Goal: Task Accomplishment & Management: Manage account settings

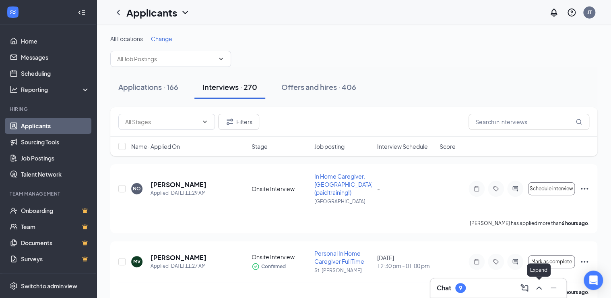
click at [539, 286] on icon "ChevronUp" at bounding box center [539, 288] width 10 height 10
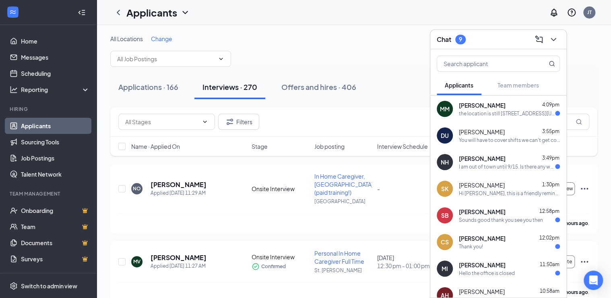
click at [485, 107] on span "[PERSON_NAME]" at bounding box center [482, 105] width 47 height 8
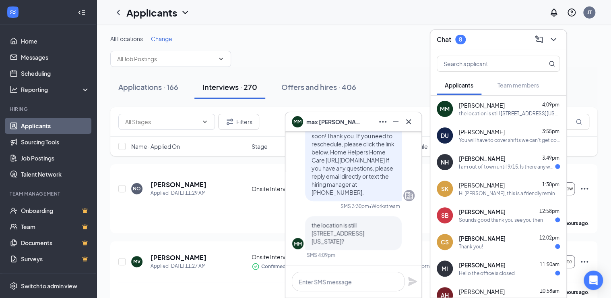
click at [488, 142] on div "You will have to cover shifts we can't get covered." at bounding box center [509, 140] width 101 height 7
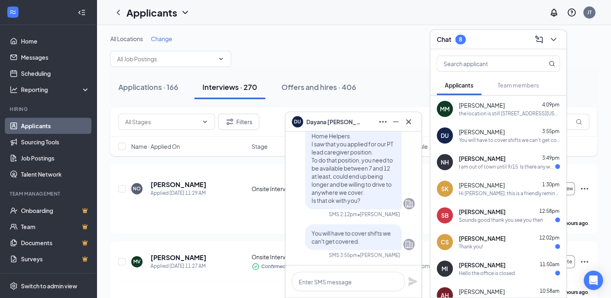
click at [487, 166] on div "I am out of town until 9/15. Is there any way I can schedule an interview for t…" at bounding box center [507, 166] width 96 height 7
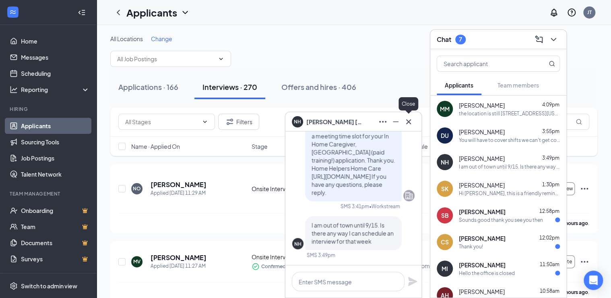
click at [409, 122] on icon "Cross" at bounding box center [409, 122] width 10 height 10
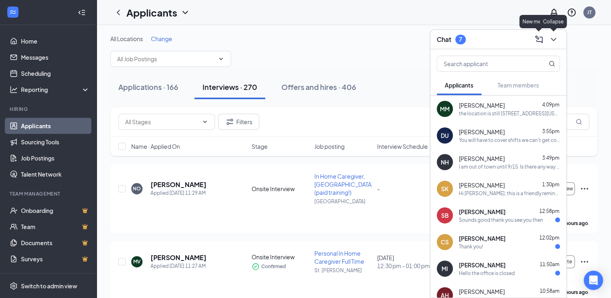
click at [551, 39] on icon "ChevronDown" at bounding box center [554, 40] width 10 height 10
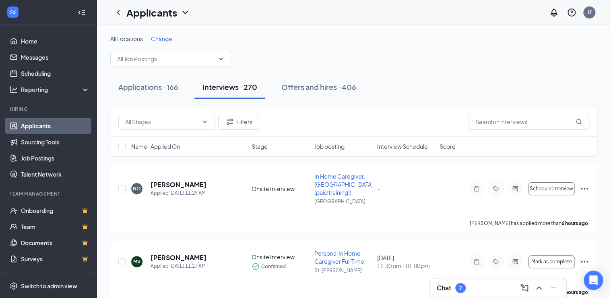
click at [461, 68] on div "Applications · 166 Interviews · 270 Offers and hires · 406" at bounding box center [353, 87] width 487 height 40
click at [488, 72] on div "Applications · 166 Interviews · 270 Offers and hires · 406" at bounding box center [353, 87] width 487 height 40
click at [404, 89] on div "Applications · 166 Interviews · 270 Offers and hires · 406" at bounding box center [353, 87] width 487 height 24
click at [337, 190] on span "In Home Caregiver, [GEOGRAPHIC_DATA] (paid training!)" at bounding box center [344, 183] width 59 height 23
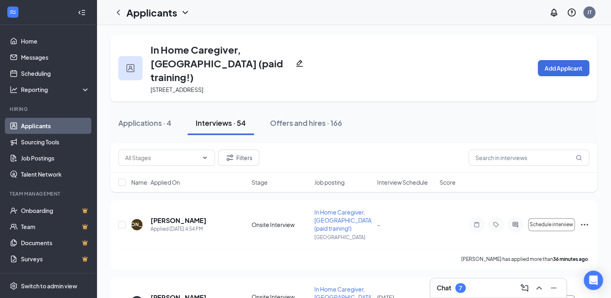
click at [389, 112] on div "Applications · 4 Interviews · 54 Offers and hires · 166" at bounding box center [353, 123] width 487 height 24
click at [404, 111] on div "Applications · 4 Interviews · 54 Offers and hires · 166" at bounding box center [353, 123] width 487 height 24
click at [135, 118] on div "Applications · 4" at bounding box center [144, 123] width 53 height 10
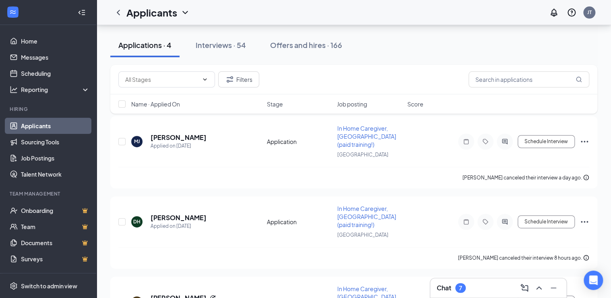
scroll to position [97, 0]
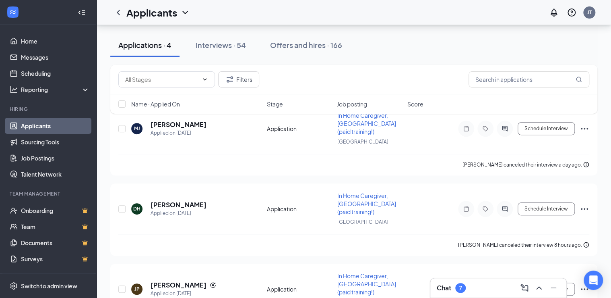
click at [587, 120] on div "Filters Name · Applied On Stage Job posting Score" at bounding box center [353, 93] width 487 height 57
click at [587, 116] on div "Filters Name · Applied On Stage Job posting Score" at bounding box center [353, 93] width 487 height 57
click at [585, 114] on div "Filters Name · Applied On Stage Job posting Score" at bounding box center [353, 93] width 487 height 57
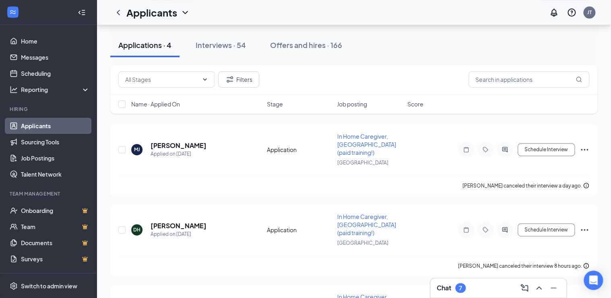
scroll to position [64, 0]
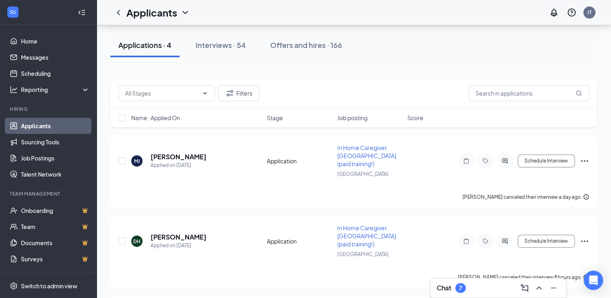
click at [587, 156] on icon "Ellipses" at bounding box center [585, 161] width 10 height 10
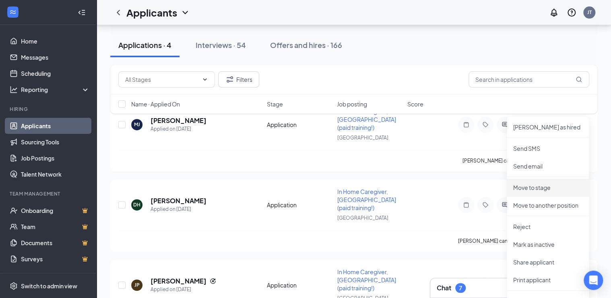
scroll to position [129, 0]
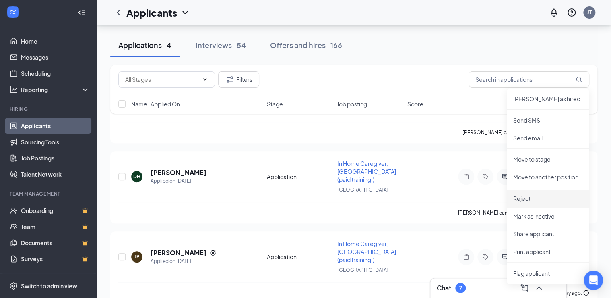
click at [531, 201] on p "Reject" at bounding box center [548, 198] width 69 height 8
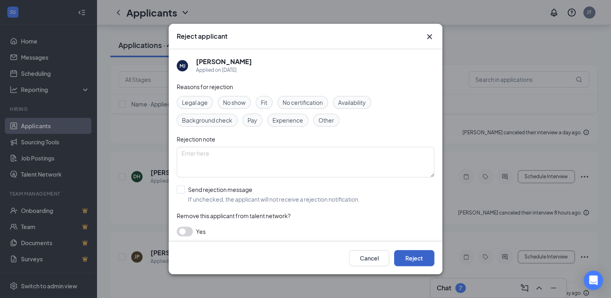
click at [422, 259] on button "Reject" at bounding box center [414, 258] width 40 height 16
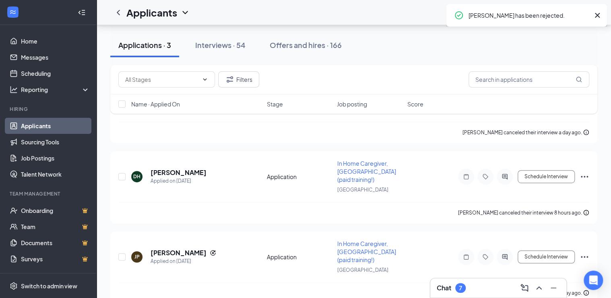
scroll to position [127, 0]
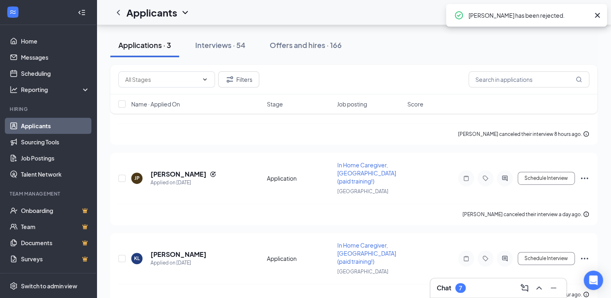
click at [592, 161] on div "JP [PERSON_NAME] Applied on [DATE] Application In Home Caregiver, [GEOGRAPHIC_D…" at bounding box center [353, 189] width 487 height 72
click at [587, 173] on icon "Ellipses" at bounding box center [585, 178] width 10 height 10
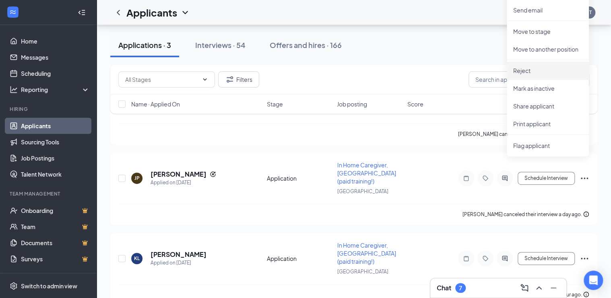
click at [543, 71] on p "Reject" at bounding box center [548, 70] width 69 height 8
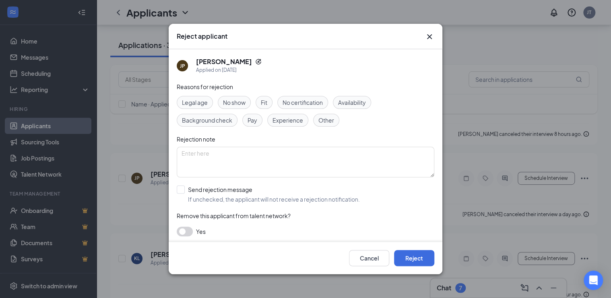
click at [269, 197] on input "Send rejection message If unchecked, the applicant will not receive a rejection…" at bounding box center [268, 194] width 183 height 18
checkbox input "true"
click at [411, 257] on button "Reject" at bounding box center [414, 258] width 40 height 16
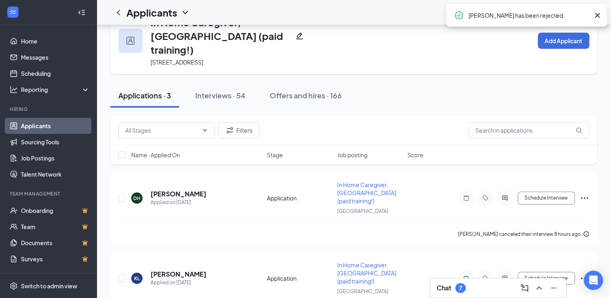
scroll to position [16, 0]
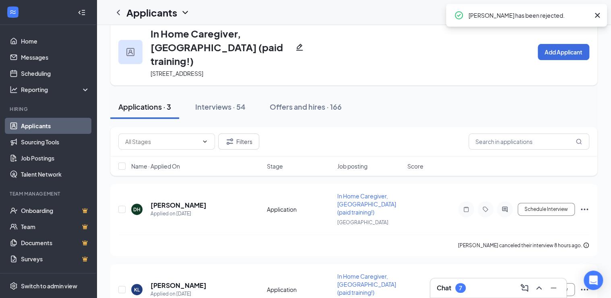
click at [585, 204] on icon "Ellipses" at bounding box center [585, 209] width 10 height 10
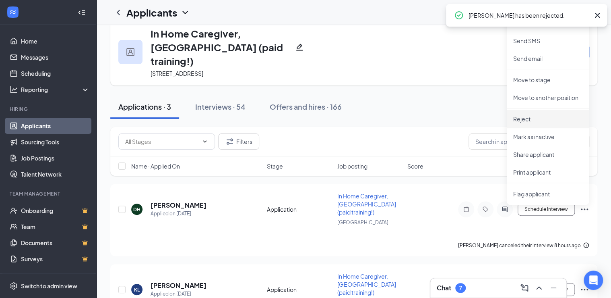
click at [533, 118] on p "Reject" at bounding box center [548, 119] width 69 height 8
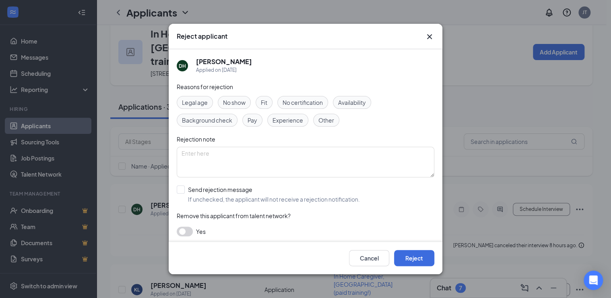
click at [300, 198] on input "Send rejection message If unchecked, the applicant will not receive a rejection…" at bounding box center [268, 194] width 183 height 18
checkbox input "true"
click at [406, 260] on button "Reject" at bounding box center [414, 258] width 40 height 16
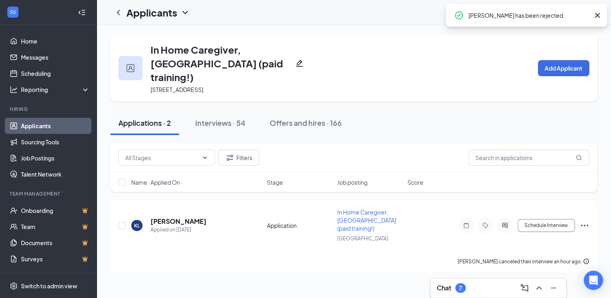
scroll to position [0, 0]
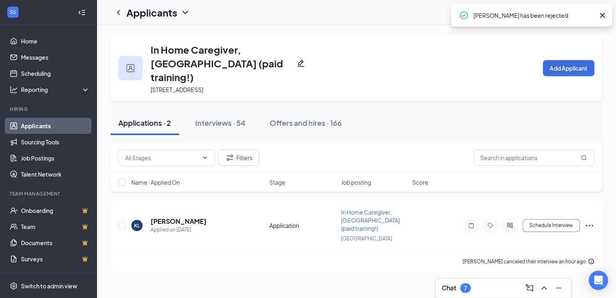
click at [585, 220] on icon "Ellipses" at bounding box center [590, 225] width 10 height 10
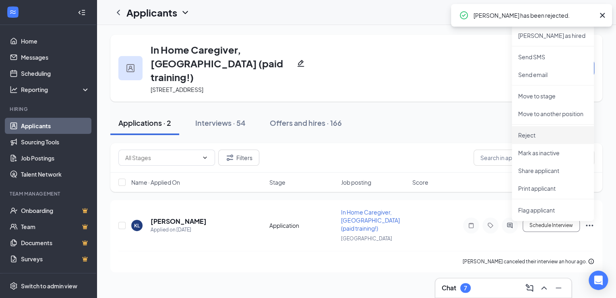
click at [536, 133] on p "Reject" at bounding box center [552, 135] width 69 height 8
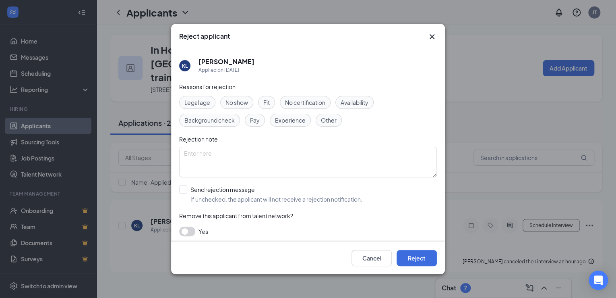
click at [286, 198] on input "Send rejection message If unchecked, the applicant will not receive a rejection…" at bounding box center [270, 194] width 183 height 18
checkbox input "true"
click at [419, 264] on button "Reject" at bounding box center [417, 258] width 40 height 16
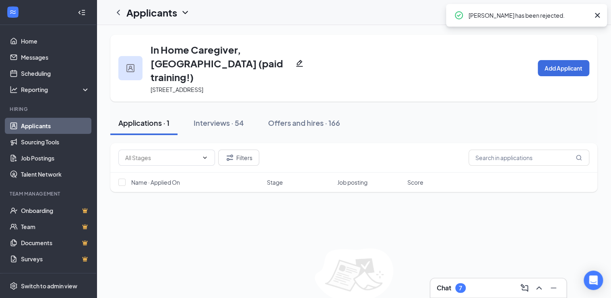
click at [213, 118] on div "Interviews · 54" at bounding box center [219, 123] width 50 height 10
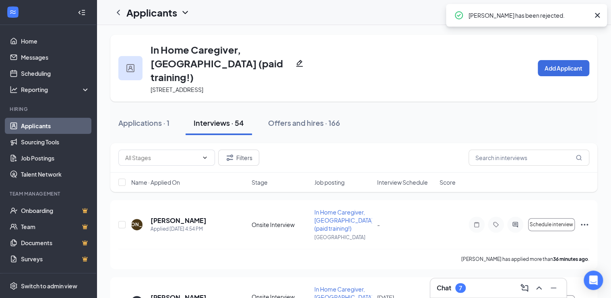
click at [433, 111] on div "Applications · 1 Interviews · 54 Offers and hires · 166" at bounding box center [353, 123] width 487 height 24
click at [397, 178] on span "Interview Schedule" at bounding box center [402, 182] width 51 height 8
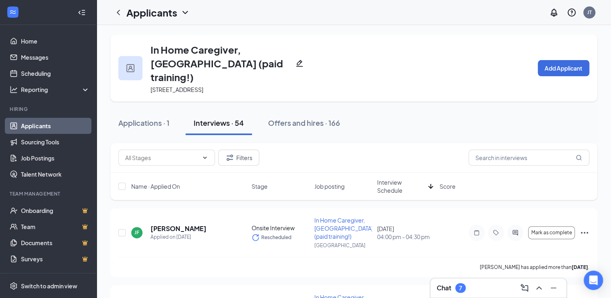
click at [397, 178] on span "Interview Schedule" at bounding box center [401, 186] width 48 height 16
click at [586, 228] on icon "Ellipses" at bounding box center [585, 233] width 10 height 10
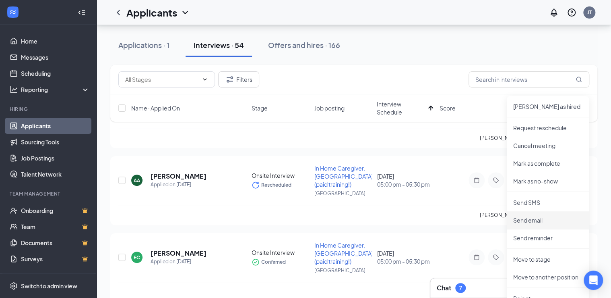
scroll to position [161, 0]
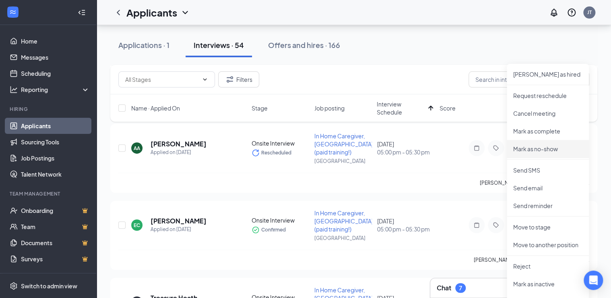
click at [549, 148] on p "Mark as no-show" at bounding box center [548, 149] width 69 height 8
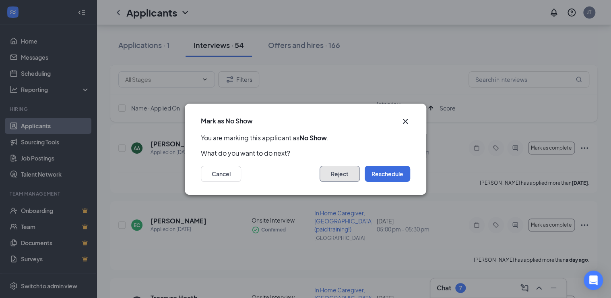
click at [335, 177] on button "Reject" at bounding box center [340, 174] width 40 height 16
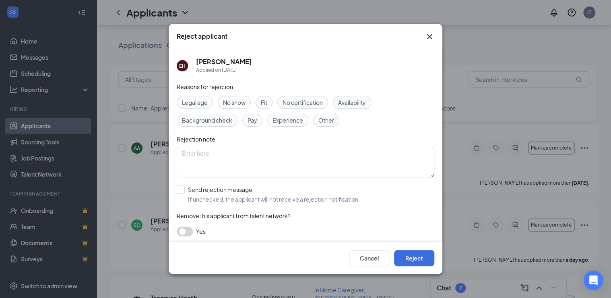
click at [238, 102] on span "No show" at bounding box center [234, 102] width 23 height 9
click at [211, 195] on input "Send rejection message If unchecked, the applicant will not receive a rejection…" at bounding box center [268, 194] width 183 height 18
checkbox input "true"
click at [414, 257] on button "Reject" at bounding box center [414, 258] width 40 height 16
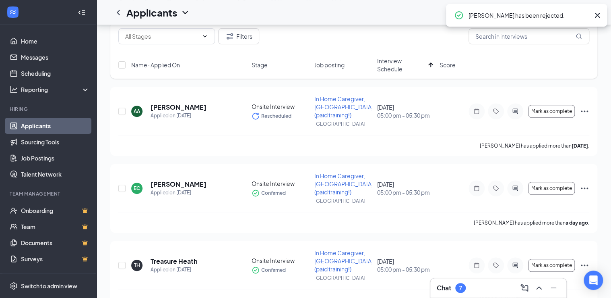
scroll to position [32, 0]
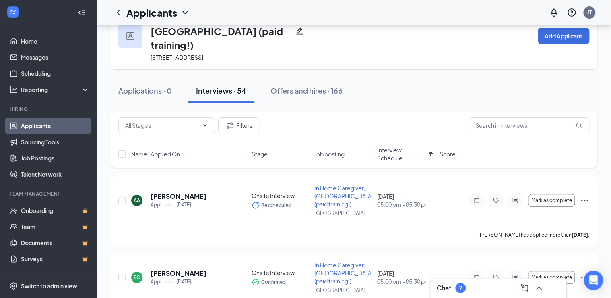
click at [585, 195] on icon "Ellipses" at bounding box center [585, 200] width 10 height 10
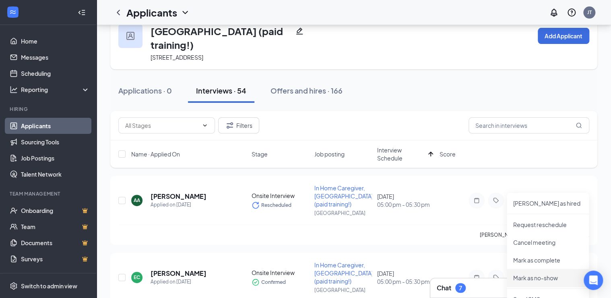
click at [535, 277] on p "Mark as no-show" at bounding box center [548, 277] width 69 height 8
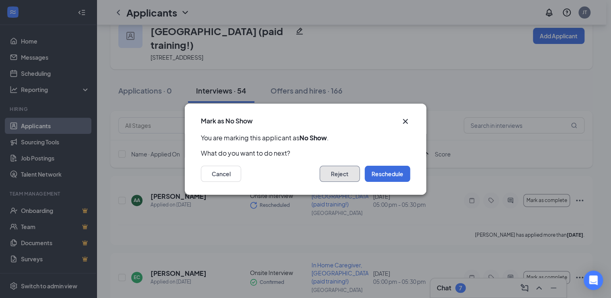
click at [338, 168] on button "Reject" at bounding box center [340, 174] width 40 height 16
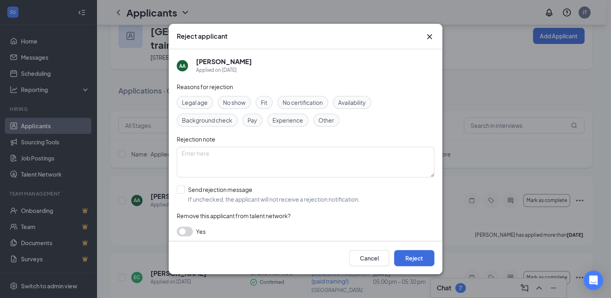
click at [230, 96] on div "No show" at bounding box center [234, 102] width 33 height 13
click at [251, 196] on input "Send rejection message If unchecked, the applicant will not receive a rejection…" at bounding box center [268, 194] width 183 height 18
checkbox input "true"
click at [415, 259] on button "Reject" at bounding box center [414, 258] width 40 height 16
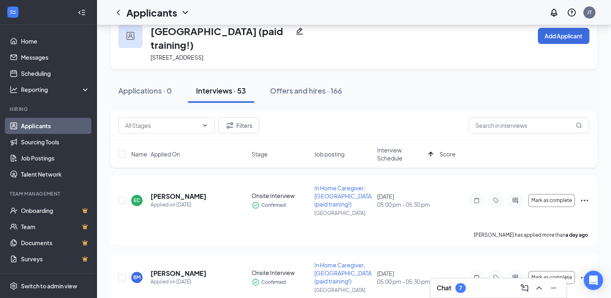
click at [585, 195] on icon "Ellipses" at bounding box center [585, 200] width 10 height 10
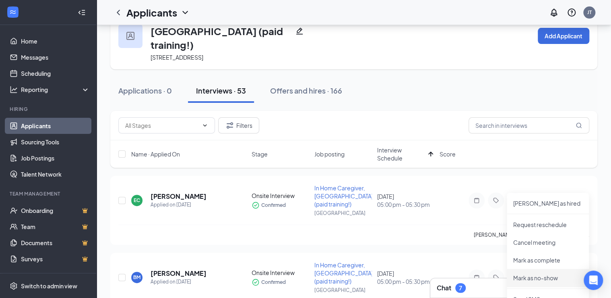
click at [536, 280] on p "Mark as no-show" at bounding box center [548, 277] width 69 height 8
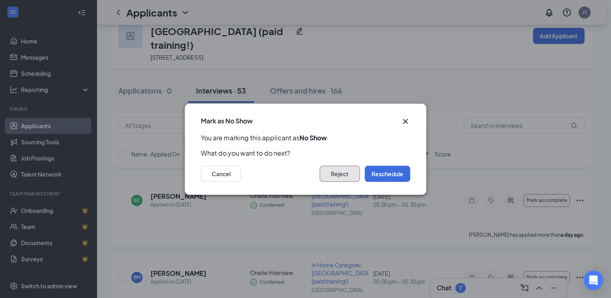
click at [334, 176] on button "Reject" at bounding box center [340, 174] width 40 height 16
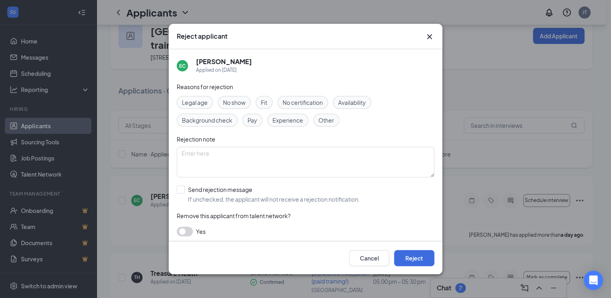
click at [237, 98] on span "No show" at bounding box center [234, 102] width 23 height 9
click at [235, 193] on input "Send rejection message If unchecked, the applicant will not receive a rejection…" at bounding box center [268, 194] width 183 height 18
checkbox input "true"
click at [414, 253] on button "Reject" at bounding box center [414, 258] width 40 height 16
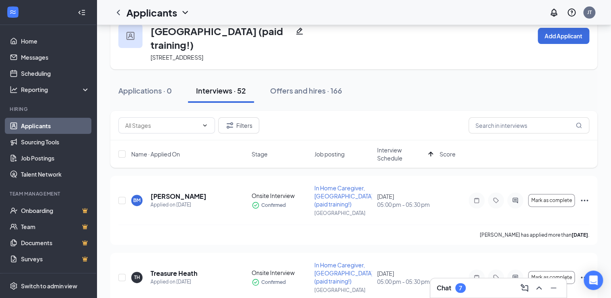
click at [589, 195] on icon "Ellipses" at bounding box center [585, 200] width 10 height 10
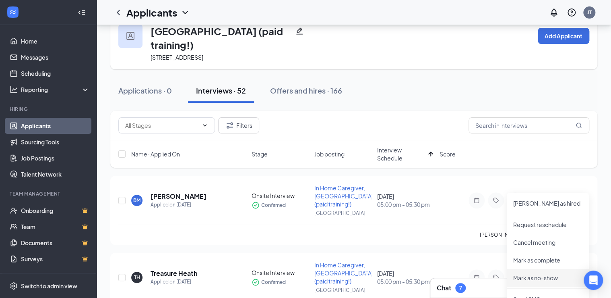
click at [539, 280] on p "Mark as no-show" at bounding box center [548, 277] width 69 height 8
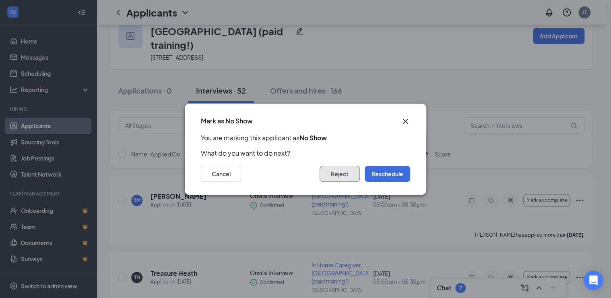
click at [328, 172] on button "Reject" at bounding box center [340, 174] width 40 height 16
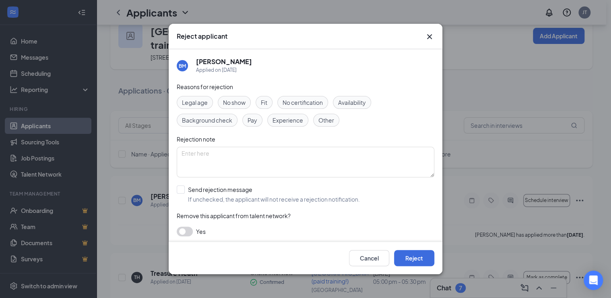
click at [232, 100] on span "No show" at bounding box center [234, 102] width 23 height 9
click at [237, 190] on input "Send rejection message If unchecked, the applicant will not receive a rejection…" at bounding box center [268, 194] width 183 height 18
checkbox input "true"
click at [406, 257] on button "Reject" at bounding box center [414, 258] width 40 height 16
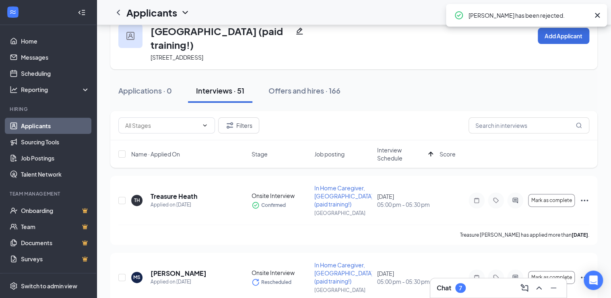
click at [584, 199] on icon "Ellipses" at bounding box center [584, 200] width 7 height 2
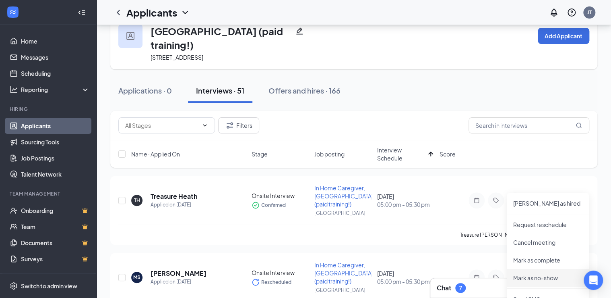
click at [536, 279] on p "Mark as no-show" at bounding box center [548, 277] width 69 height 8
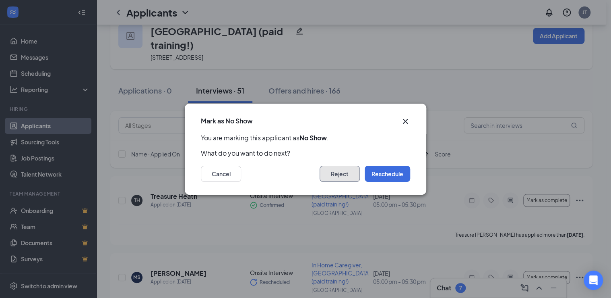
click at [340, 172] on button "Reject" at bounding box center [340, 174] width 40 height 16
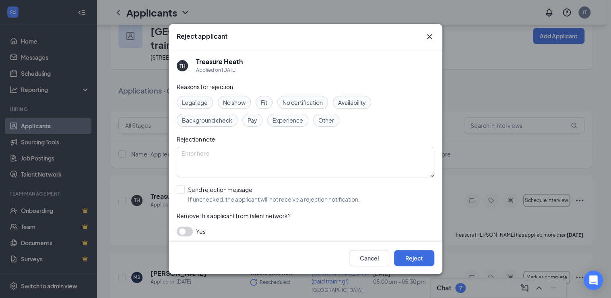
click at [240, 102] on span "No show" at bounding box center [234, 102] width 23 height 9
click at [250, 199] on input "Send rejection message If unchecked, the applicant will not receive a rejection…" at bounding box center [268, 194] width 183 height 18
checkbox input "true"
click at [406, 258] on button "Reject" at bounding box center [414, 258] width 40 height 16
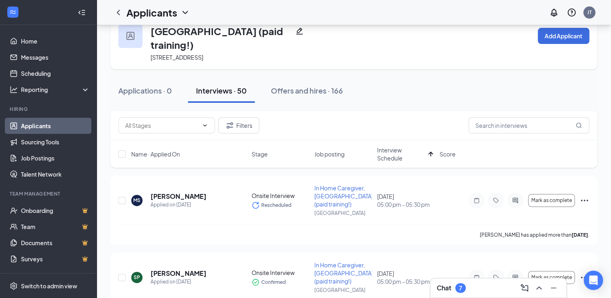
click at [586, 195] on icon "Ellipses" at bounding box center [585, 200] width 10 height 10
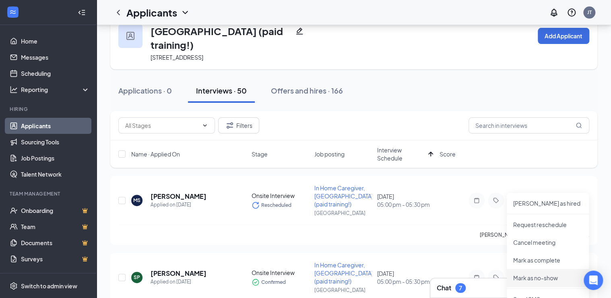
click at [535, 279] on p "Mark as no-show" at bounding box center [548, 277] width 69 height 8
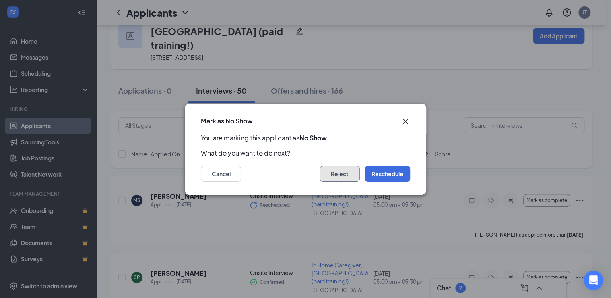
click at [322, 172] on button "Reject" at bounding box center [340, 174] width 40 height 16
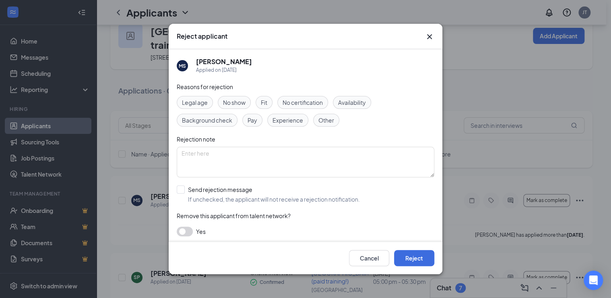
click at [239, 102] on span "No show" at bounding box center [234, 102] width 23 height 9
click at [230, 196] on input "Send rejection message If unchecked, the applicant will not receive a rejection…" at bounding box center [268, 194] width 183 height 18
checkbox input "true"
click at [414, 259] on button "Reject" at bounding box center [414, 258] width 40 height 16
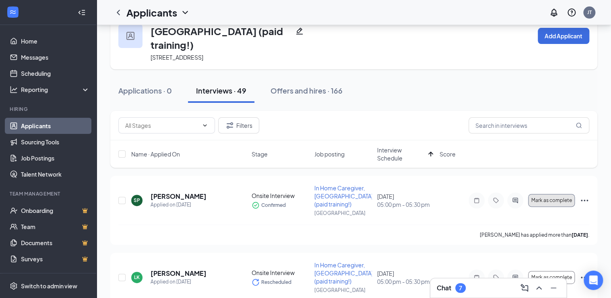
click at [565, 197] on span "Mark as complete" at bounding box center [552, 200] width 41 height 6
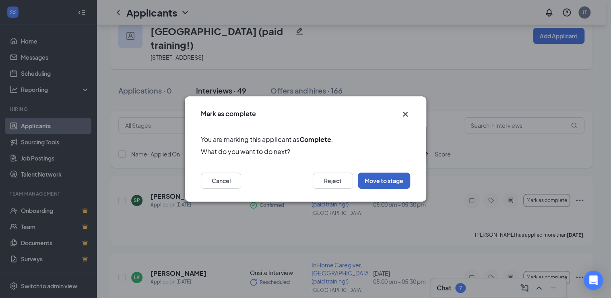
click at [400, 179] on button "Move to stage" at bounding box center [384, 180] width 52 height 16
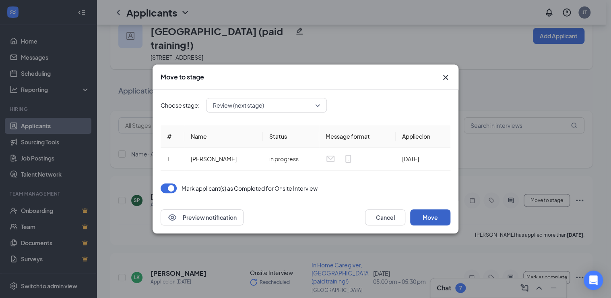
click at [435, 218] on button "Move" at bounding box center [430, 217] width 40 height 16
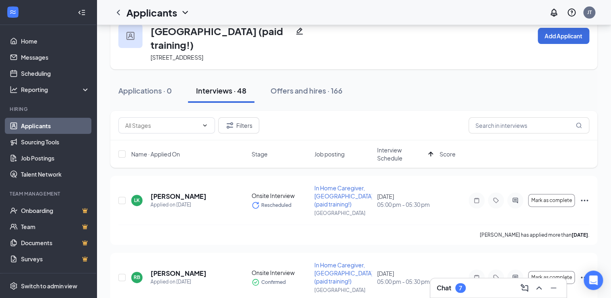
click at [584, 195] on icon "Ellipses" at bounding box center [585, 200] width 10 height 10
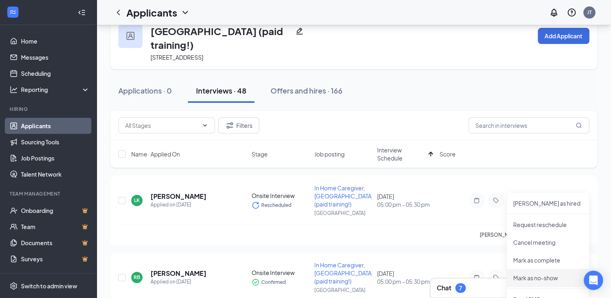
click at [539, 279] on p "Mark as no-show" at bounding box center [548, 277] width 69 height 8
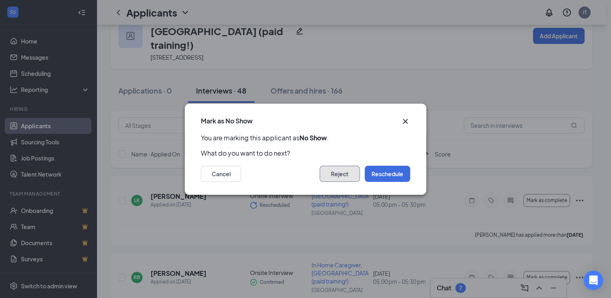
click at [334, 174] on button "Reject" at bounding box center [340, 174] width 40 height 16
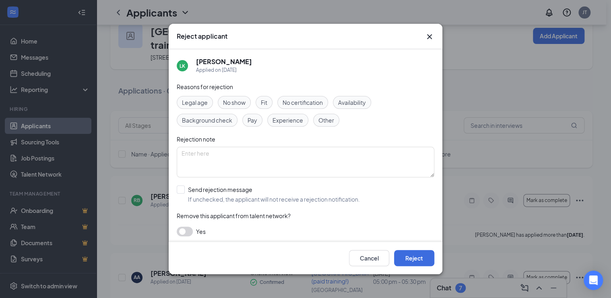
click at [221, 191] on input "Send rejection message If unchecked, the applicant will not receive a rejection…" at bounding box center [268, 194] width 183 height 18
checkbox input "true"
click at [245, 103] on span "No show" at bounding box center [234, 102] width 23 height 9
click at [405, 257] on button "Reject" at bounding box center [414, 258] width 40 height 16
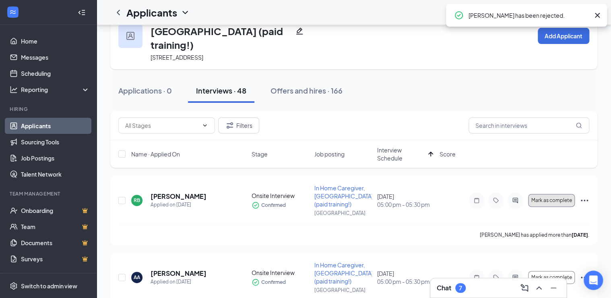
click at [544, 197] on span "Mark as complete" at bounding box center [552, 200] width 41 height 6
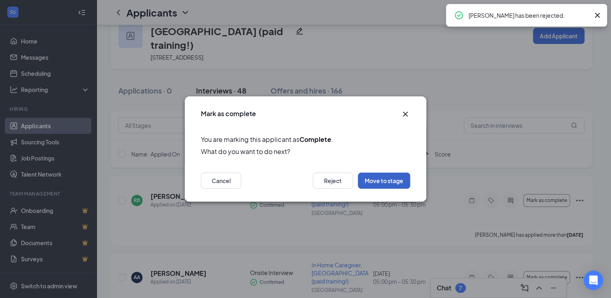
click at [386, 181] on button "Move to stage" at bounding box center [384, 180] width 52 height 16
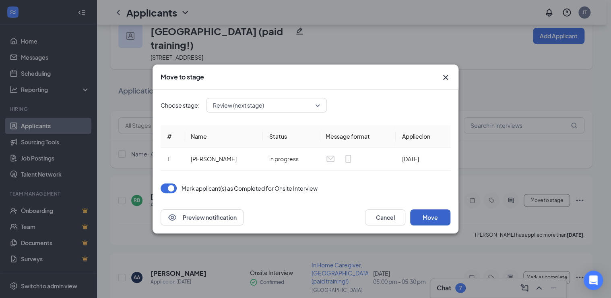
click at [430, 219] on button "Move" at bounding box center [430, 217] width 40 height 16
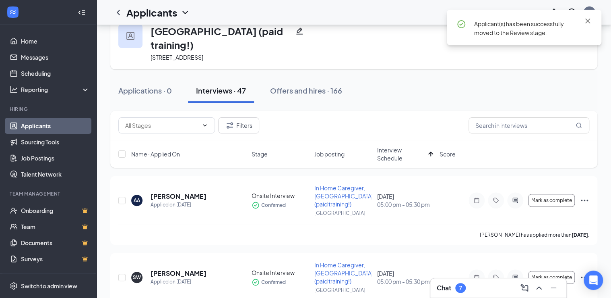
click at [586, 195] on icon "Ellipses" at bounding box center [585, 200] width 10 height 10
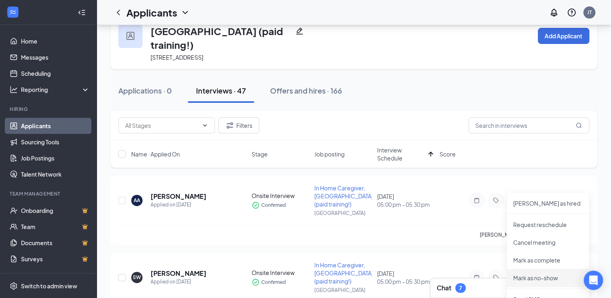
click at [521, 277] on p "Mark as no-show" at bounding box center [548, 277] width 69 height 8
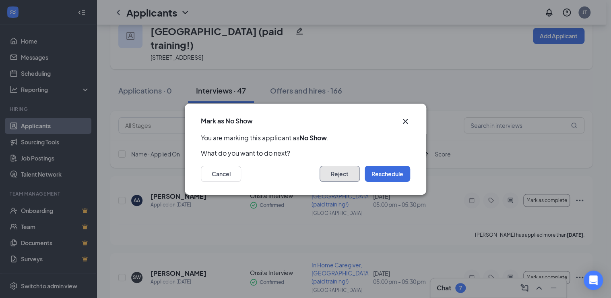
click at [332, 174] on button "Reject" at bounding box center [340, 174] width 40 height 16
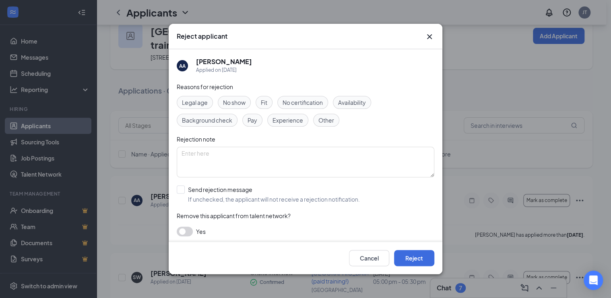
click at [240, 105] on span "No show" at bounding box center [234, 102] width 23 height 9
drag, startPoint x: 274, startPoint y: 195, endPoint x: 303, endPoint y: 203, distance: 30.5
click at [274, 195] on input "Send rejection message If unchecked, the applicant will not receive a rejection…" at bounding box center [268, 194] width 183 height 18
checkbox input "true"
click at [415, 256] on button "Reject" at bounding box center [414, 258] width 40 height 16
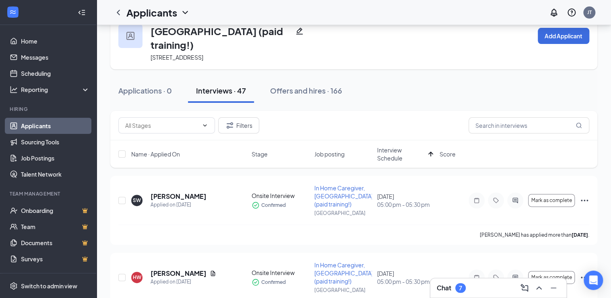
click at [578, 192] on div "[PERSON_NAME] as complete [PERSON_NAME] as hired Request reschedule Cancel meet…" at bounding box center [529, 200] width 121 height 16
click at [585, 195] on icon "Ellipses" at bounding box center [585, 200] width 10 height 10
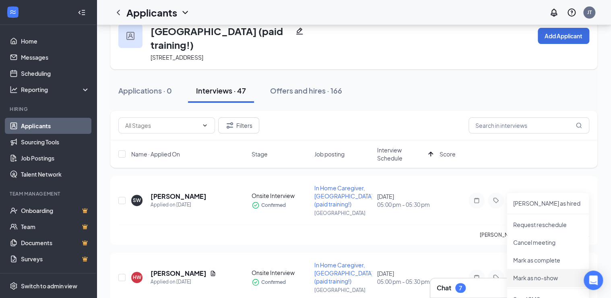
click at [530, 277] on p "Mark as no-show" at bounding box center [548, 277] width 69 height 8
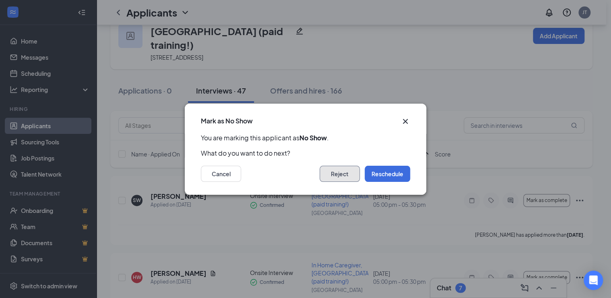
click at [335, 174] on button "Reject" at bounding box center [340, 174] width 40 height 16
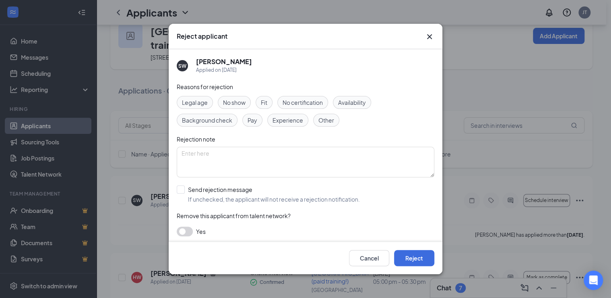
click at [232, 98] on span "No show" at bounding box center [234, 102] width 23 height 9
click at [255, 194] on input "Send rejection message If unchecked, the applicant will not receive a rejection…" at bounding box center [268, 194] width 183 height 18
checkbox input "true"
click at [422, 257] on button "Reject" at bounding box center [414, 258] width 40 height 16
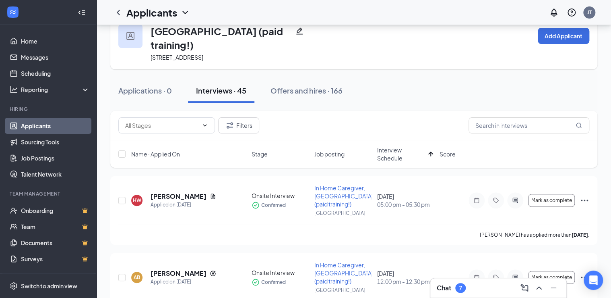
click at [585, 199] on icon "Ellipses" at bounding box center [584, 200] width 7 height 2
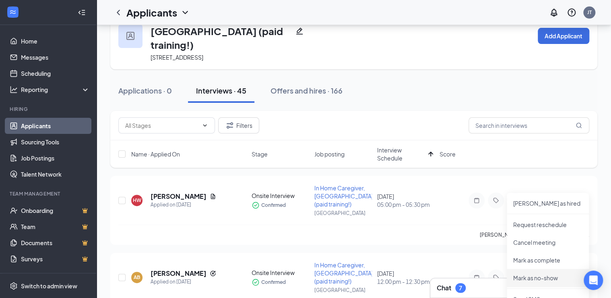
click at [536, 277] on p "Mark as no-show" at bounding box center [548, 277] width 69 height 8
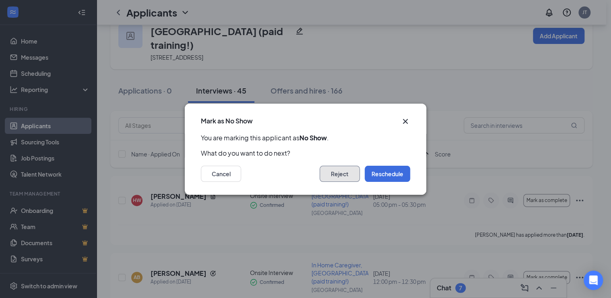
click at [342, 174] on button "Reject" at bounding box center [340, 174] width 40 height 16
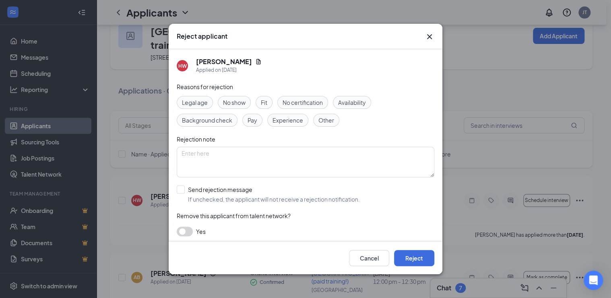
click at [229, 101] on span "No show" at bounding box center [234, 102] width 23 height 9
click at [253, 190] on input "Send rejection message If unchecked, the applicant will not receive a rejection…" at bounding box center [268, 194] width 183 height 18
checkbox input "true"
click at [415, 259] on button "Reject" at bounding box center [414, 258] width 40 height 16
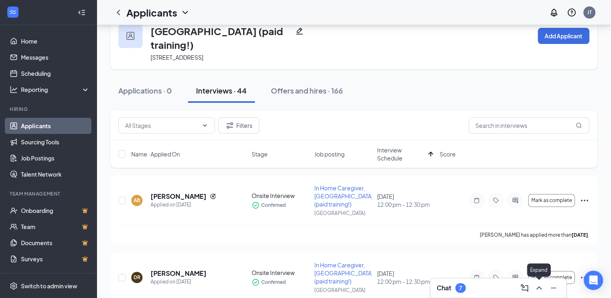
click at [539, 288] on icon "ChevronUp" at bounding box center [539, 288] width 10 height 10
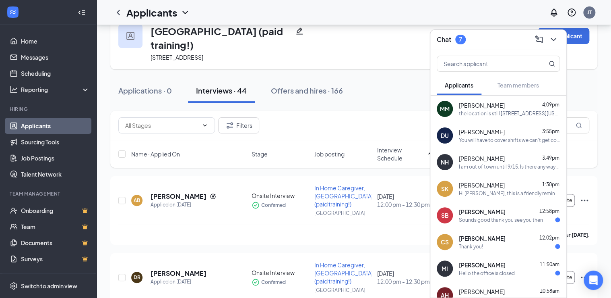
click at [506, 219] on div "Sounds good thank you see you then" at bounding box center [501, 219] width 84 height 7
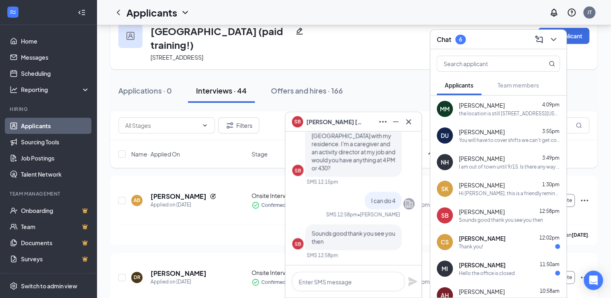
click at [499, 247] on div "Thank you!" at bounding box center [509, 246] width 101 height 7
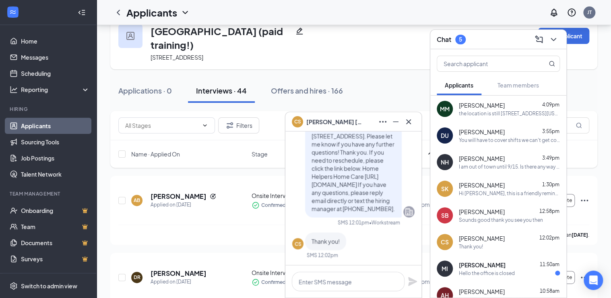
click at [495, 272] on div "Hello the office is closed" at bounding box center [487, 272] width 56 height 7
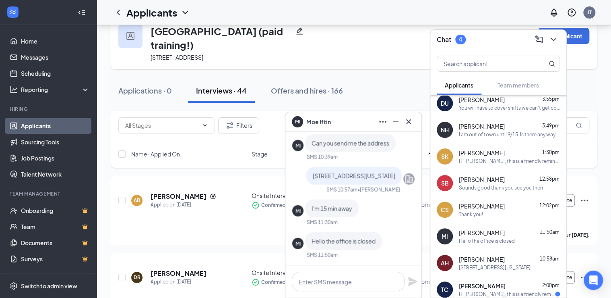
scroll to position [64, 0]
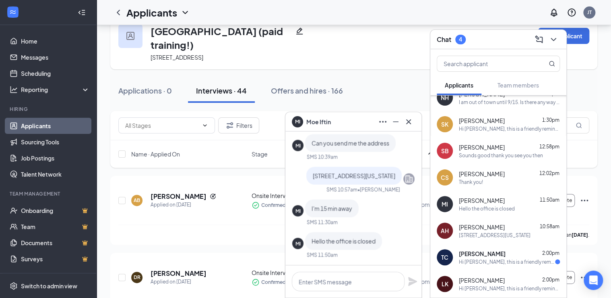
click at [500, 262] on div "Hi [PERSON_NAME], this is a friendly reminder. Your meeting with Home Helpers H…" at bounding box center [507, 261] width 96 height 7
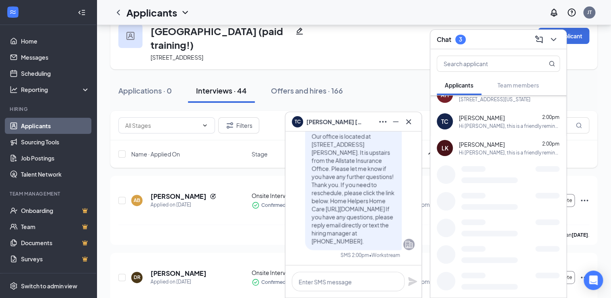
scroll to position [201, 0]
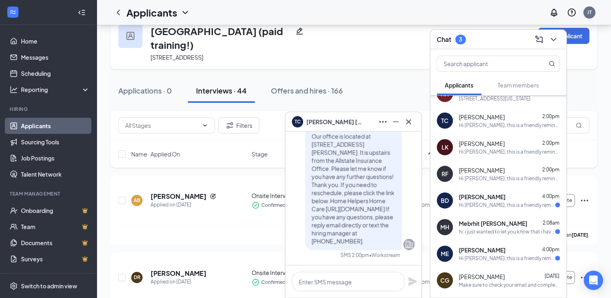
click at [499, 205] on div "Hi [PERSON_NAME], this is a friendly reminder. Your meeting with Home Helpers H…" at bounding box center [507, 204] width 96 height 7
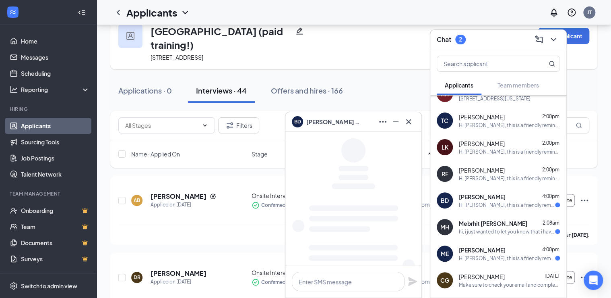
click at [496, 229] on div "hi, i just wanted to let you know that i have submitted all the required docume…" at bounding box center [507, 231] width 96 height 7
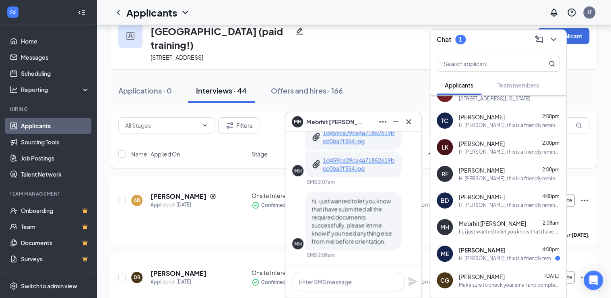
click at [406, 234] on div "MH hi, i just wanted to let you know that i have submitted all the required doc…" at bounding box center [353, 221] width 122 height 58
click at [517, 258] on div "Hi [PERSON_NAME], this is a friendly reminder. Your meeting with Home Helpers H…" at bounding box center [507, 258] width 96 height 7
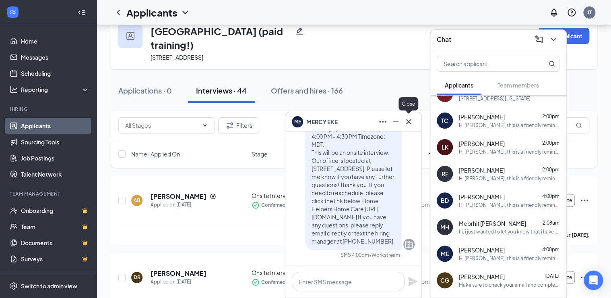
click at [411, 124] on icon "Cross" at bounding box center [409, 122] width 10 height 10
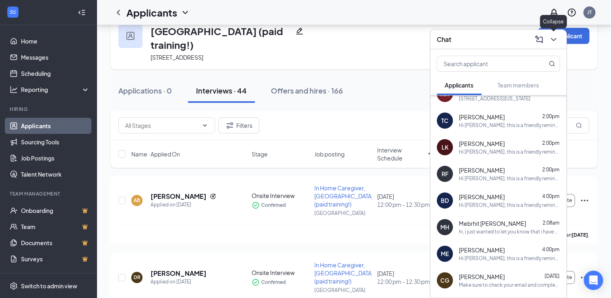
click at [556, 40] on icon "ChevronDown" at bounding box center [554, 40] width 10 height 10
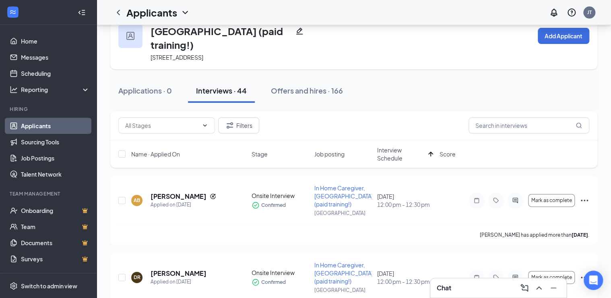
click at [472, 79] on div "Applications · 0 Interviews · 44 Offers and hires · 166" at bounding box center [353, 91] width 487 height 24
click at [438, 79] on div "Applications · 0 Interviews · 44 Offers and hires · 166" at bounding box center [353, 91] width 487 height 24
drag, startPoint x: 445, startPoint y: 72, endPoint x: 463, endPoint y: 75, distance: 17.5
click at [445, 79] on div "Applications · 0 Interviews · 44 Offers and hires · 166" at bounding box center [353, 91] width 487 height 24
click at [485, 79] on div "Applications · 0 Interviews · 44 Offers and hires · 166" at bounding box center [353, 91] width 487 height 24
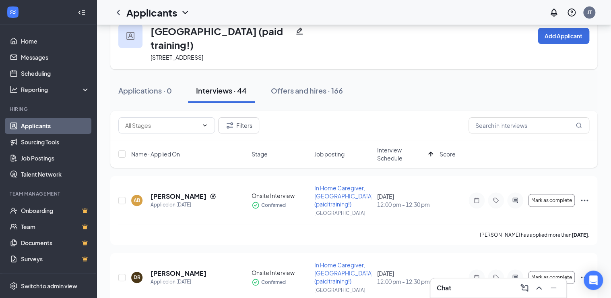
click at [485, 79] on div "Applications · 0 Interviews · 44 Offers and hires · 166" at bounding box center [353, 91] width 487 height 24
click at [519, 79] on div "Applications · 0 Interviews · 44 Offers and hires · 166" at bounding box center [353, 91] width 487 height 24
click at [29, 125] on link "Applicants" at bounding box center [55, 126] width 69 height 16
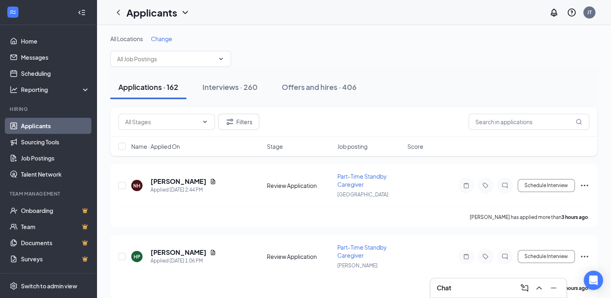
click at [337, 61] on div "All Locations Change" at bounding box center [353, 51] width 487 height 32
click at [457, 79] on div "Applications · 162 Interviews · 260 Offers and hires · 406" at bounding box center [353, 87] width 487 height 24
click at [491, 75] on div "Applications · 162 Interviews · 260 Offers and hires · 406" at bounding box center [353, 87] width 487 height 24
click at [357, 179] on span "Part-Time Standby Caregiver" at bounding box center [363, 179] width 50 height 15
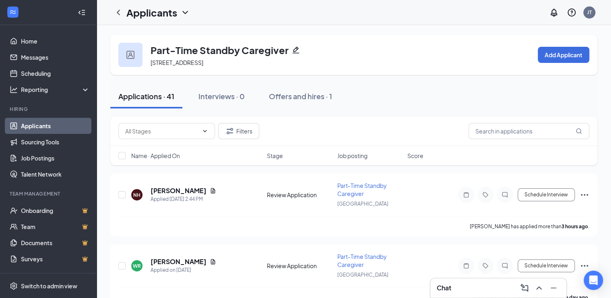
click at [423, 100] on div "Applications · 41 Interviews · 0 Offers and hires · 1" at bounding box center [353, 96] width 487 height 24
drag, startPoint x: 500, startPoint y: 100, endPoint x: 361, endPoint y: 101, distance: 139.0
click at [500, 100] on div "Applications · 41 Interviews · 0 Offers and hires · 1" at bounding box center [353, 96] width 487 height 24
click at [419, 104] on div "Applications · 41 Interviews · 0 Offers and hires · 1" at bounding box center [353, 96] width 487 height 24
click at [460, 99] on div "Applications · 41 Interviews · 0 Offers and hires · 1" at bounding box center [353, 96] width 487 height 24
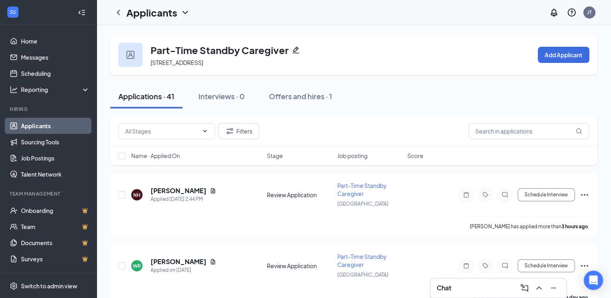
click at [280, 96] on div "Offers and hires · 1" at bounding box center [300, 96] width 63 height 10
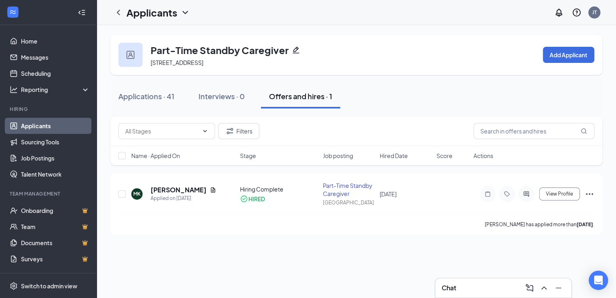
click at [141, 95] on div "Applications · 41" at bounding box center [146, 96] width 56 height 10
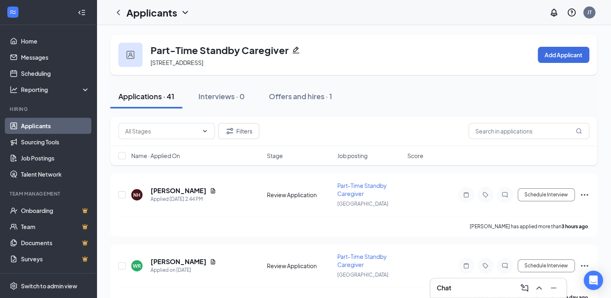
click at [420, 96] on div "Applications · 41 Interviews · 0 Offers and hires · 1" at bounding box center [353, 96] width 487 height 24
click at [486, 101] on div "Applications · 41 Interviews · 0 Offers and hires · 1" at bounding box center [353, 96] width 487 height 24
click at [449, 101] on div "Applications · 41 Interviews · 0 Offers and hires · 1" at bounding box center [353, 96] width 487 height 24
click at [168, 158] on span "Name · Applied On" at bounding box center [155, 155] width 49 height 8
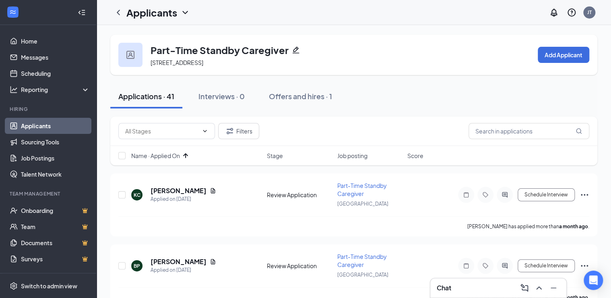
click at [586, 197] on icon "Ellipses" at bounding box center [585, 195] width 10 height 10
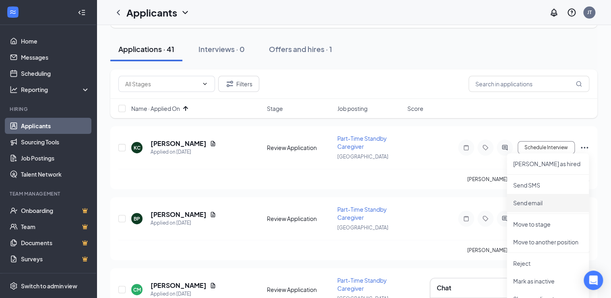
scroll to position [64, 0]
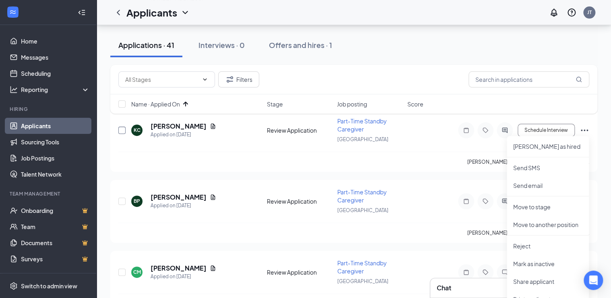
click at [121, 132] on input "checkbox" at bounding box center [121, 129] width 7 height 7
checkbox input "true"
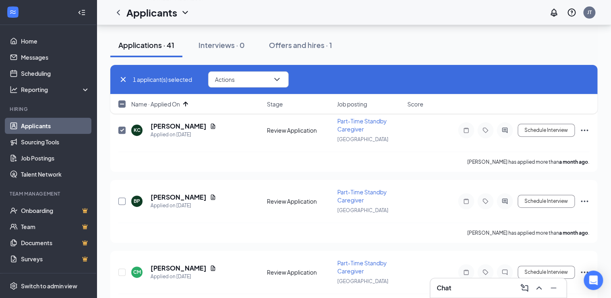
click at [121, 199] on input "checkbox" at bounding box center [121, 200] width 7 height 7
checkbox input "true"
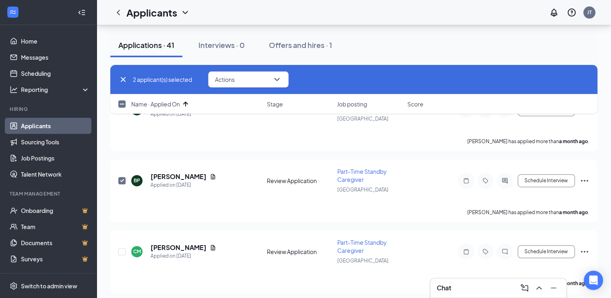
scroll to position [161, 0]
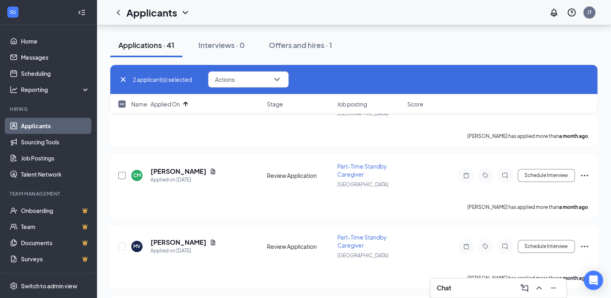
drag, startPoint x: 119, startPoint y: 174, endPoint x: 128, endPoint y: 250, distance: 76.7
click at [119, 174] on input "checkbox" at bounding box center [121, 175] width 7 height 7
checkbox input "true"
click at [119, 242] on input "checkbox" at bounding box center [121, 245] width 7 height 7
checkbox input "true"
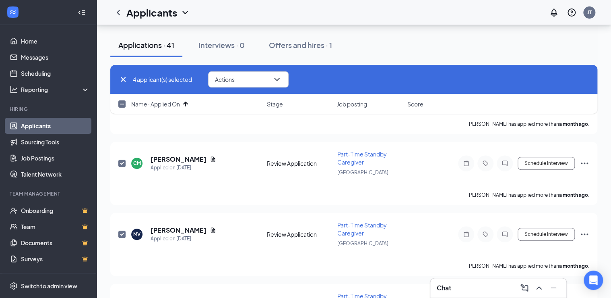
scroll to position [290, 0]
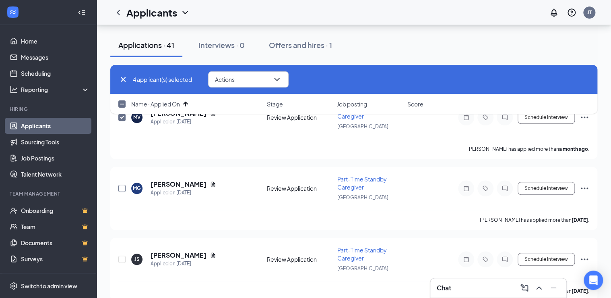
click at [121, 186] on input "checkbox" at bounding box center [121, 187] width 7 height 7
checkbox input "true"
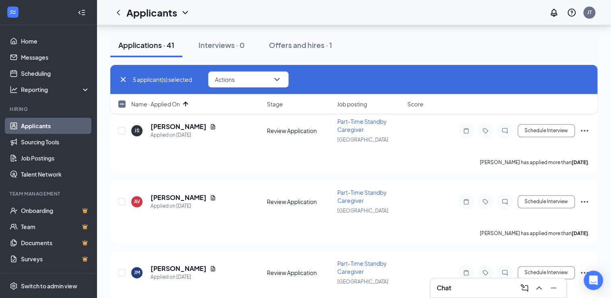
scroll to position [419, 0]
click at [121, 127] on input "checkbox" at bounding box center [121, 129] width 7 height 7
checkbox input "true"
click at [121, 197] on input "checkbox" at bounding box center [121, 200] width 7 height 7
checkbox input "true"
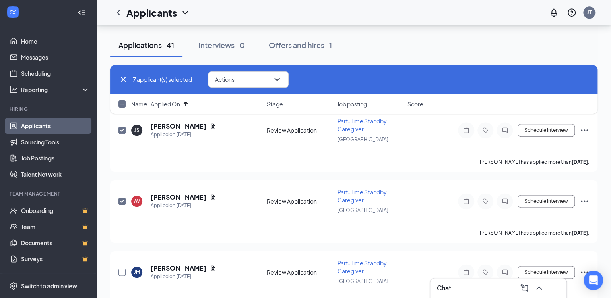
click at [124, 268] on input "checkbox" at bounding box center [121, 271] width 7 height 7
checkbox input "true"
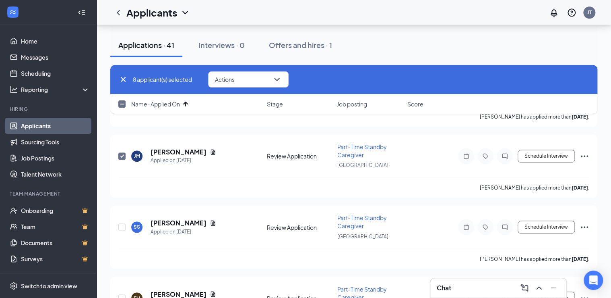
scroll to position [548, 0]
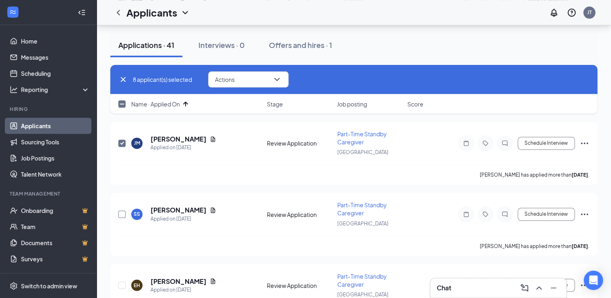
click at [122, 210] on input "checkbox" at bounding box center [121, 213] width 7 height 7
checkbox input "true"
click at [125, 281] on input "checkbox" at bounding box center [121, 284] width 7 height 7
checkbox input "true"
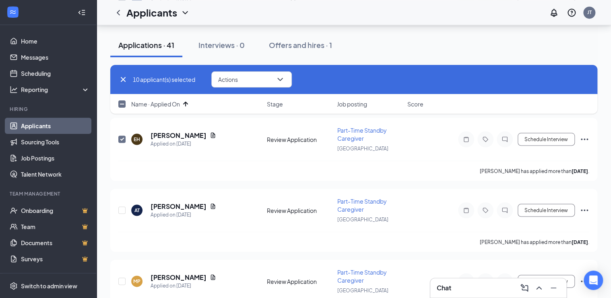
scroll to position [709, 0]
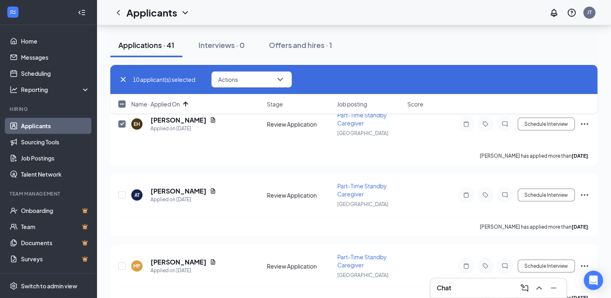
click at [117, 186] on div "AT [PERSON_NAME] Applied on [DATE] Review Application Part-Time Standby Caregiv…" at bounding box center [353, 204] width 487 height 63
click at [122, 191] on input "checkbox" at bounding box center [121, 194] width 7 height 7
checkbox input "true"
click at [124, 260] on div at bounding box center [122, 265] width 8 height 27
click at [122, 262] on input "checkbox" at bounding box center [121, 265] width 7 height 7
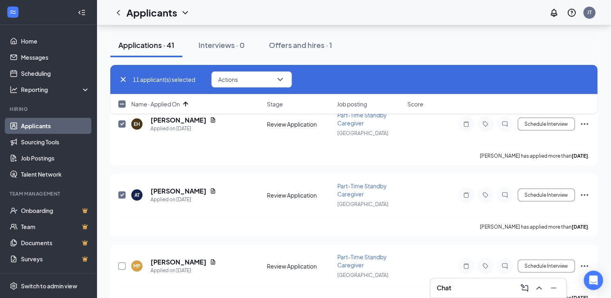
checkbox input "true"
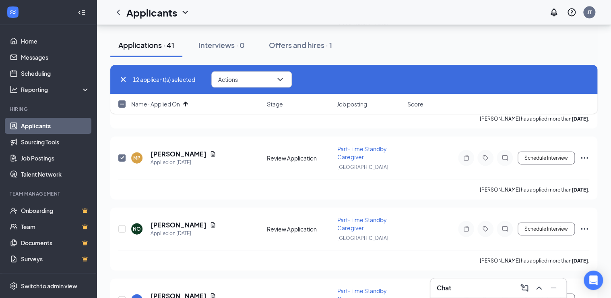
scroll to position [838, 0]
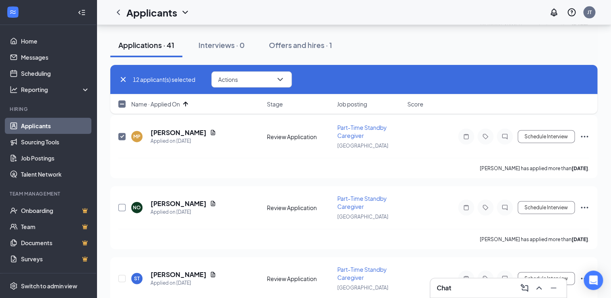
click at [124, 204] on input "checkbox" at bounding box center [121, 207] width 7 height 7
checkbox input "true"
click at [122, 270] on div at bounding box center [122, 278] width 8 height 27
drag, startPoint x: 122, startPoint y: 267, endPoint x: 127, endPoint y: 258, distance: 10.1
click at [122, 275] on input "checkbox" at bounding box center [121, 278] width 7 height 7
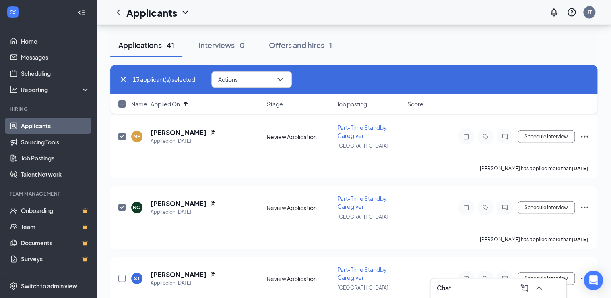
checkbox input "true"
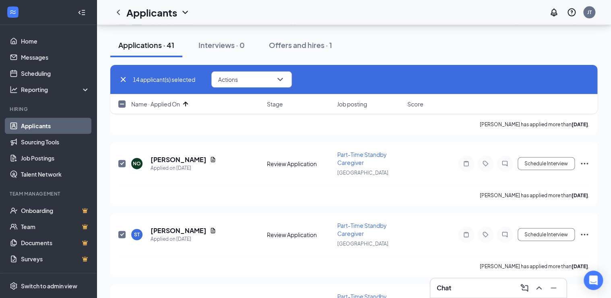
scroll to position [1031, 0]
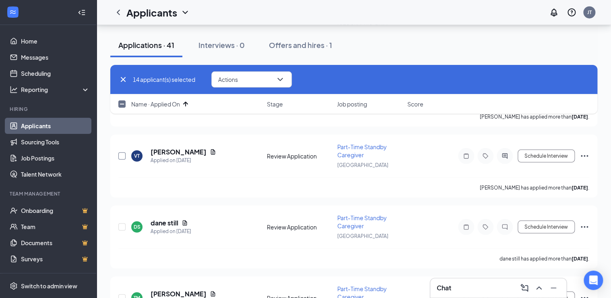
click at [120, 152] on input "checkbox" at bounding box center [121, 155] width 7 height 7
checkbox input "true"
click at [122, 223] on input "checkbox" at bounding box center [121, 226] width 7 height 7
checkbox input "true"
click at [123, 285] on div at bounding box center [122, 297] width 8 height 27
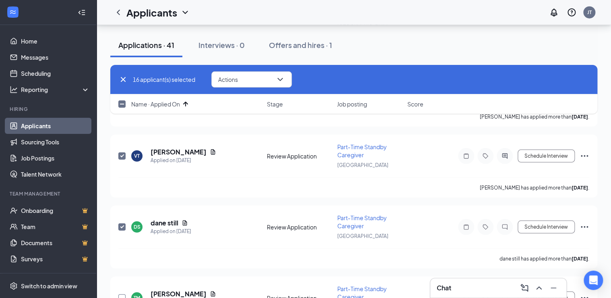
click at [124, 294] on input "checkbox" at bounding box center [121, 297] width 7 height 7
checkbox input "true"
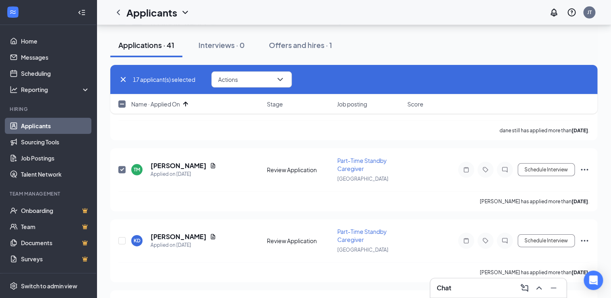
scroll to position [1160, 0]
click at [122, 236] on input "checkbox" at bounding box center [121, 239] width 7 height 7
checkbox input "true"
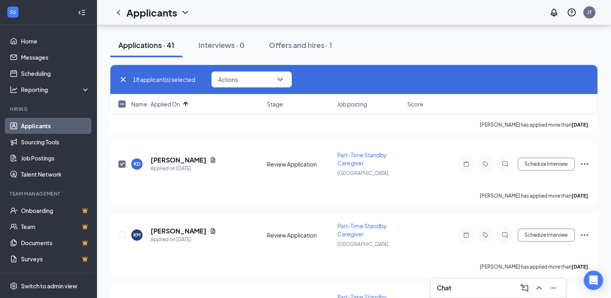
scroll to position [1257, 0]
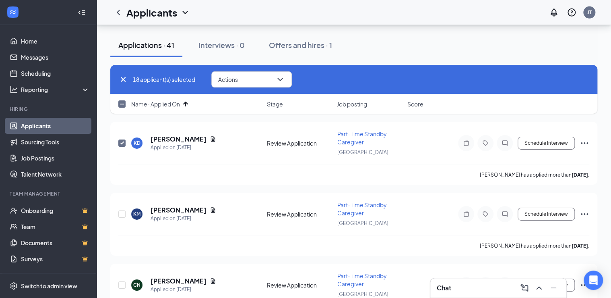
click at [122, 201] on div at bounding box center [122, 214] width 8 height 27
click at [121, 281] on input "checkbox" at bounding box center [121, 284] width 7 height 7
checkbox input "true"
click at [122, 210] on input "checkbox" at bounding box center [121, 213] width 7 height 7
checkbox input "true"
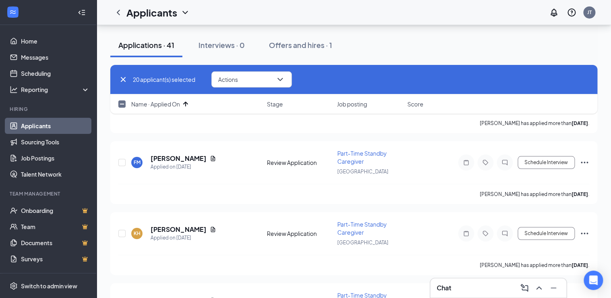
scroll to position [1418, 0]
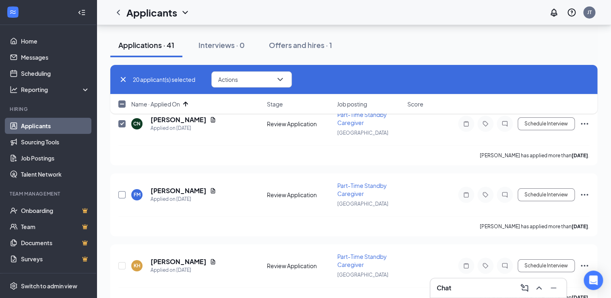
click at [122, 191] on input "checkbox" at bounding box center [121, 194] width 7 height 7
checkbox input "true"
click at [121, 262] on input "checkbox" at bounding box center [121, 265] width 7 height 7
checkbox input "true"
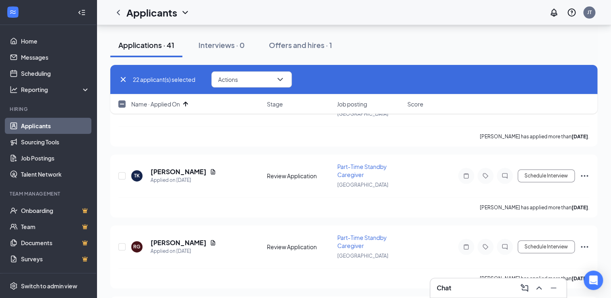
scroll to position [1579, 0]
click at [121, 172] on input "checkbox" at bounding box center [121, 175] width 7 height 7
checkbox input "true"
click at [121, 242] on input "checkbox" at bounding box center [121, 245] width 7 height 7
checkbox input "true"
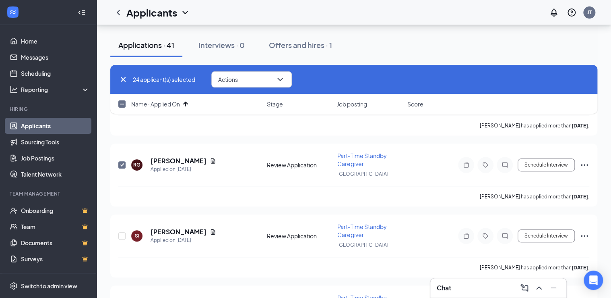
scroll to position [1708, 0]
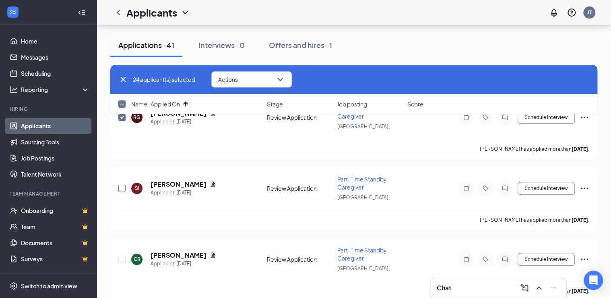
click at [121, 184] on input "checkbox" at bounding box center [121, 187] width 7 height 7
checkbox input "true"
click at [122, 255] on input "checkbox" at bounding box center [121, 258] width 7 height 7
checkbox input "true"
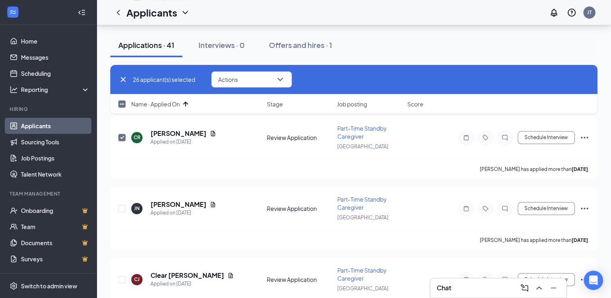
scroll to position [1837, 0]
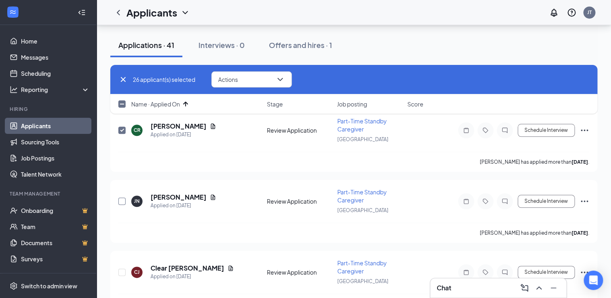
click at [122, 197] on input "checkbox" at bounding box center [121, 200] width 7 height 7
checkbox input "true"
click at [120, 268] on input "checkbox" at bounding box center [121, 271] width 7 height 7
checkbox input "true"
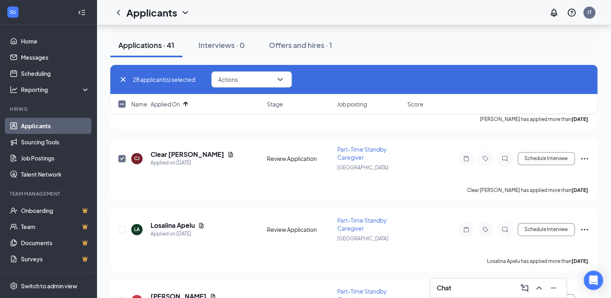
scroll to position [1966, 0]
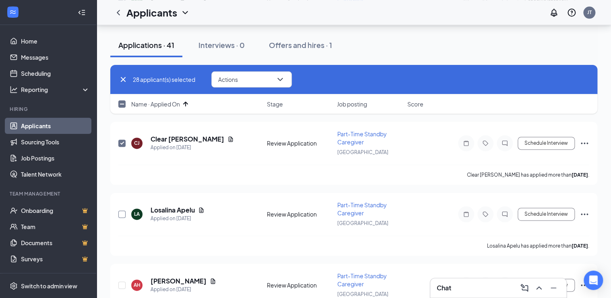
click at [122, 210] on input "checkbox" at bounding box center [121, 213] width 7 height 7
checkbox input "true"
click at [282, 79] on icon "ChevronDown" at bounding box center [281, 80] width 10 height 10
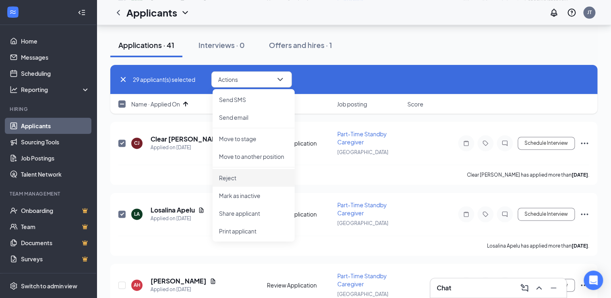
click at [240, 179] on p "Reject" at bounding box center [253, 178] width 69 height 8
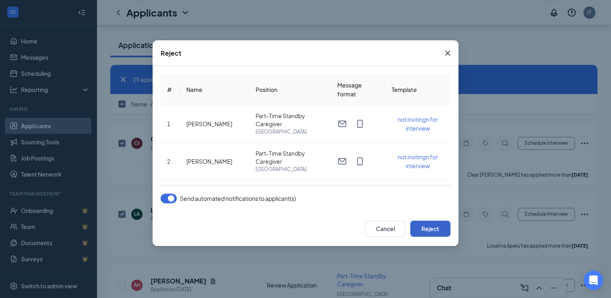
click at [437, 228] on button "Reject" at bounding box center [430, 228] width 40 height 16
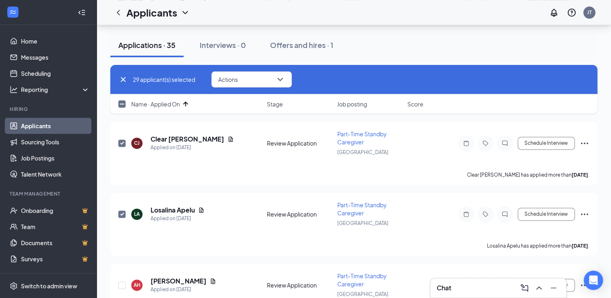
checkbox input "false"
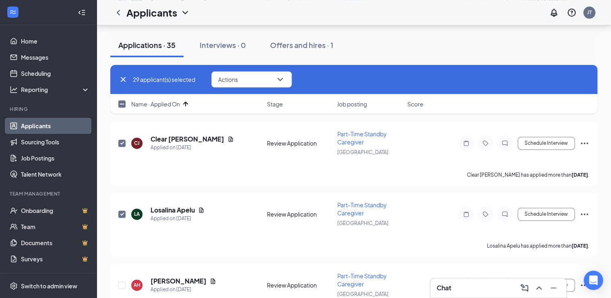
checkbox input "false"
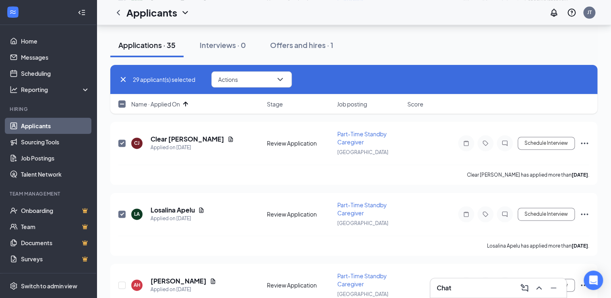
checkbox input "false"
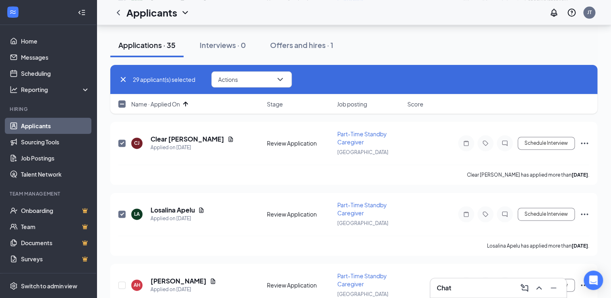
checkbox input "false"
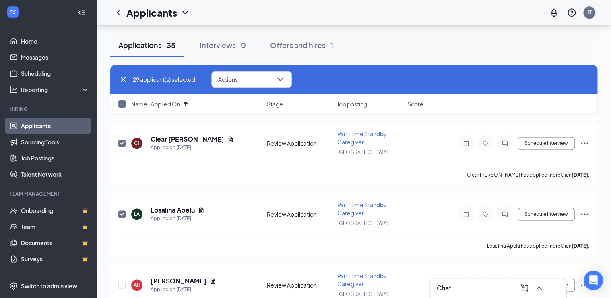
checkbox input "false"
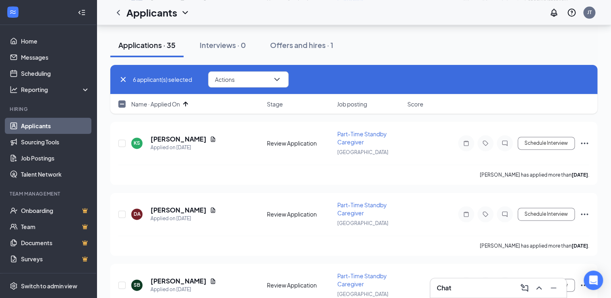
click at [36, 127] on link "Applicants" at bounding box center [55, 126] width 69 height 16
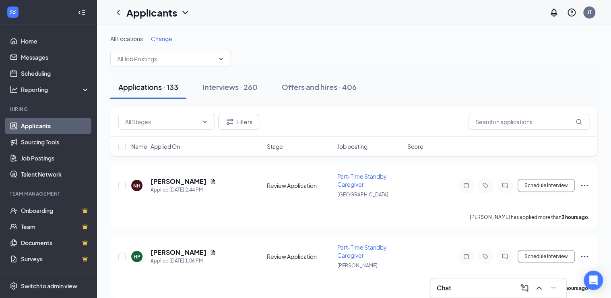
click at [433, 75] on div "Applications · 133 Interviews · 260 Offers and hires · 406" at bounding box center [353, 87] width 487 height 24
click at [350, 183] on span "Part-Time Standby Caregiver" at bounding box center [363, 179] width 50 height 15
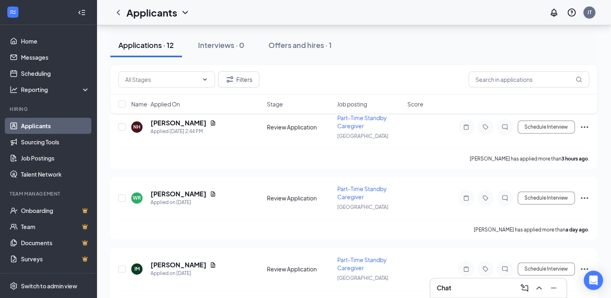
scroll to position [161, 0]
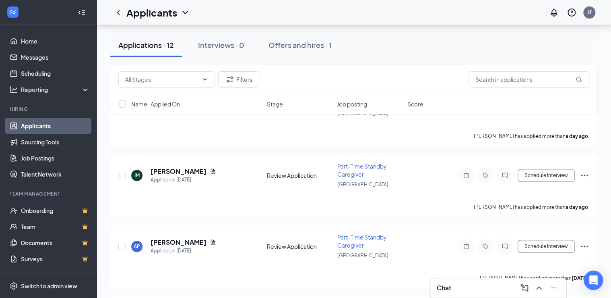
click at [587, 174] on icon "Ellipses" at bounding box center [585, 175] width 10 height 10
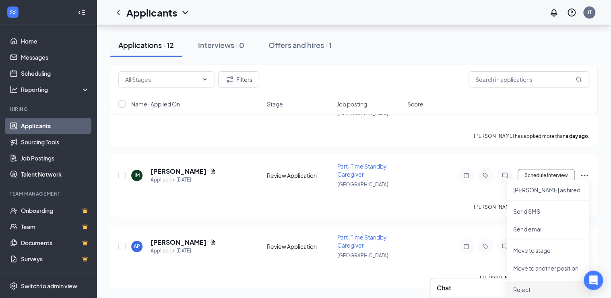
click at [520, 292] on p "Reject" at bounding box center [548, 289] width 69 height 8
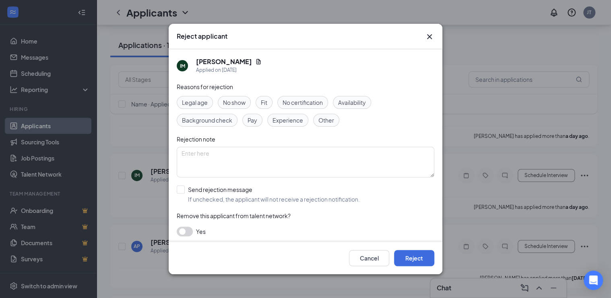
click at [264, 103] on span "Fit" at bounding box center [264, 102] width 6 height 9
drag, startPoint x: 294, startPoint y: 119, endPoint x: 297, endPoint y: 122, distance: 4.3
click at [295, 120] on span "Experience" at bounding box center [288, 120] width 31 height 9
click at [410, 259] on button "Reject" at bounding box center [414, 258] width 40 height 16
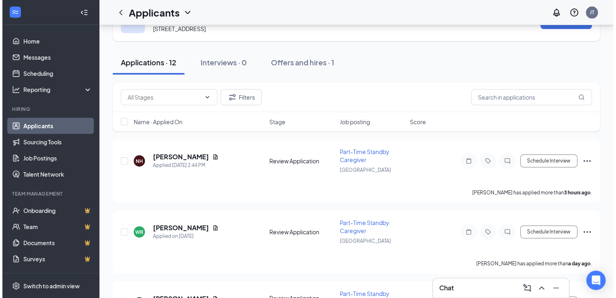
scroll to position [32, 0]
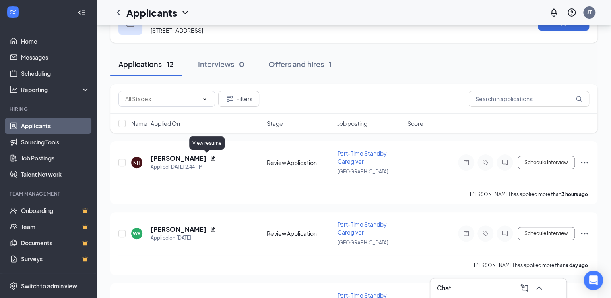
click at [210, 158] on icon "Document" at bounding box center [213, 158] width 6 height 6
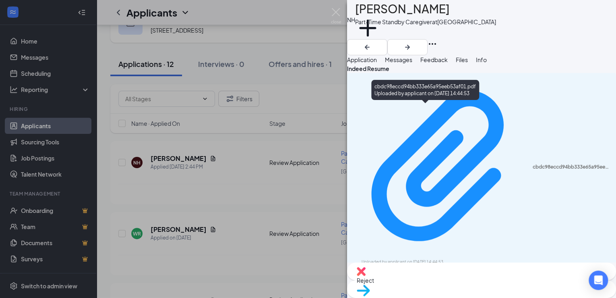
click at [533, 164] on div "cbdc98eccd94bb333e65a95eeb53af01.pdf" at bounding box center [572, 167] width 79 height 6
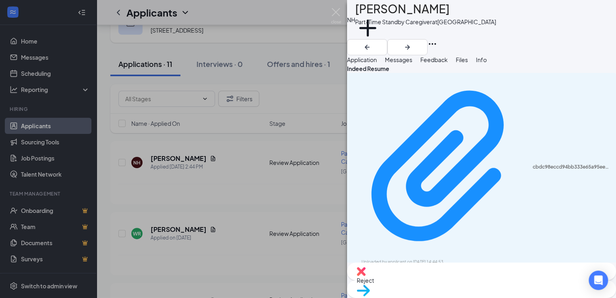
click at [433, 280] on div "Reject" at bounding box center [481, 271] width 269 height 18
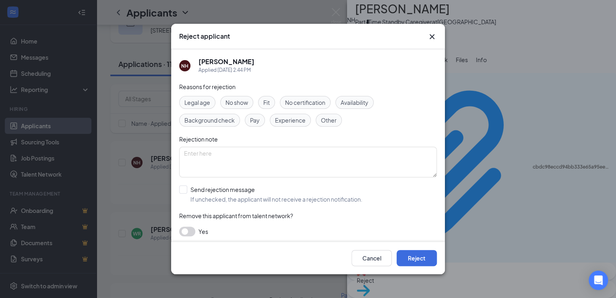
click at [269, 101] on span "Fit" at bounding box center [266, 102] width 6 height 9
click at [276, 127] on div "Reasons for rejection Legal age No show Fit No certification Availability Backg…" at bounding box center [308, 163] width 258 height 162
click at [277, 118] on span "Experience" at bounding box center [290, 120] width 31 height 9
click at [236, 193] on input "Send rejection message If unchecked, the applicant will not receive a rejection…" at bounding box center [270, 194] width 183 height 18
checkbox input "true"
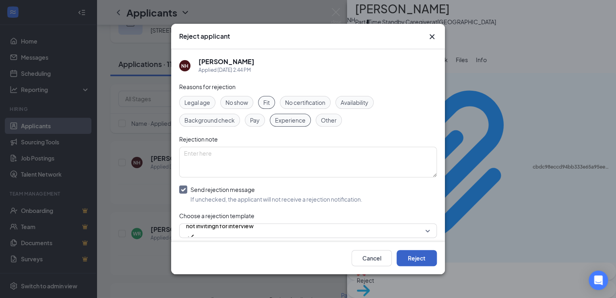
click at [414, 261] on button "Reject" at bounding box center [417, 258] width 40 height 16
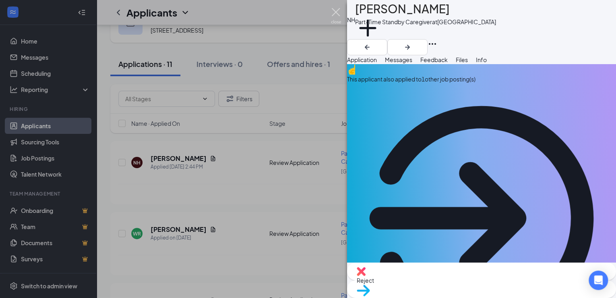
click at [337, 10] on img at bounding box center [336, 16] width 10 height 16
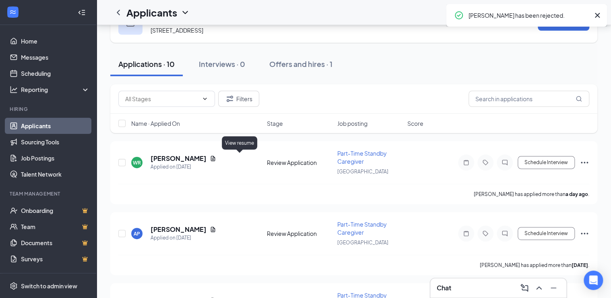
click at [216, 157] on icon "Document" at bounding box center [213, 158] width 6 height 6
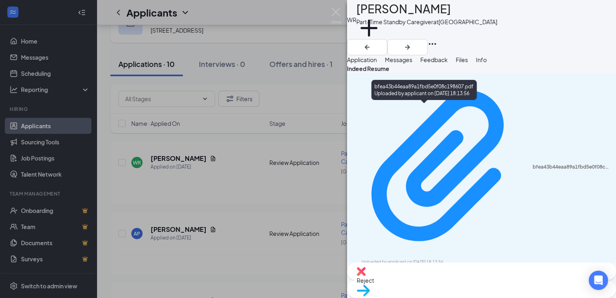
click at [458, 259] on div "Uploaded by applicant on [DATE] 18:13:56" at bounding box center [422, 262] width 121 height 6
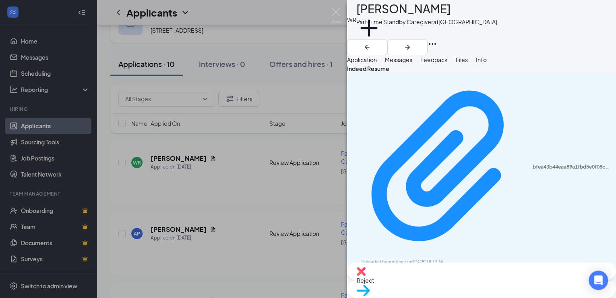
click at [366, 276] on img at bounding box center [361, 271] width 9 height 9
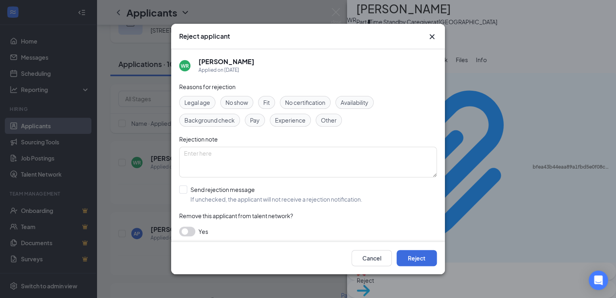
click at [263, 103] on div "Fit" at bounding box center [266, 102] width 17 height 13
click at [282, 124] on span "Experience" at bounding box center [290, 120] width 31 height 9
drag, startPoint x: 240, startPoint y: 194, endPoint x: 253, endPoint y: 201, distance: 14.3
click at [240, 194] on input "Send rejection message If unchecked, the applicant will not receive a rejection…" at bounding box center [270, 194] width 183 height 18
checkbox input "true"
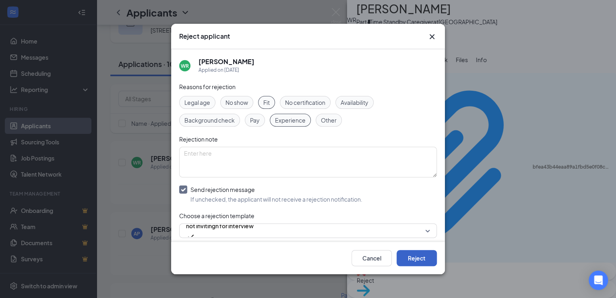
click at [422, 260] on button "Reject" at bounding box center [417, 258] width 40 height 16
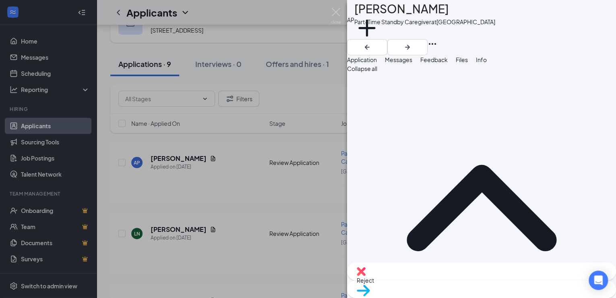
click at [468, 63] on span "Files" at bounding box center [462, 59] width 12 height 7
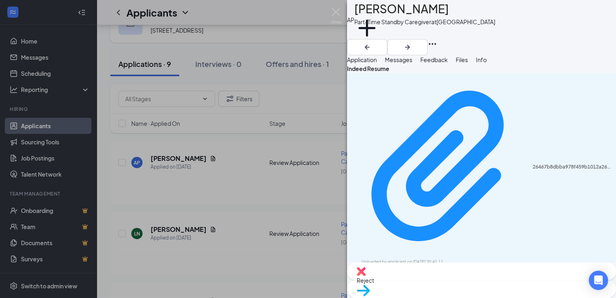
click at [427, 259] on div "Uploaded by applicant on [DATE] 20:41:11" at bounding box center [422, 262] width 121 height 6
click at [435, 280] on div "Reject" at bounding box center [481, 271] width 269 height 18
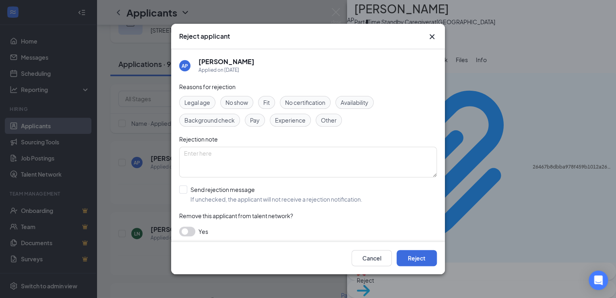
click at [270, 104] on span "Fit" at bounding box center [266, 102] width 6 height 9
click at [281, 125] on div "Experience" at bounding box center [290, 120] width 41 height 13
click at [229, 190] on input "Send rejection message If unchecked, the applicant will not receive a rejection…" at bounding box center [270, 194] width 183 height 18
checkbox input "true"
click at [405, 258] on button "Reject" at bounding box center [417, 258] width 40 height 16
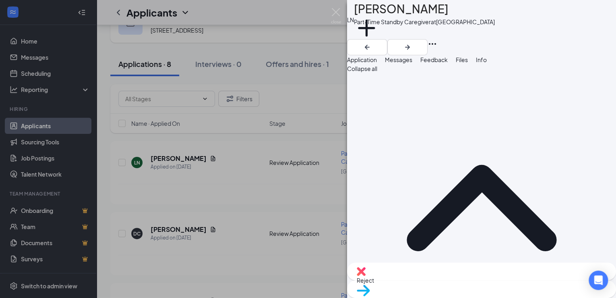
click at [448, 63] on span "Feedback" at bounding box center [434, 59] width 27 height 7
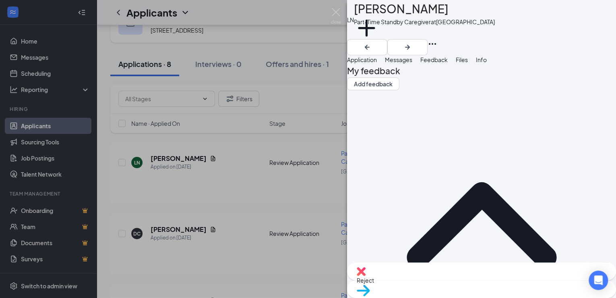
click at [468, 62] on span "Files" at bounding box center [462, 59] width 12 height 7
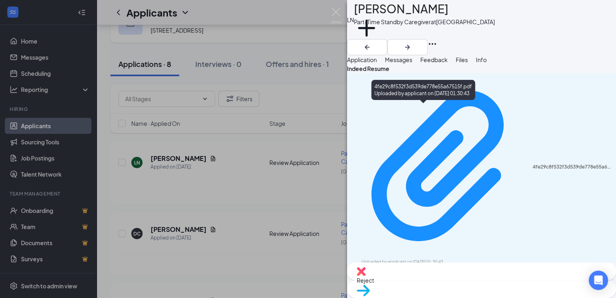
click at [393, 259] on div "Uploaded by applicant on [DATE] 01:30:43" at bounding box center [422, 262] width 121 height 6
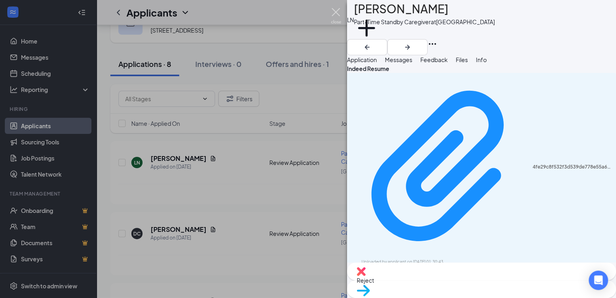
drag, startPoint x: 335, startPoint y: 14, endPoint x: 330, endPoint y: 18, distance: 6.3
click at [335, 13] on img at bounding box center [336, 16] width 10 height 16
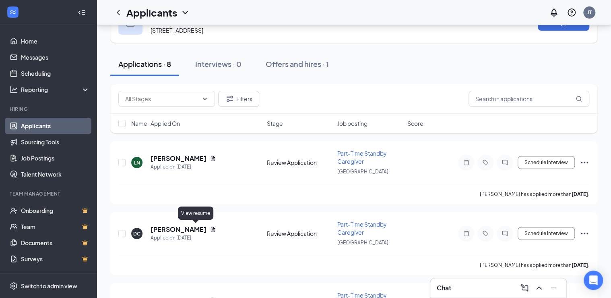
click at [210, 228] on icon "Document" at bounding box center [213, 229] width 6 height 6
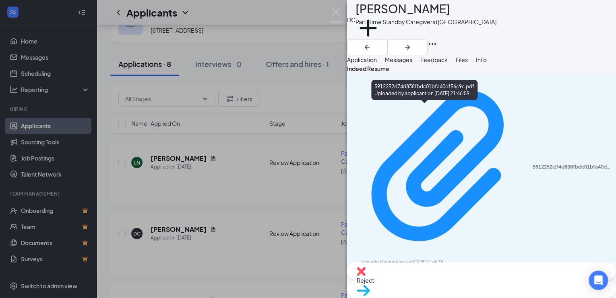
click at [433, 105] on div "5912252d74d838fbdc01bfa40df56c9c.pdf Uploaded by applicant on [DATE] 21:46:59" at bounding box center [481, 171] width 269 height 196
click at [533, 164] on div "5912252d74d838fbdc01bfa40df56c9c.pdf" at bounding box center [572, 167] width 79 height 6
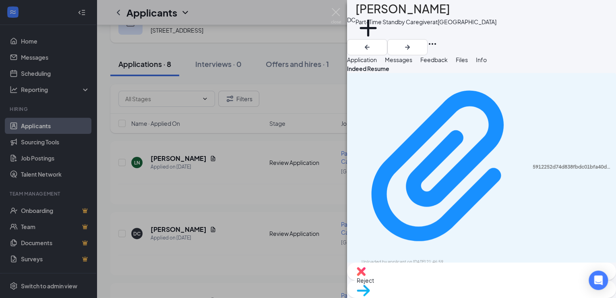
click at [479, 174] on div "Indeed Resume 5912252d74d838fbdc01bfa40df56c9c.pdf Uploaded by applicant on [DA…" at bounding box center [481, 163] width 269 height 198
drag, startPoint x: 525, startPoint y: 171, endPoint x: 537, endPoint y: 167, distance: 11.8
click at [526, 171] on div "Indeed Resume 5912252d74d838fbdc01bfa40df56c9c.pdf Uploaded by applicant on [DA…" at bounding box center [481, 163] width 269 height 198
click at [537, 167] on div "Indeed Resume 5912252d74d838fbdc01bfa40df56c9c.pdf Uploaded by applicant on [DA…" at bounding box center [481, 163] width 269 height 198
click at [470, 181] on div "Indeed Resume 5912252d74d838fbdc01bfa40df56c9c.pdf Uploaded by applicant on [DA…" at bounding box center [481, 163] width 269 height 198
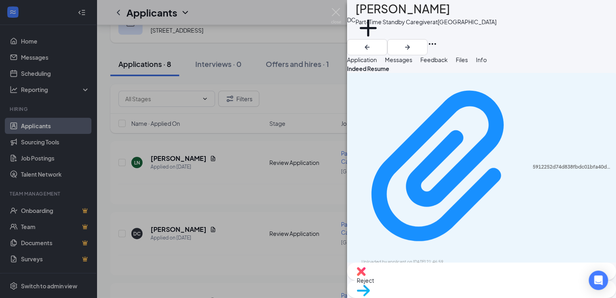
click at [524, 170] on div "Indeed Resume 5912252d74d838fbdc01bfa40df56c9c.pdf Uploaded by applicant on [DA…" at bounding box center [481, 163] width 269 height 198
click at [377, 63] on span "Application" at bounding box center [362, 59] width 30 height 7
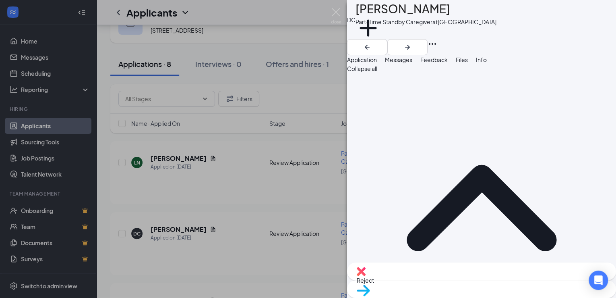
click at [412, 63] on span "Messages" at bounding box center [398, 59] width 27 height 7
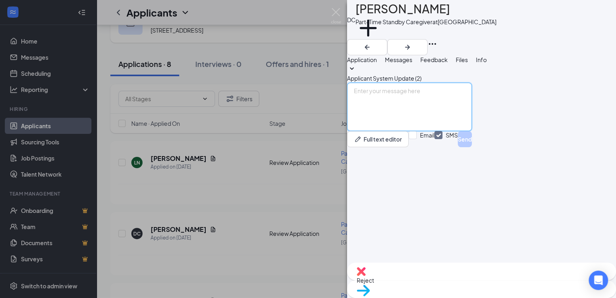
click at [469, 131] on textarea at bounding box center [409, 107] width 125 height 48
click at [396, 131] on textarea "Hi [PERSON_NAME], are you available for an interview [DATE] some time?" at bounding box center [409, 107] width 125 height 48
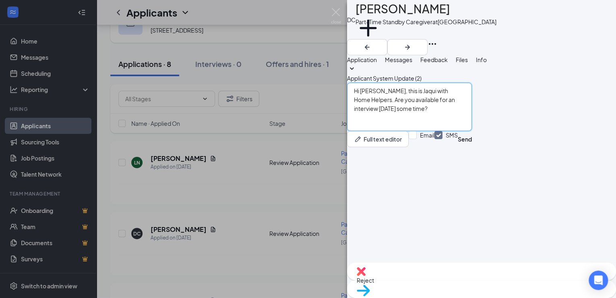
type textarea "Hi [PERSON_NAME], this is Jaqui with Home Helpers. Are you available for an int…"
click at [435, 147] on input "Email" at bounding box center [422, 139] width 26 height 16
checkbox input "true"
click at [472, 147] on button "Send" at bounding box center [465, 139] width 14 height 16
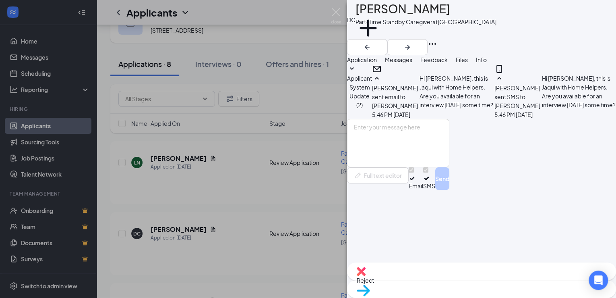
scroll to position [41, 0]
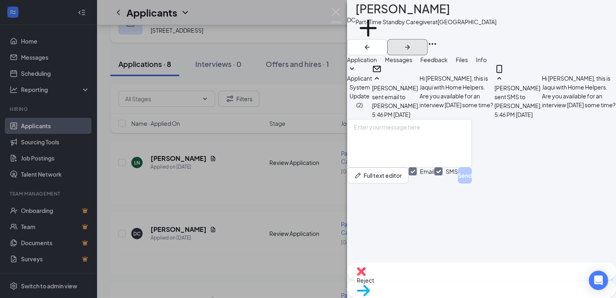
click at [412, 42] on icon "ArrowRight" at bounding box center [408, 47] width 10 height 10
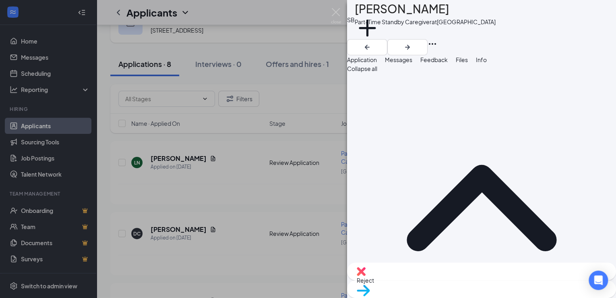
click at [468, 63] on span "Files" at bounding box center [462, 59] width 12 height 7
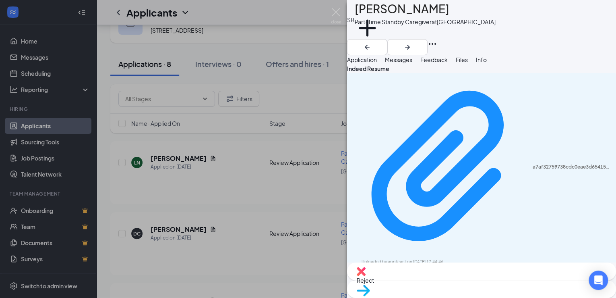
click at [533, 164] on div "a7af32759738cdc0eae3d6541535388f.pdf" at bounding box center [572, 167] width 79 height 6
click at [412, 63] on span "Messages" at bounding box center [398, 59] width 27 height 7
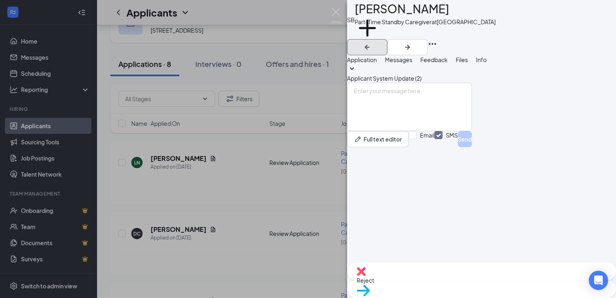
click at [372, 42] on icon "ArrowLeftNew" at bounding box center [368, 47] width 10 height 10
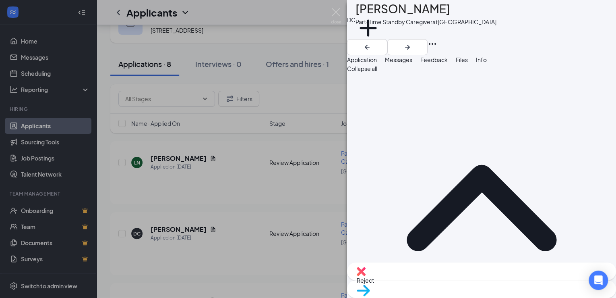
click at [412, 63] on span "Messages" at bounding box center [398, 59] width 27 height 7
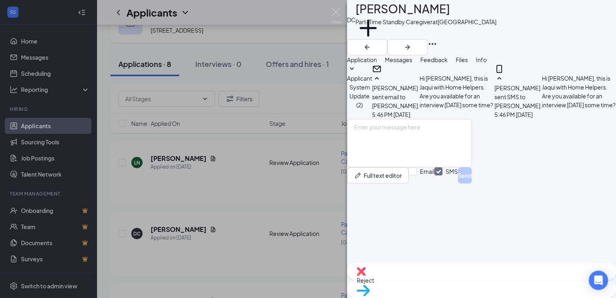
scroll to position [41, 0]
drag, startPoint x: 508, startPoint y: 166, endPoint x: 410, endPoint y: 160, distance: 97.3
click at [542, 119] on div "Hi [PERSON_NAME], this is Jaqui with Home Helpers. Are you available for an int…" at bounding box center [579, 96] width 74 height 45
copy span "Hi [PERSON_NAME], this is Jaqui with Home Helpers. Are you available for an int…"
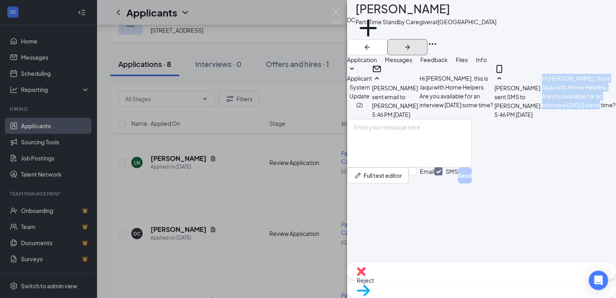
click at [412, 42] on icon "ArrowRight" at bounding box center [408, 47] width 10 height 10
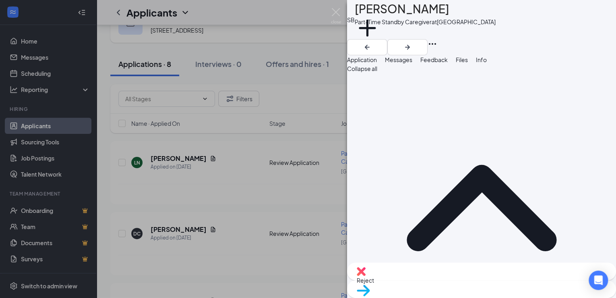
click at [412, 63] on span "Messages" at bounding box center [398, 59] width 27 height 7
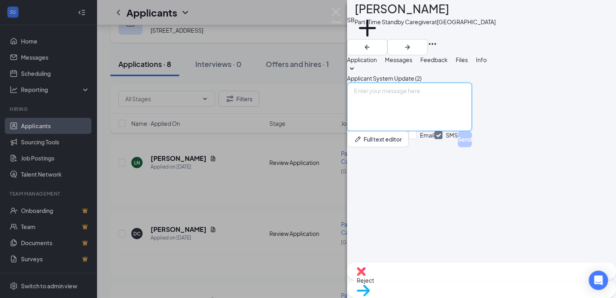
click at [443, 131] on textarea at bounding box center [409, 107] width 125 height 48
paste textarea "Hi [PERSON_NAME], this is Jaqui with Home Helpers. Are you available for an int…"
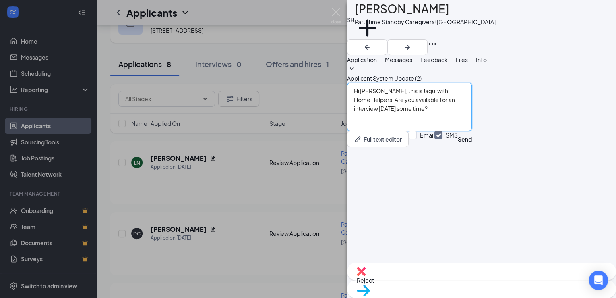
click at [391, 131] on textarea "Hi [PERSON_NAME], this is Jaqui with Home Helpers. Are you available for an int…" at bounding box center [409, 107] width 125 height 48
type textarea "Hi [PERSON_NAME], this is Jaqui with Home Helpers. Are you available for an int…"
click at [435, 147] on input "Email" at bounding box center [422, 139] width 26 height 16
checkbox input "true"
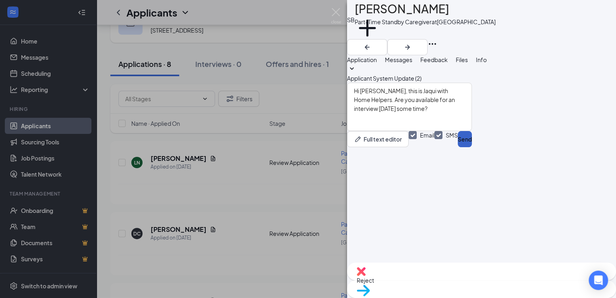
click at [472, 147] on button "Send" at bounding box center [465, 139] width 14 height 16
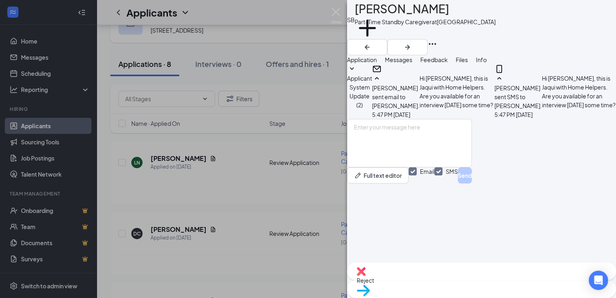
scroll to position [41, 0]
click at [412, 42] on icon "ArrowRight" at bounding box center [408, 47] width 10 height 10
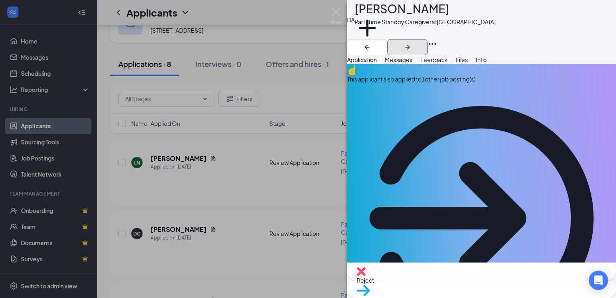
scroll to position [32, 0]
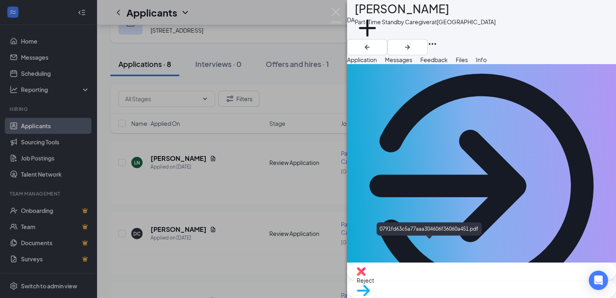
click at [412, 62] on span "Messages" at bounding box center [398, 59] width 27 height 7
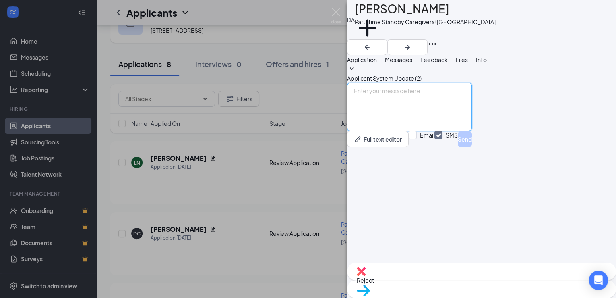
click at [433, 131] on textarea at bounding box center [409, 107] width 125 height 48
paste textarea "Hi [PERSON_NAME], this is Jaqui with Home Helpers. Are you available for an int…"
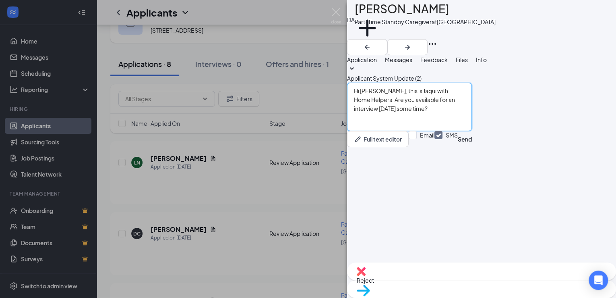
click at [387, 131] on textarea "Hi [PERSON_NAME], this is Jaqui with Home Helpers. Are you available for an int…" at bounding box center [409, 107] width 125 height 48
type textarea "Hi [PERSON_NAME], this is Jaqui with Home Helpers. Are you available for an int…"
click at [435, 147] on input "Email" at bounding box center [422, 139] width 26 height 16
checkbox input "true"
click at [472, 147] on button "Send" at bounding box center [465, 139] width 14 height 16
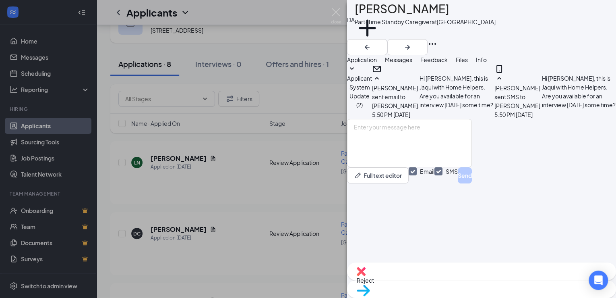
scroll to position [41, 0]
click at [412, 42] on icon "ArrowRight" at bounding box center [408, 47] width 10 height 10
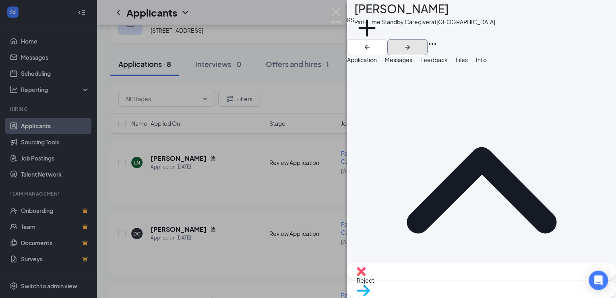
scroll to position [32, 0]
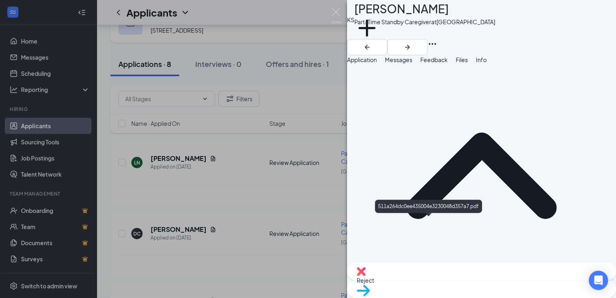
click at [412, 63] on span "Messages" at bounding box center [398, 59] width 27 height 7
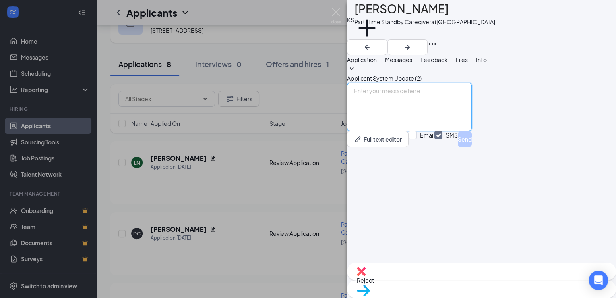
click at [415, 131] on textarea at bounding box center [409, 107] width 125 height 48
paste textarea "Hi [PERSON_NAME], this is Jaqui with Home Helpers. Are you available for an int…"
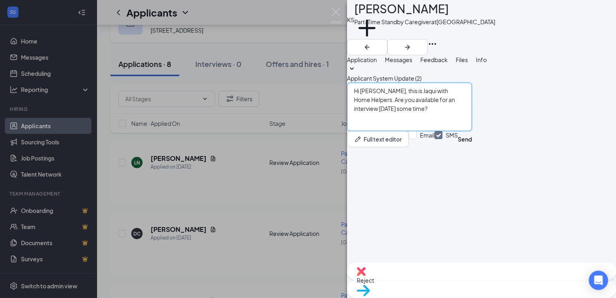
click at [390, 131] on textarea "Hi [PERSON_NAME], this is Jaqui with Home Helpers. Are you available for an int…" at bounding box center [409, 107] width 125 height 48
type textarea "Hi [PERSON_NAME], this is Jaqui with Home Helpers. Are you available for an int…"
click at [435, 147] on input "Email" at bounding box center [422, 139] width 26 height 16
checkbox input "true"
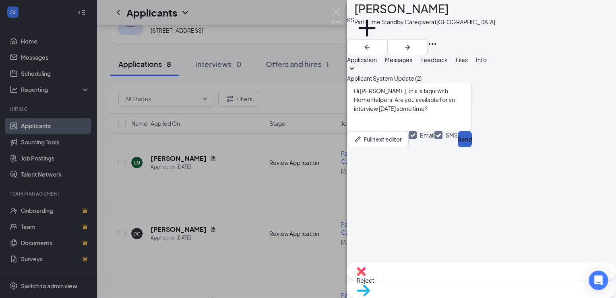
click at [472, 147] on button "Send" at bounding box center [465, 139] width 14 height 16
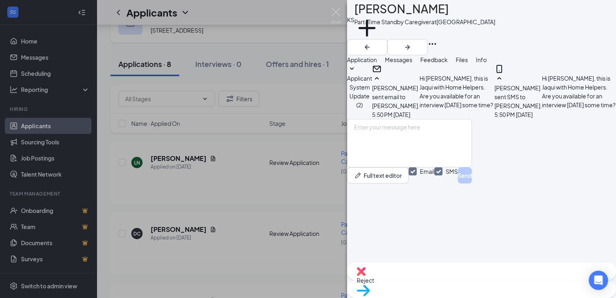
scroll to position [33, 0]
click at [412, 42] on icon "ArrowRight" at bounding box center [408, 47] width 10 height 10
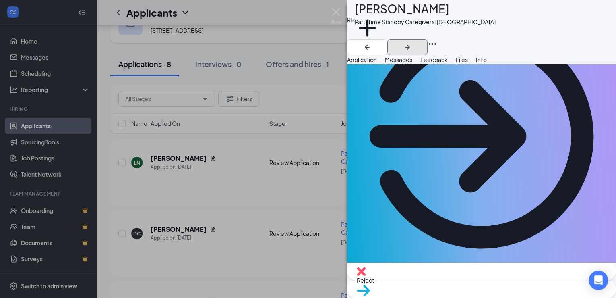
scroll to position [97, 0]
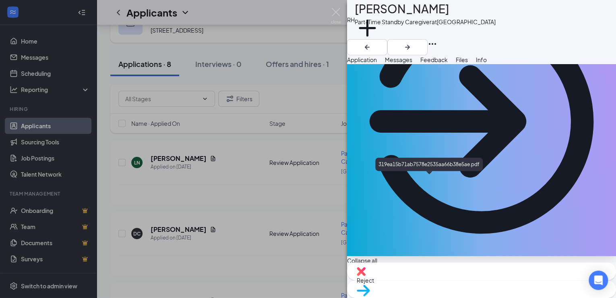
click at [366, 276] on img at bounding box center [361, 271] width 9 height 9
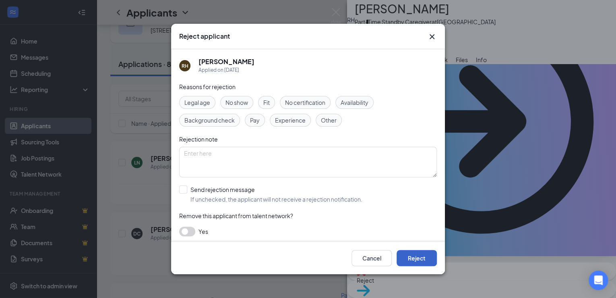
click at [406, 255] on button "Reject" at bounding box center [417, 258] width 40 height 16
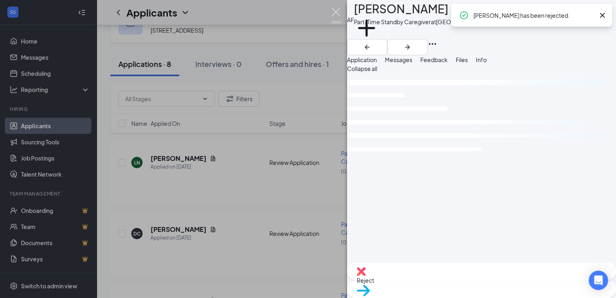
click at [337, 9] on img at bounding box center [336, 16] width 10 height 16
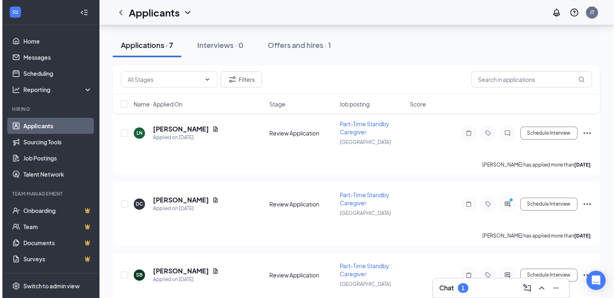
scroll to position [64, 0]
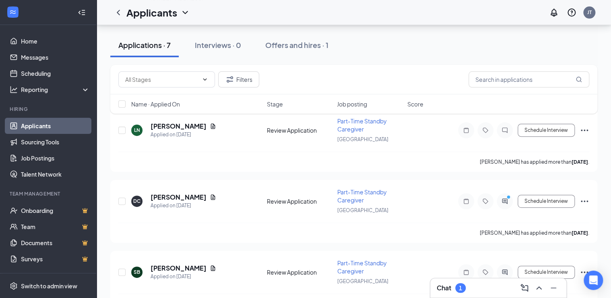
click at [503, 205] on div at bounding box center [505, 201] width 16 height 16
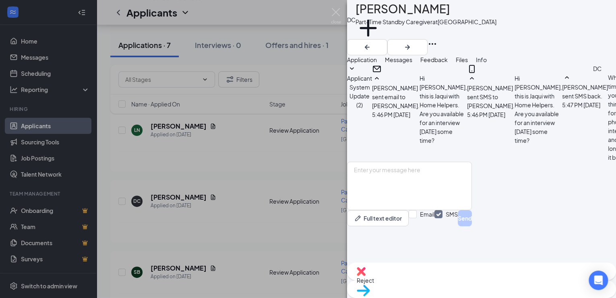
scroll to position [93, 0]
click at [472, 206] on textarea at bounding box center [409, 186] width 125 height 48
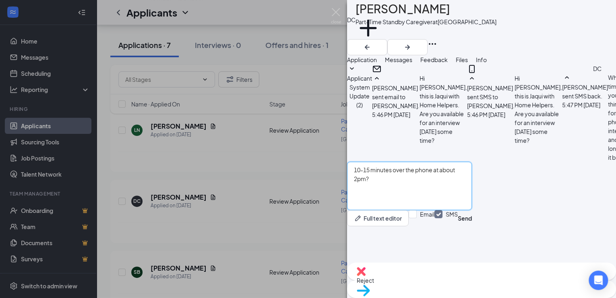
type textarea "10-15 minutes over the phone at about 2pm?"
click at [472, 226] on button "Send" at bounding box center [465, 218] width 14 height 16
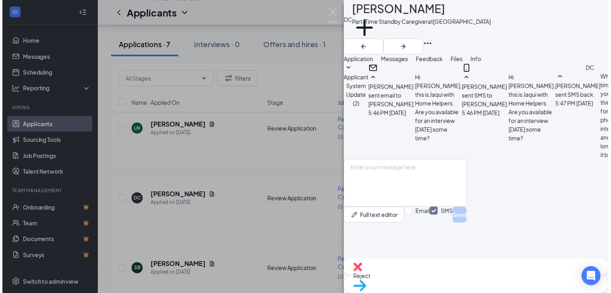
scroll to position [145, 0]
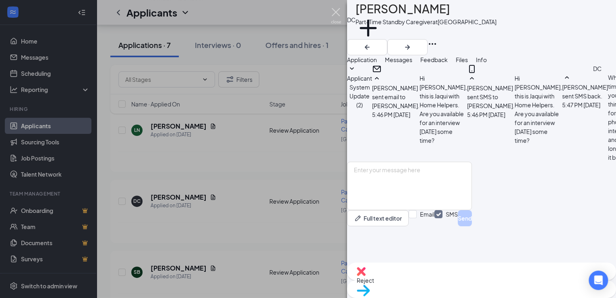
click at [336, 12] on img at bounding box center [336, 16] width 10 height 16
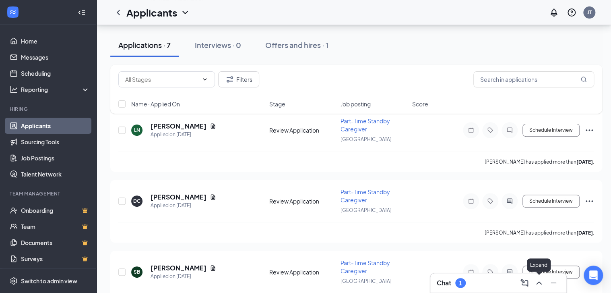
click at [538, 288] on button at bounding box center [539, 282] width 13 height 13
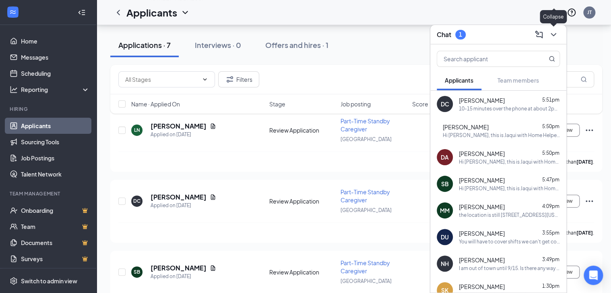
click at [554, 32] on icon "ChevronDown" at bounding box center [554, 35] width 10 height 10
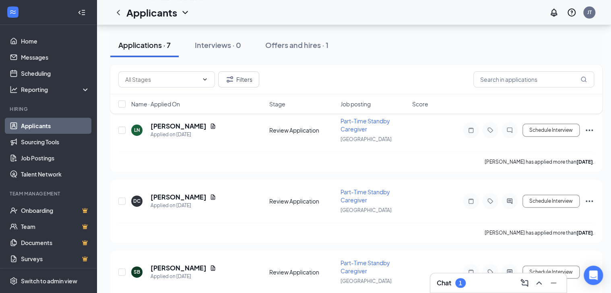
click at [459, 45] on div "Applications · 7 Interviews · 0 Offers and hires · 1" at bounding box center [356, 45] width 492 height 24
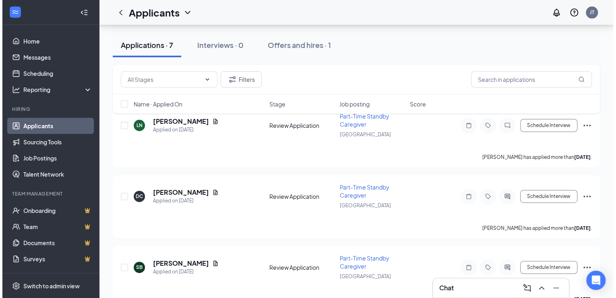
scroll to position [97, 0]
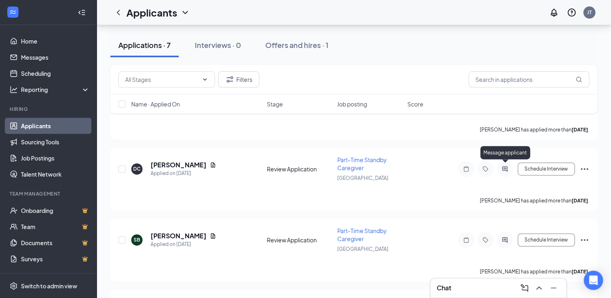
click at [507, 168] on icon "ActiveChat" at bounding box center [505, 169] width 10 height 6
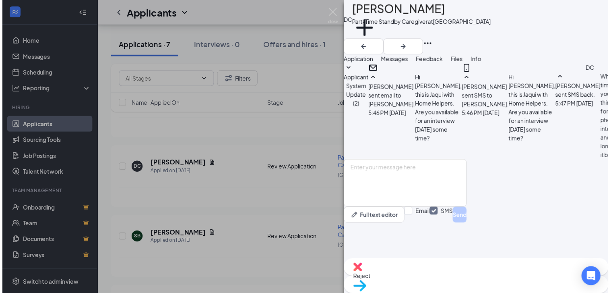
scroll to position [145, 0]
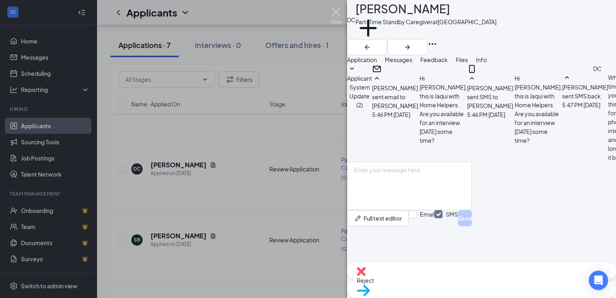
click at [334, 13] on img at bounding box center [336, 16] width 10 height 16
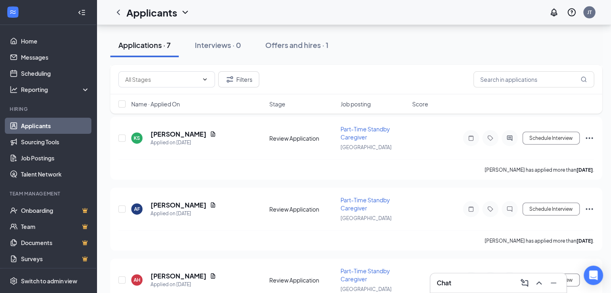
scroll to position [862, 0]
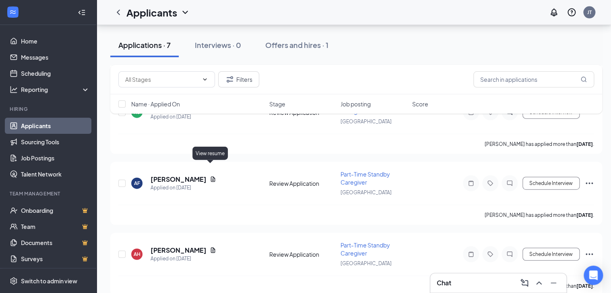
click at [211, 176] on icon "Document" at bounding box center [213, 178] width 4 height 5
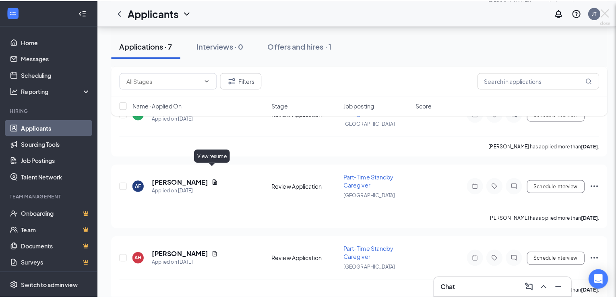
scroll to position [857, 0]
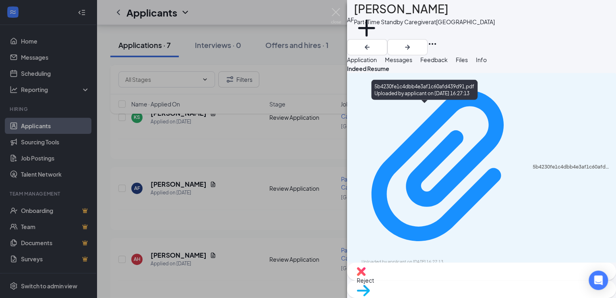
click at [533, 164] on div "5b4230fe1c4dbb4e3af1c60afd439d91.pdf" at bounding box center [572, 167] width 79 height 6
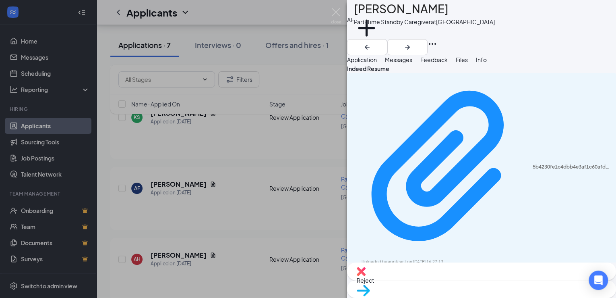
click at [434, 280] on div "Reject" at bounding box center [481, 271] width 269 height 18
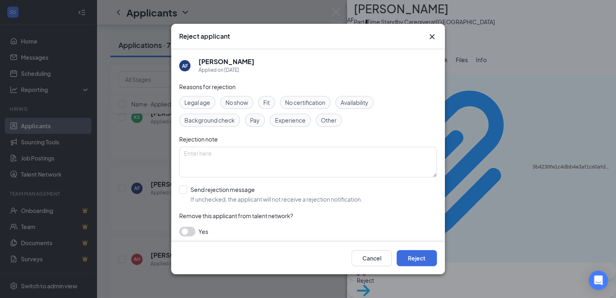
click at [262, 104] on div "Fit" at bounding box center [266, 102] width 17 height 13
drag, startPoint x: 278, startPoint y: 120, endPoint x: 278, endPoint y: 134, distance: 13.7
click at [278, 120] on span "Experience" at bounding box center [290, 120] width 31 height 9
click at [264, 197] on input "Send rejection message If unchecked, the applicant will not receive a rejection…" at bounding box center [270, 194] width 183 height 18
checkbox input "true"
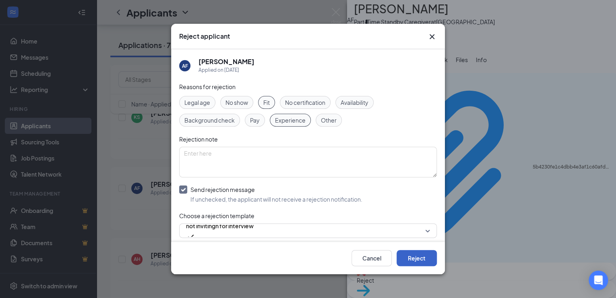
click at [410, 256] on button "Reject" at bounding box center [417, 258] width 40 height 16
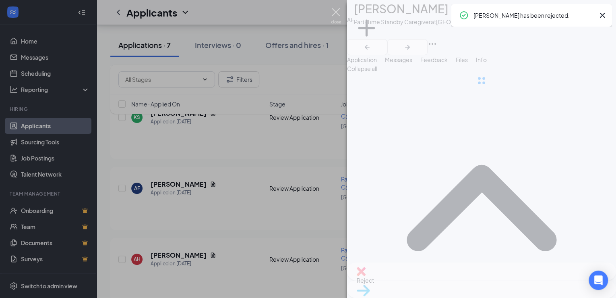
click at [337, 11] on img at bounding box center [336, 16] width 10 height 16
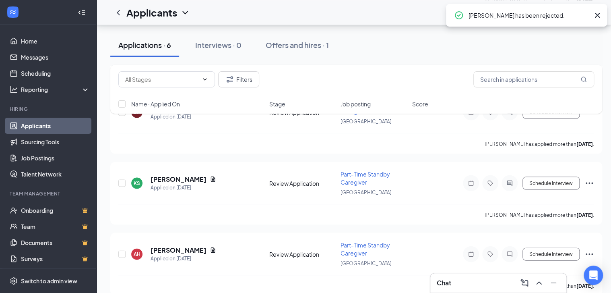
scroll to position [722, 0]
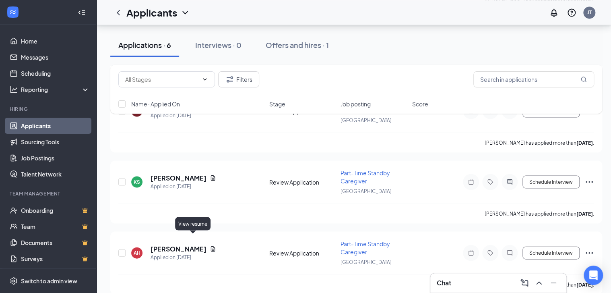
click at [210, 245] on icon "Document" at bounding box center [213, 248] width 6 height 6
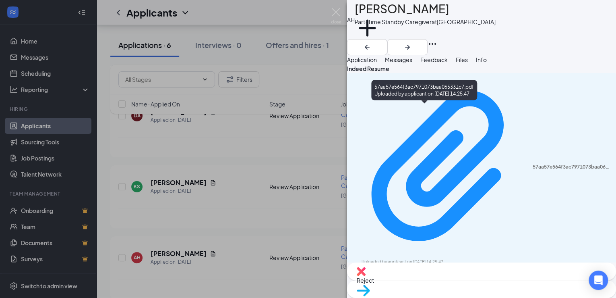
click at [533, 164] on div "57aa57e564f3ac7971073baa065331c7.pdf" at bounding box center [572, 167] width 79 height 6
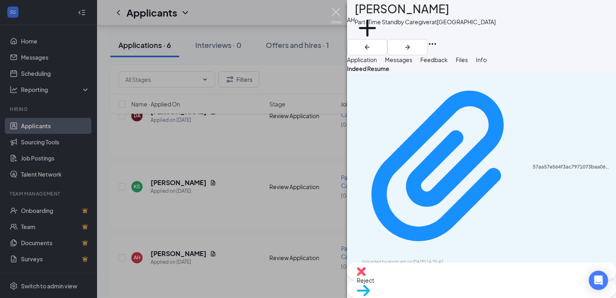
click at [338, 10] on img at bounding box center [336, 16] width 10 height 16
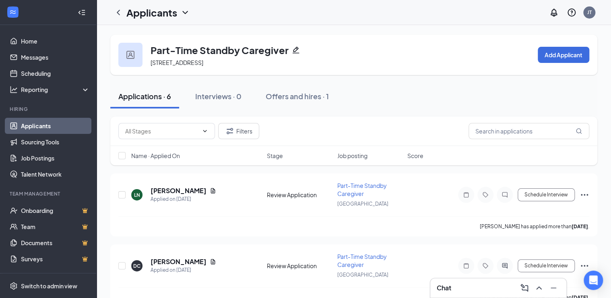
click at [460, 102] on div "Applications · 6 Interviews · 0 Offers and hires · 1" at bounding box center [353, 96] width 487 height 24
click at [497, 99] on div "Applications · 6 Interviews · 0 Offers and hires · 1" at bounding box center [353, 96] width 487 height 24
drag, startPoint x: 373, startPoint y: 100, endPoint x: 419, endPoint y: 97, distance: 45.6
click at [374, 99] on div "Applications · 6 Interviews · 0 Offers and hires · 1" at bounding box center [353, 96] width 487 height 24
click at [439, 95] on div "Applications · 6 Interviews · 0 Offers and hires · 1" at bounding box center [353, 96] width 487 height 24
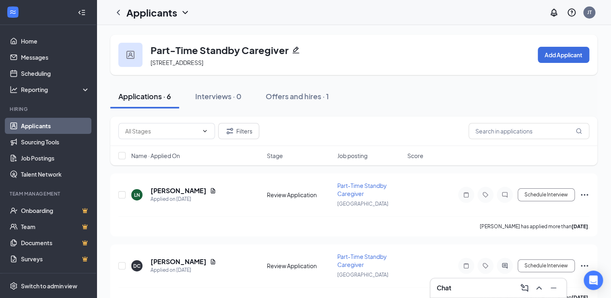
click at [477, 92] on div "Applications · 6 Interviews · 0 Offers and hires · 1" at bounding box center [353, 96] width 487 height 24
click at [42, 156] on link "Job Postings" at bounding box center [55, 158] width 69 height 16
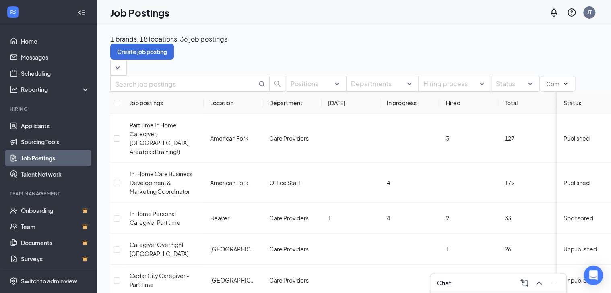
click at [313, 60] on div "Locations" at bounding box center [372, 68] width 524 height 16
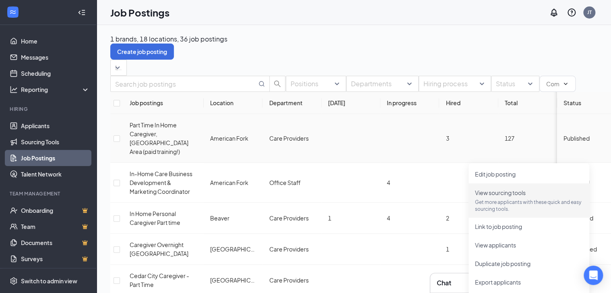
click at [528, 202] on p "Get more applicants with these quick and easy sourcing tools." at bounding box center [529, 206] width 108 height 14
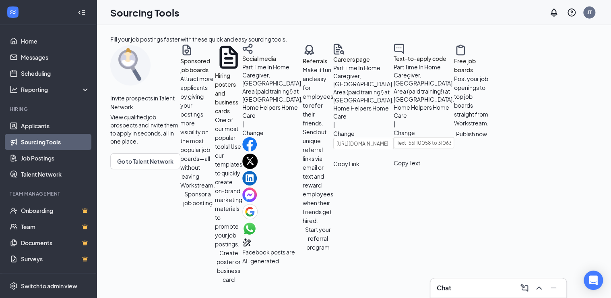
click at [180, 207] on button "Sponsor a job posting" at bounding box center [197, 198] width 35 height 18
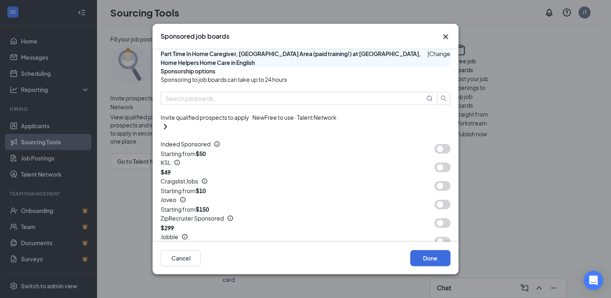
click at [435, 153] on button "button" at bounding box center [443, 149] width 16 height 10
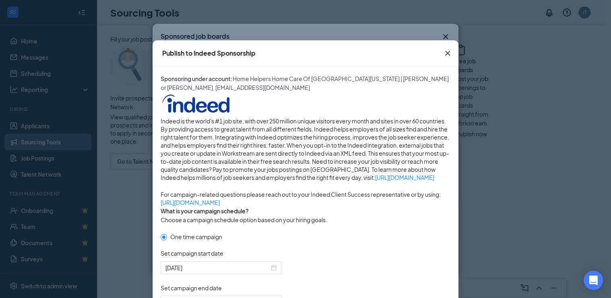
scroll to position [161, 0]
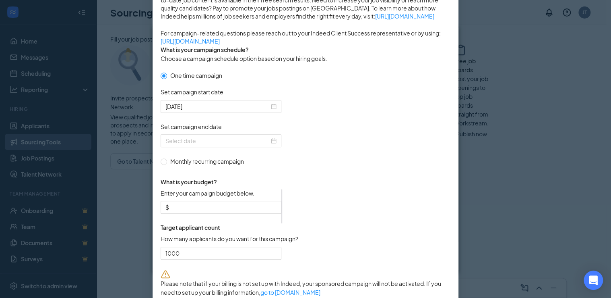
click at [273, 145] on div at bounding box center [221, 140] width 111 height 9
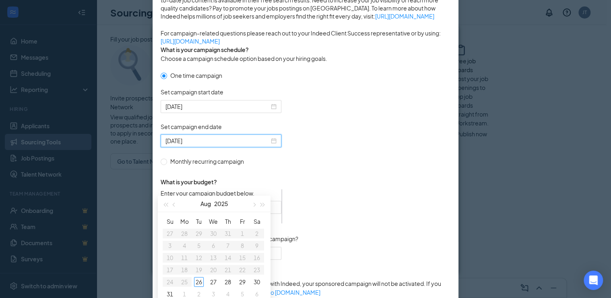
type input "[DATE]"
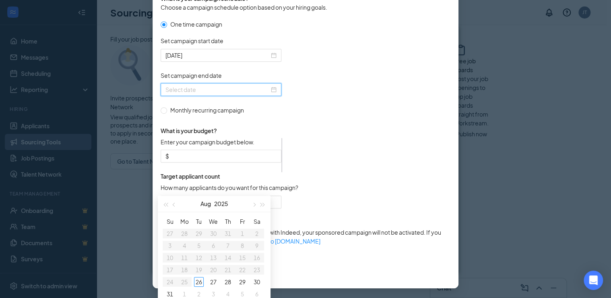
click at [255, 203] on span "button" at bounding box center [254, 205] width 4 height 4
type input "[DATE]"
click at [240, 268] on div "26" at bounding box center [243, 270] width 10 height 10
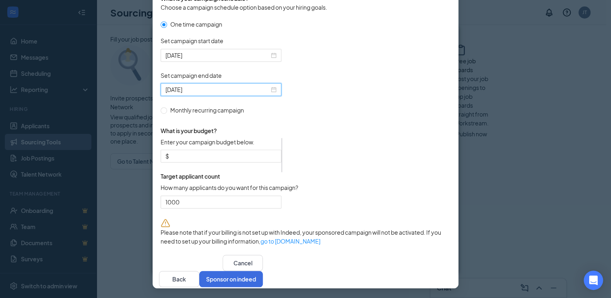
click at [298, 114] on div "One time campaign Set campaign start date [DATE] Set campaign end date [DATE] M…" at bounding box center [230, 67] width 138 height 95
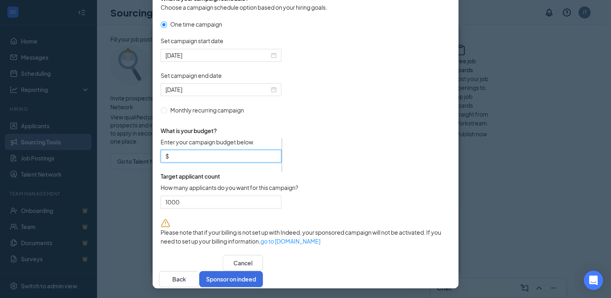
click at [191, 160] on input "Enter your campaign budget below." at bounding box center [224, 155] width 106 height 9
click at [367, 137] on form "One time campaign Set campaign start date [DATE] Set campaign end date [DATE] M…" at bounding box center [306, 119] width 290 height 198
click at [263, 276] on button "Sponsor on indeed" at bounding box center [231, 279] width 64 height 16
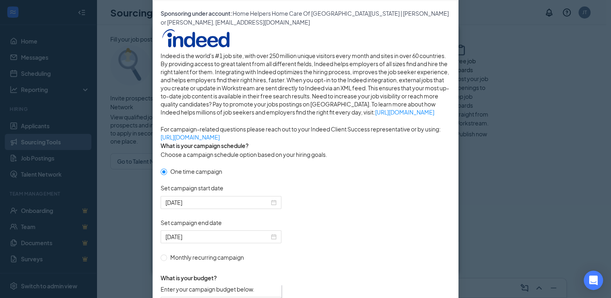
scroll to position [258, 0]
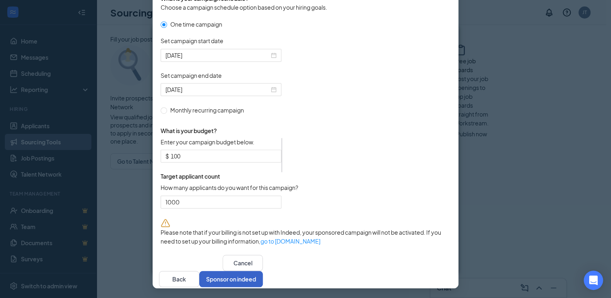
click at [263, 277] on button "Sponsor on indeed" at bounding box center [231, 279] width 64 height 16
click at [408, 183] on form "One time campaign Set campaign start date [DATE] Set campaign end date [DATE] M…" at bounding box center [306, 119] width 290 height 198
click at [204, 157] on input "100" at bounding box center [224, 155] width 106 height 9
click at [346, 147] on form "One time campaign Set campaign start date [DATE] Set campaign end date [DATE] M…" at bounding box center [306, 119] width 290 height 198
click at [347, 178] on form "One time campaign Set campaign start date [DATE] Set campaign end date [DATE] M…" at bounding box center [306, 119] width 290 height 198
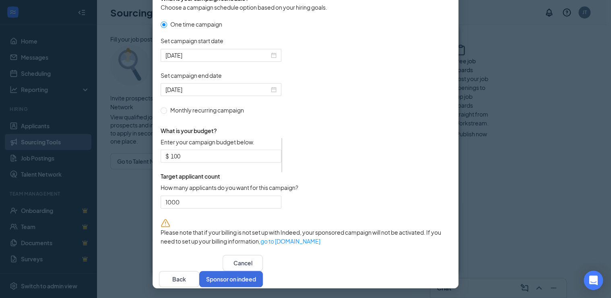
click at [264, 201] on input "1000" at bounding box center [221, 202] width 120 height 12
click at [401, 184] on form "One time campaign Set campaign start date [DATE] Set campaign end date [DATE] M…" at bounding box center [306, 119] width 290 height 198
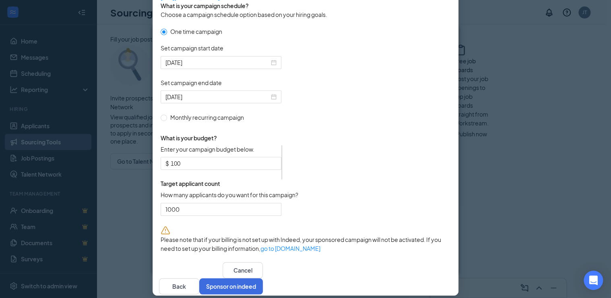
scroll to position [264, 0]
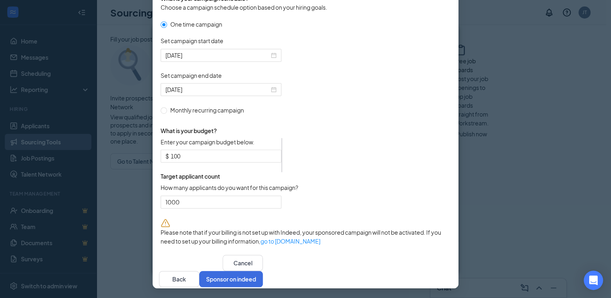
click at [370, 141] on form "One time campaign Set campaign start date [DATE] Set campaign end date [DATE] M…" at bounding box center [306, 119] width 290 height 198
drag, startPoint x: 384, startPoint y: 187, endPoint x: 383, endPoint y: 157, distance: 30.2
click at [384, 187] on form "One time campaign Set campaign start date [DATE] Set campaign end date [DATE] M…" at bounding box center [306, 119] width 290 height 198
click at [382, 156] on form "One time campaign Set campaign start date [DATE] Set campaign end date [DATE] M…" at bounding box center [306, 119] width 290 height 198
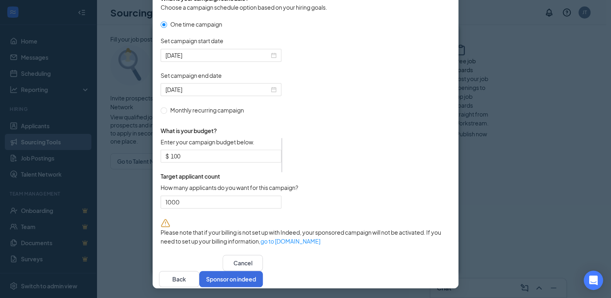
click at [282, 153] on div "One-time" at bounding box center [282, 155] width 1 height 34
click at [219, 138] on span "Enter your campaign budget below." at bounding box center [208, 142] width 94 height 8
click at [219, 151] on input "100" at bounding box center [224, 155] width 106 height 9
click at [211, 151] on input "100" at bounding box center [224, 155] width 106 height 9
drag, startPoint x: 230, startPoint y: 168, endPoint x: 221, endPoint y: 158, distance: 13.4
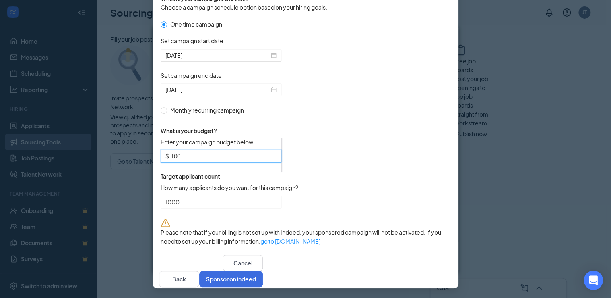
click at [228, 172] on span "Target applicant count" at bounding box center [230, 176] width 138 height 8
drag, startPoint x: 169, startPoint y: 152, endPoint x: 192, endPoint y: 152, distance: 23.0
click at [192, 152] on input "100" at bounding box center [224, 155] width 106 height 9
type input "100"
click at [298, 114] on div "What is your budget? Enter your campaign budget below. $ 100 One-time Target ap…" at bounding box center [230, 166] width 138 height 104
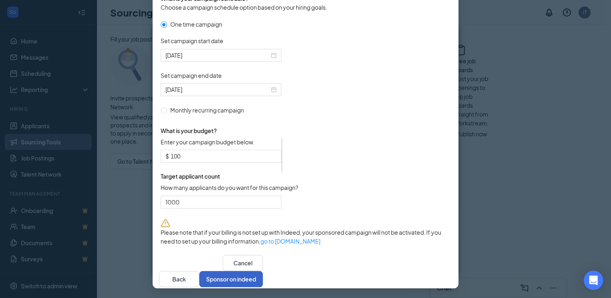
click at [263, 271] on button "Sponsor on indeed" at bounding box center [231, 279] width 64 height 16
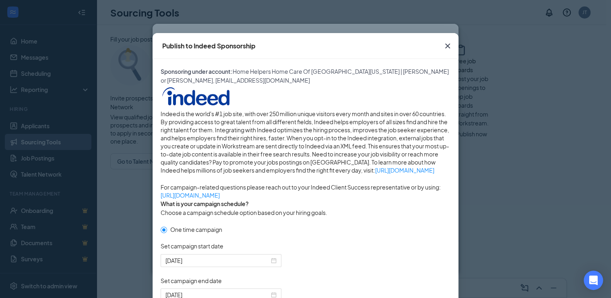
scroll to position [0, 0]
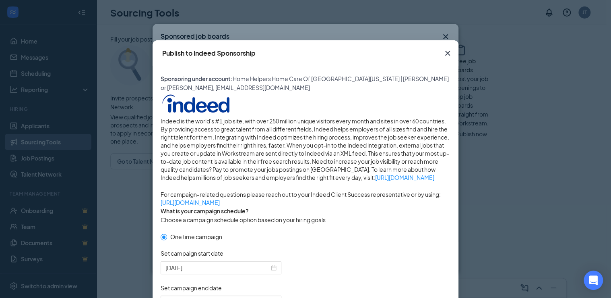
click at [447, 52] on icon "Cross" at bounding box center [448, 53] width 10 height 10
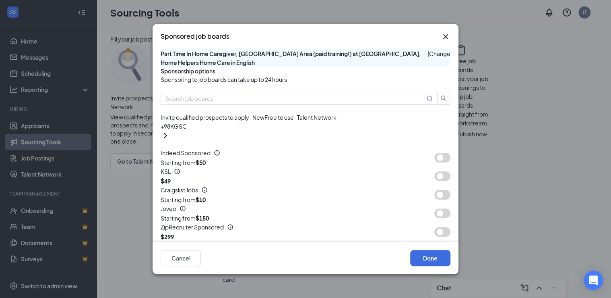
drag, startPoint x: 309, startPoint y: 104, endPoint x: 414, endPoint y: 104, distance: 105.1
click at [311, 75] on p "Sponsorship options" at bounding box center [306, 71] width 290 height 8
click at [417, 75] on p "Sponsorship options" at bounding box center [306, 71] width 290 height 8
click at [423, 75] on p "Sponsorship options" at bounding box center [306, 71] width 290 height 8
click at [363, 75] on p "Sponsorship options" at bounding box center [306, 71] width 290 height 8
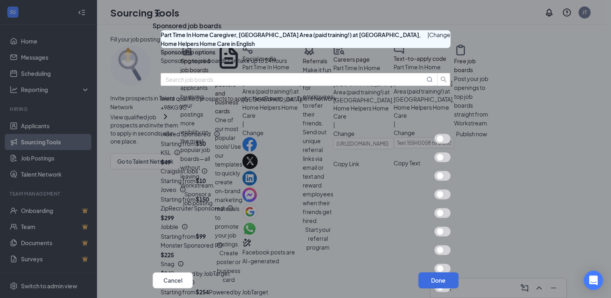
scroll to position [64, 0]
click at [435, 139] on button "button" at bounding box center [443, 139] width 16 height 10
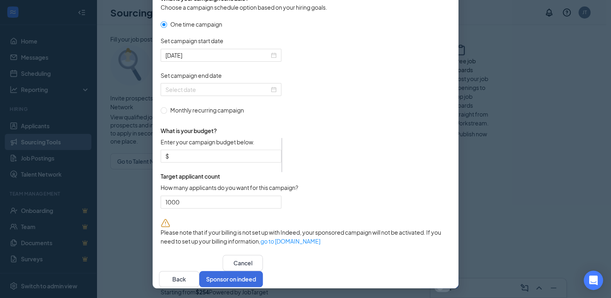
scroll to position [258, 0]
click at [275, 89] on div at bounding box center [221, 89] width 121 height 13
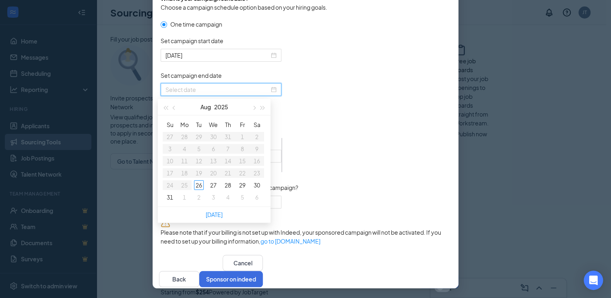
click at [257, 108] on button "button" at bounding box center [253, 107] width 9 height 16
type input "[DATE]"
drag, startPoint x: 239, startPoint y: 172, endPoint x: 268, endPoint y: 160, distance: 31.0
click at [239, 171] on div "26" at bounding box center [243, 173] width 10 height 10
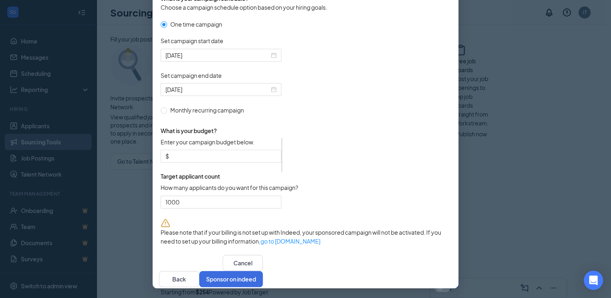
click at [373, 86] on form "One time campaign Set campaign start date [DATE] Set campaign end date [DATE] M…" at bounding box center [306, 119] width 290 height 198
click at [190, 155] on input "Enter your campaign budget below." at bounding box center [224, 155] width 106 height 9
type input "100"
click at [350, 114] on form "One time campaign Set campaign start date [DATE] Set campaign end date [DATE] M…" at bounding box center [306, 119] width 290 height 198
click at [263, 281] on button "Sponsor on indeed" at bounding box center [231, 279] width 64 height 16
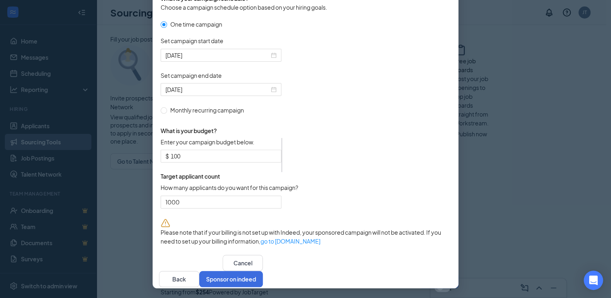
click at [389, 173] on form "One time campaign Set campaign start date [DATE] Set campaign end date [DATE] M…" at bounding box center [306, 119] width 290 height 198
click at [223, 269] on button "Cancel" at bounding box center [243, 263] width 40 height 16
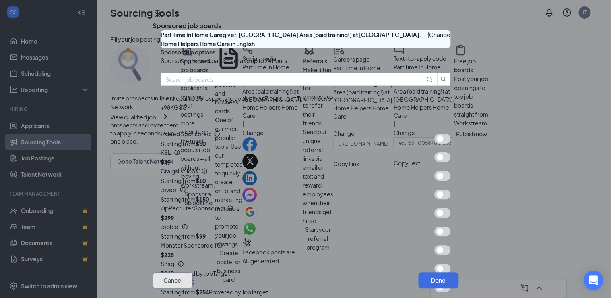
click at [184, 272] on button "Cancel" at bounding box center [173, 280] width 40 height 16
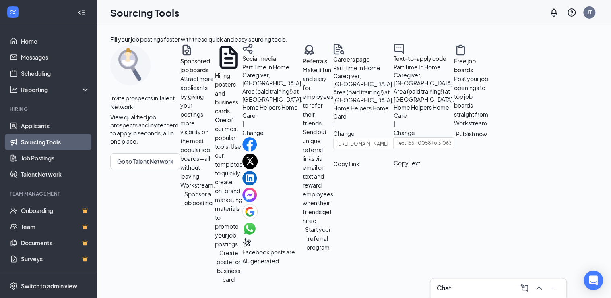
click at [52, 139] on link "Sourcing Tools" at bounding box center [55, 142] width 69 height 16
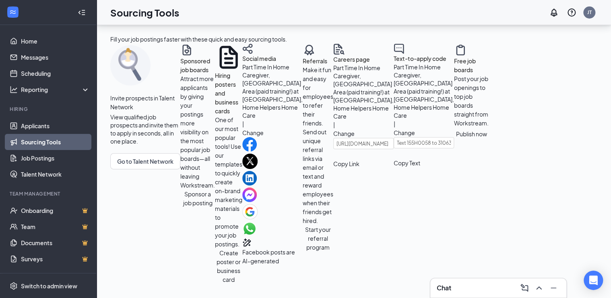
scroll to position [97, 0]
click at [180, 189] on button "Sponsor a job posting" at bounding box center [197, 198] width 35 height 18
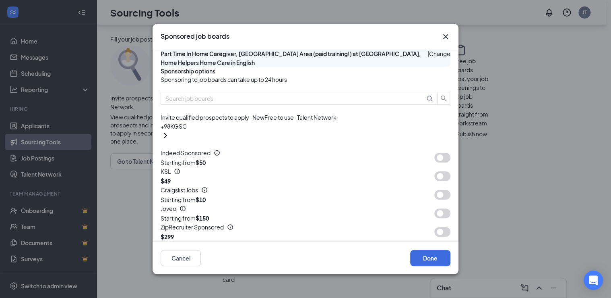
drag, startPoint x: 292, startPoint y: 108, endPoint x: 327, endPoint y: 106, distance: 35.9
click at [293, 84] on p "Sponsoring to job boards can take up to 24 hours" at bounding box center [306, 79] width 290 height 9
click at [372, 84] on p "Sponsoring to job boards can take up to 24 hours" at bounding box center [306, 79] width 290 height 9
click at [421, 75] on p "Sponsorship options" at bounding box center [306, 71] width 290 height 8
click at [383, 84] on p "Sponsoring to job boards can take up to 24 hours" at bounding box center [306, 79] width 290 height 9
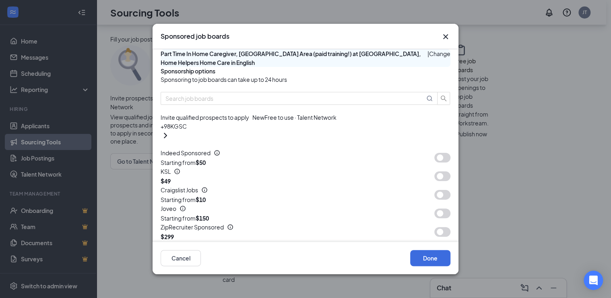
drag, startPoint x: 343, startPoint y: 108, endPoint x: 335, endPoint y: 105, distance: 8.7
click at [342, 84] on p "Sponsoring to job boards can take up to 24 hours" at bounding box center [306, 79] width 290 height 9
click at [327, 75] on p "Sponsorship options" at bounding box center [306, 71] width 290 height 8
click at [444, 35] on icon "Cross" at bounding box center [445, 36] width 5 height 5
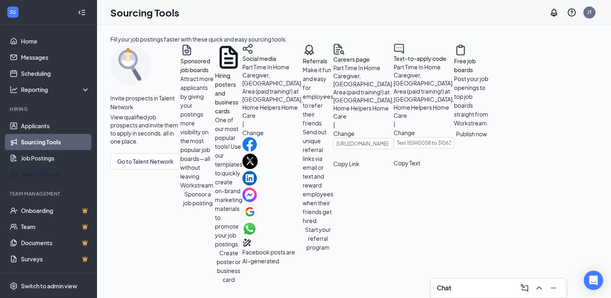
click at [36, 173] on link "Talent Network" at bounding box center [55, 174] width 69 height 16
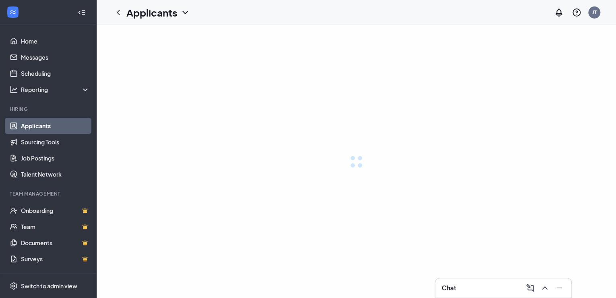
click at [44, 157] on link "Job Postings" at bounding box center [55, 158] width 69 height 16
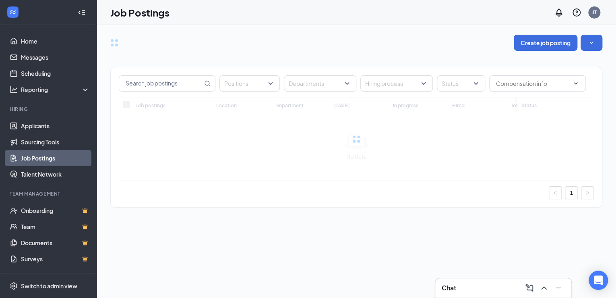
click at [306, 52] on div "Create job posting Positions Departments Hiring process Status Job postings Loc…" at bounding box center [356, 125] width 492 height 181
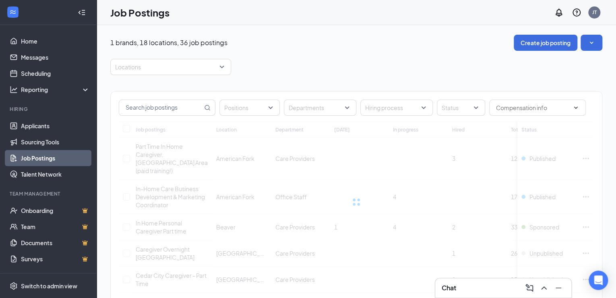
drag, startPoint x: 430, startPoint y: 54, endPoint x: 420, endPoint y: 54, distance: 10.1
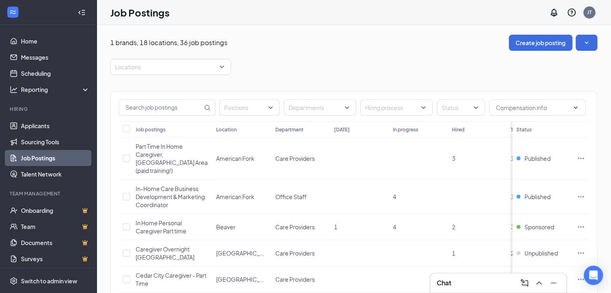
click at [324, 61] on div "Locations" at bounding box center [353, 67] width 487 height 16
click at [396, 62] on div "Locations" at bounding box center [353, 67] width 487 height 16
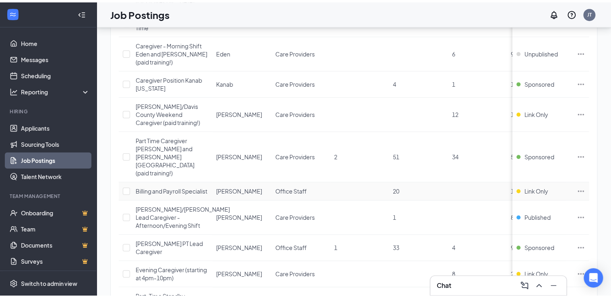
scroll to position [290, 0]
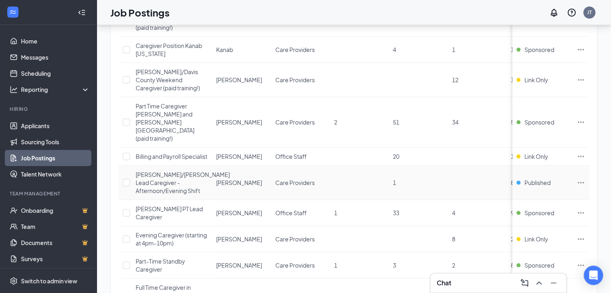
click at [535, 178] on span "Published" at bounding box center [538, 182] width 26 height 8
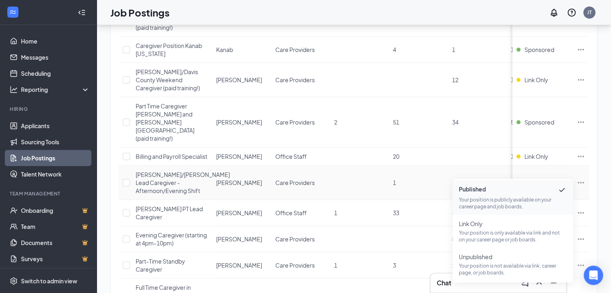
click at [332, 178] on td at bounding box center [359, 183] width 59 height 34
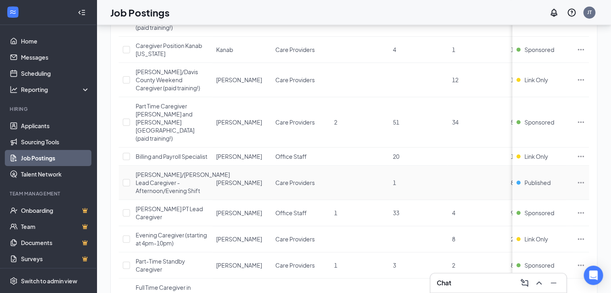
click at [589, 172] on td at bounding box center [581, 183] width 16 height 34
click at [585, 178] on icon "Ellipses" at bounding box center [581, 182] width 8 height 8
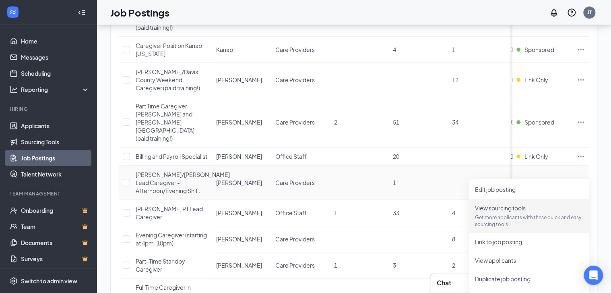
click at [499, 217] on p "Get more applicants with these quick and easy sourcing tools." at bounding box center [529, 221] width 108 height 14
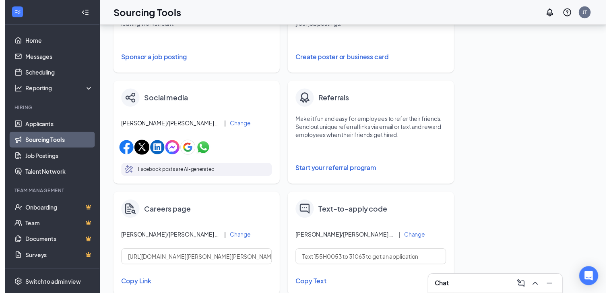
scroll to position [193, 0]
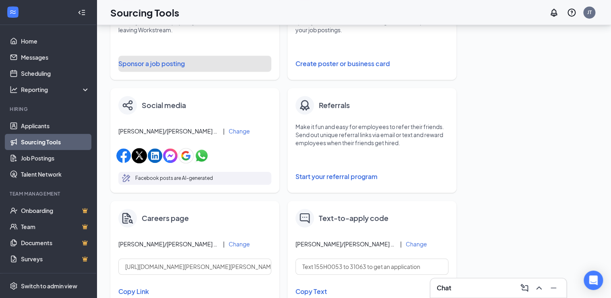
click at [168, 67] on button "Sponsor a job posting" at bounding box center [194, 64] width 153 height 16
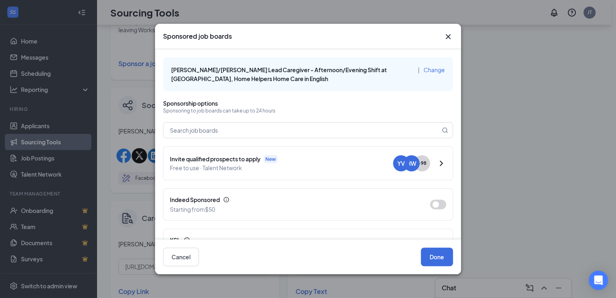
click at [430, 204] on button "button" at bounding box center [438, 204] width 16 height 10
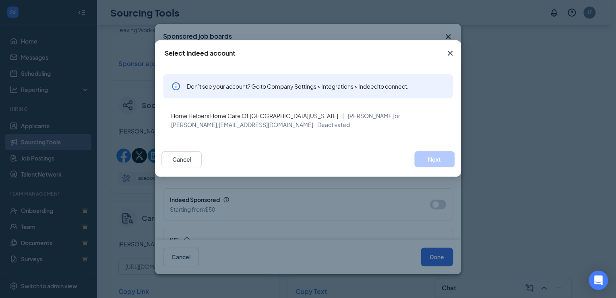
click at [208, 89] on span "Don’t see your account? Go to Company Settings > Integrations > Indeed to conne…" at bounding box center [298, 86] width 222 height 8
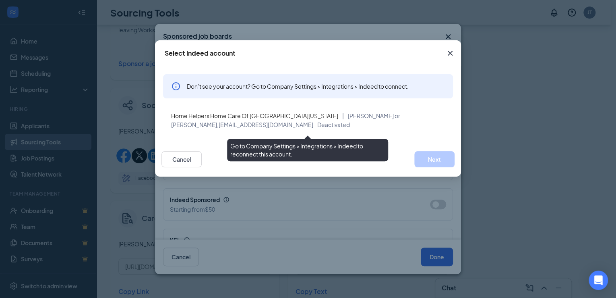
click at [219, 122] on span "[EMAIL_ADDRESS][DOMAIN_NAME]" at bounding box center [266, 124] width 95 height 7
click at [398, 124] on div "Home Helpers Home Care Of Northern Utah | Misty Carver or Michelle Bugnet, mist…" at bounding box center [309, 120] width 276 height 18
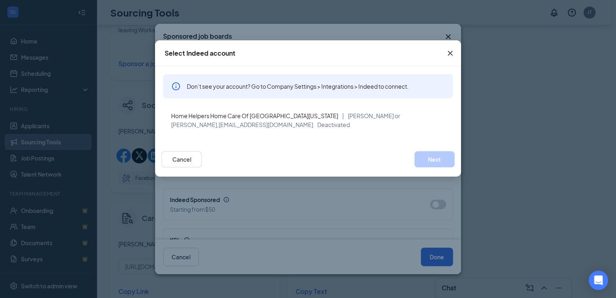
click at [250, 163] on div "Cancel Next" at bounding box center [308, 159] width 293 height 16
click at [177, 161] on button "Cancel" at bounding box center [182, 159] width 40 height 16
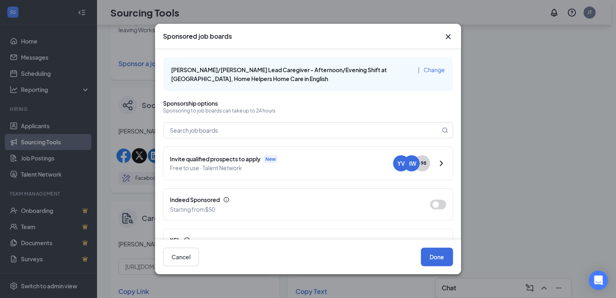
click at [444, 35] on icon "Cross" at bounding box center [448, 37] width 10 height 10
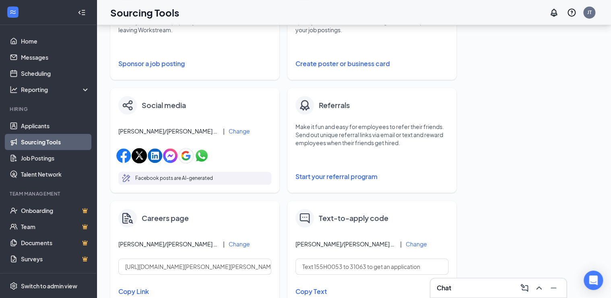
click at [519, 159] on div "Fill your job postings faster with these quick and easy sourcing tools. Invite …" at bounding box center [353, 133] width 487 height 585
click at [32, 157] on link "Job Postings" at bounding box center [55, 158] width 69 height 16
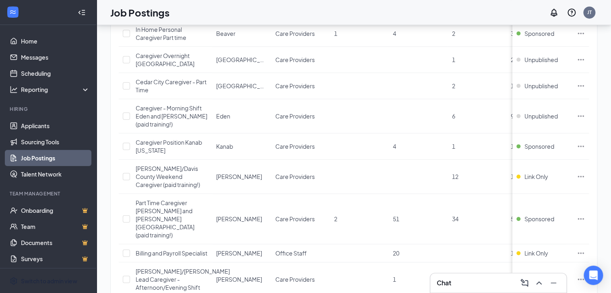
click at [52, 285] on div "Switch to admin view" at bounding box center [49, 281] width 56 height 8
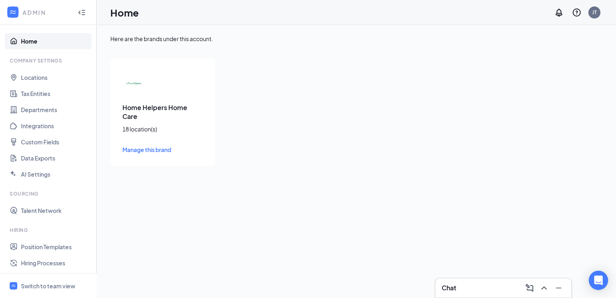
click at [242, 193] on div "Here are the brands under this account. Home Helpers Home Care 18 location(s) M…" at bounding box center [357, 161] width 520 height 273
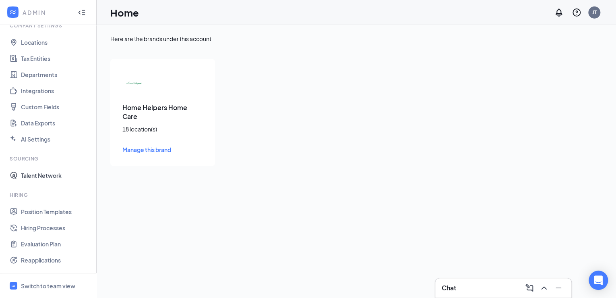
scroll to position [122, 0]
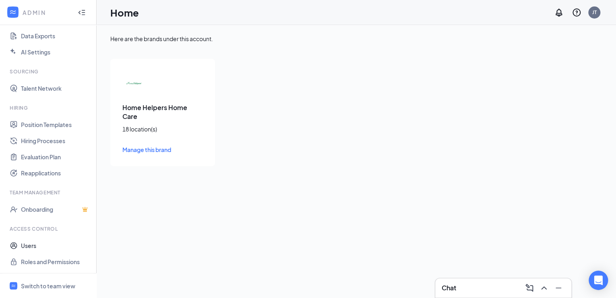
click at [28, 247] on link "Users" at bounding box center [55, 245] width 69 height 16
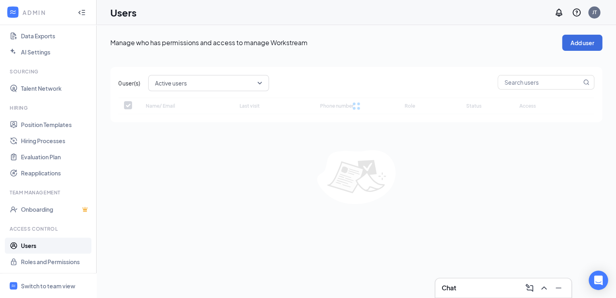
checkbox input "false"
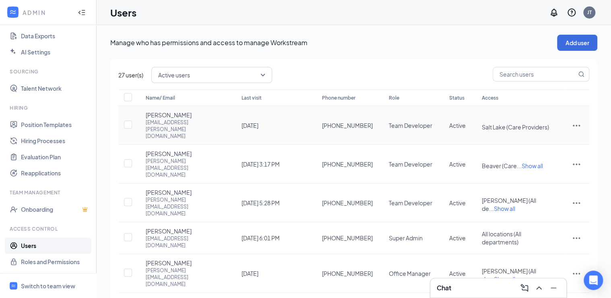
click at [578, 120] on icon "ActionsIcon" at bounding box center [577, 125] width 10 height 10
click at [547, 137] on span "Edit user" at bounding box center [536, 137] width 23 height 7
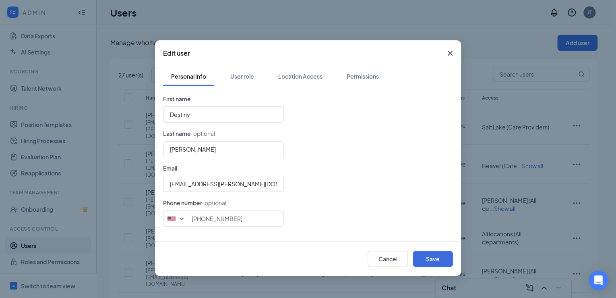
click at [250, 78] on div "User role" at bounding box center [242, 76] width 24 height 8
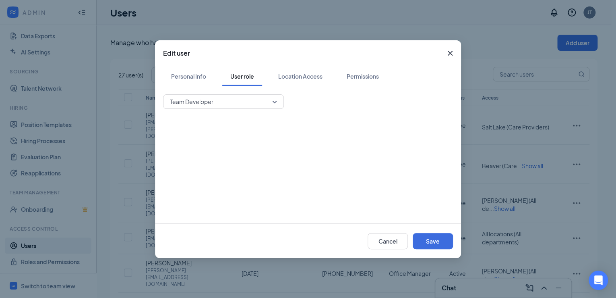
click at [302, 77] on div "Location Access" at bounding box center [300, 76] width 44 height 8
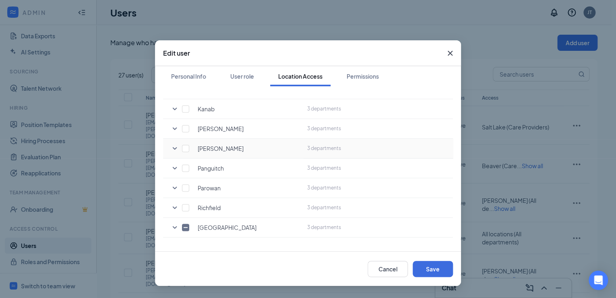
scroll to position [264, 0]
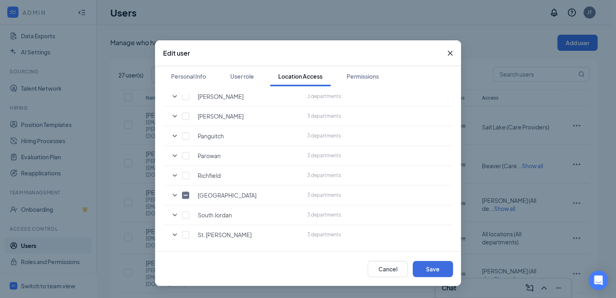
click at [174, 194] on icon "SmallChevronDown" at bounding box center [175, 195] width 4 height 2
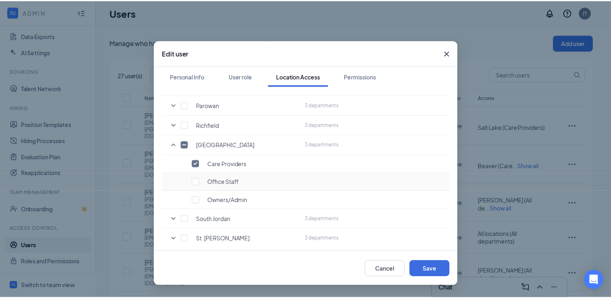
scroll to position [318, 0]
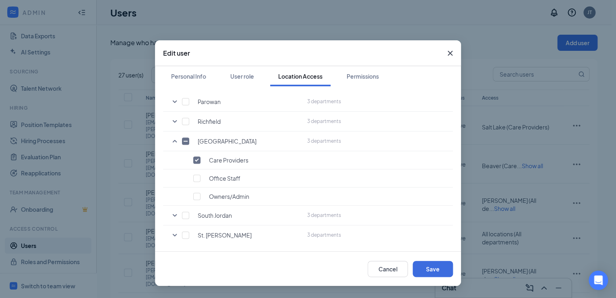
click at [369, 75] on div "Permissions" at bounding box center [363, 76] width 32 height 8
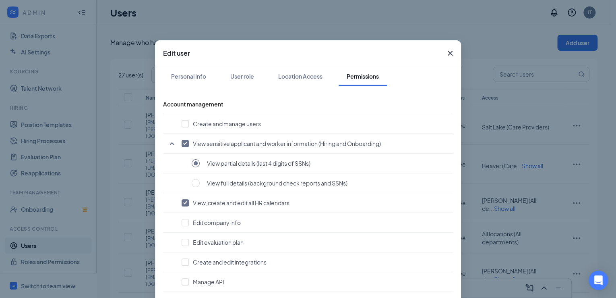
click at [446, 55] on icon "Cross" at bounding box center [450, 53] width 10 height 10
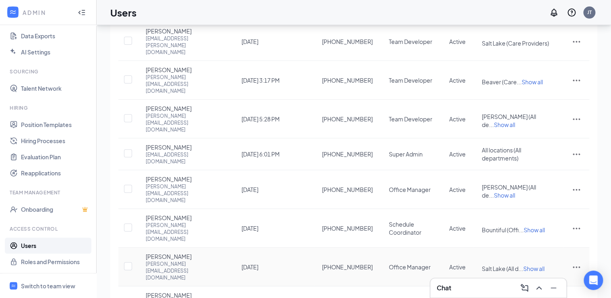
scroll to position [0, 0]
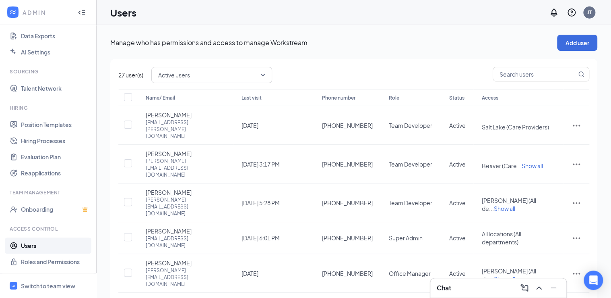
click at [373, 41] on p "Manage who has permissions and access to manage Workstream" at bounding box center [333, 42] width 447 height 9
drag, startPoint x: 474, startPoint y: 37, endPoint x: 462, endPoint y: 37, distance: 11.7
click at [474, 37] on div "Manage who has permissions and access to manage Workstream Add user" at bounding box center [353, 43] width 487 height 16
click at [395, 42] on p "Manage who has permissions and access to manage Workstream" at bounding box center [333, 42] width 447 height 9
click at [437, 36] on div "Manage who has permissions and access to manage Workstream Add user" at bounding box center [353, 43] width 487 height 16
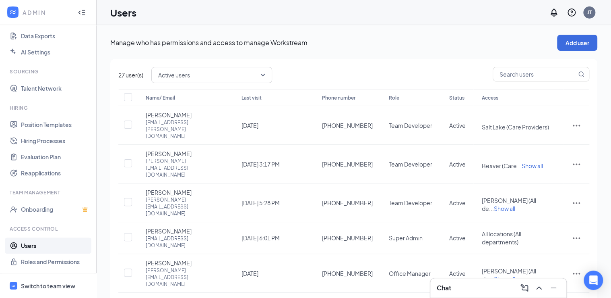
click at [41, 284] on div "Switch to team view" at bounding box center [48, 286] width 54 height 8
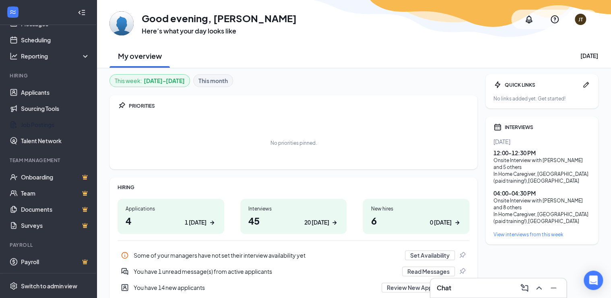
click at [37, 124] on link "Job Postings" at bounding box center [55, 124] width 69 height 16
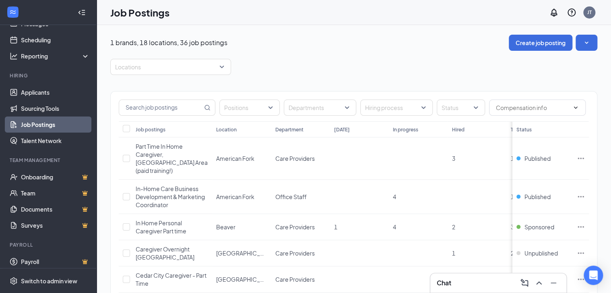
click at [364, 66] on div "Locations" at bounding box center [353, 67] width 487 height 16
click at [332, 71] on div "Locations" at bounding box center [353, 67] width 487 height 16
click at [408, 69] on div "Locations" at bounding box center [353, 67] width 487 height 16
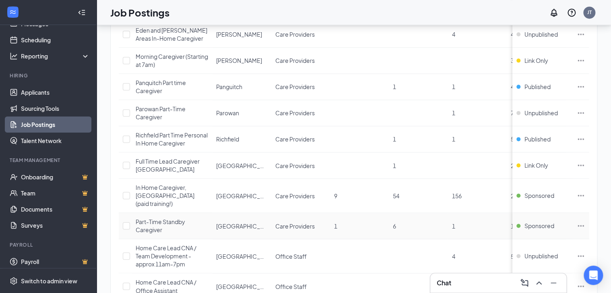
scroll to position [612, 0]
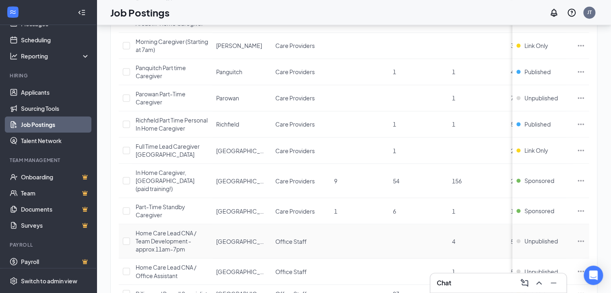
click at [585, 237] on icon "Ellipses" at bounding box center [581, 241] width 8 height 8
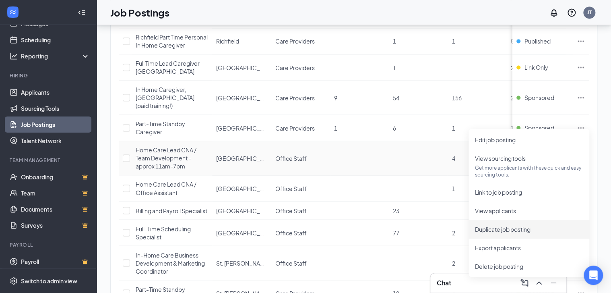
scroll to position [709, 0]
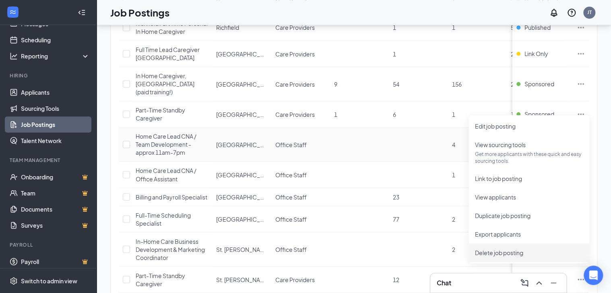
click at [501, 252] on span "Delete job posting" at bounding box center [499, 252] width 48 height 7
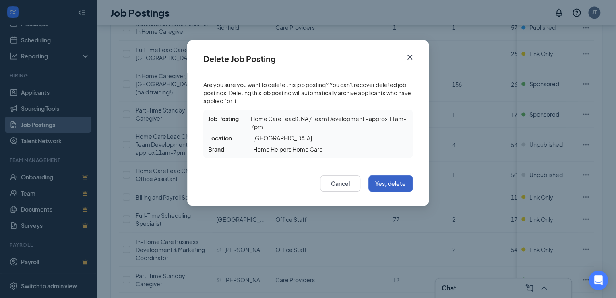
click at [400, 180] on button "Yes, delete" at bounding box center [391, 183] width 44 height 16
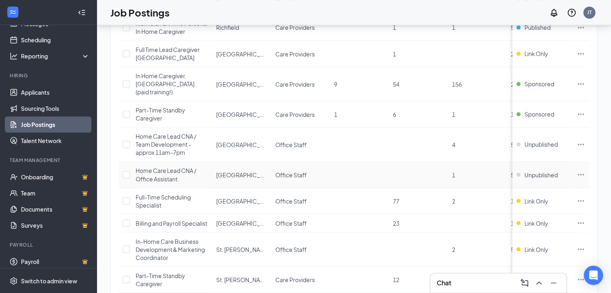
click at [585, 170] on icon "Ellipses" at bounding box center [581, 174] width 8 height 8
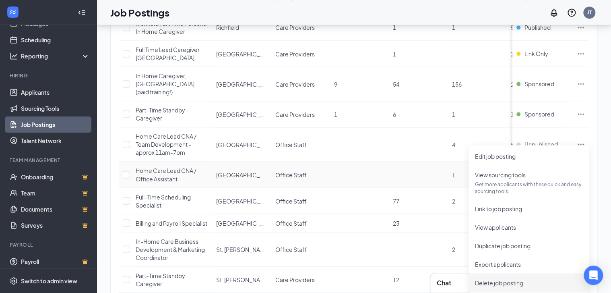
click at [511, 287] on li "Delete job posting" at bounding box center [529, 282] width 121 height 19
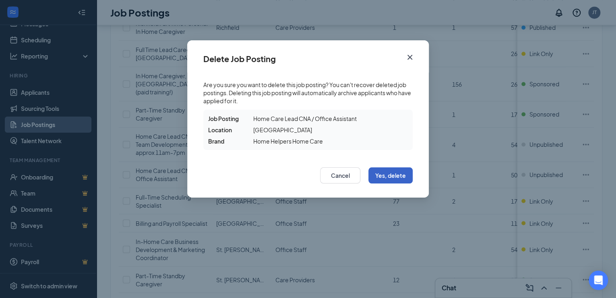
click at [390, 176] on button "Yes, delete" at bounding box center [391, 175] width 44 height 16
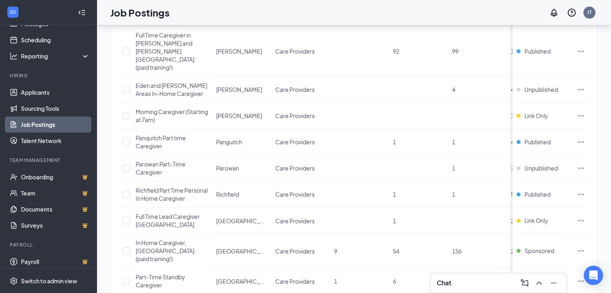
scroll to position [541, 0]
click at [186, 214] on span "Full Time Lead Caregiver [GEOGRAPHIC_DATA]" at bounding box center [168, 221] width 64 height 15
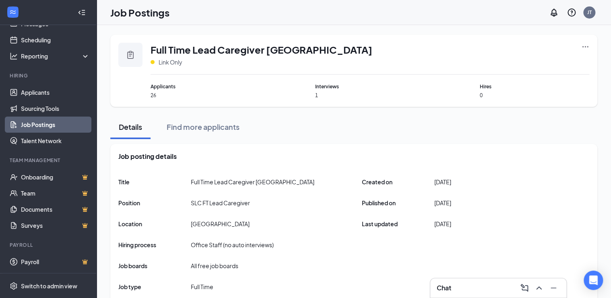
drag, startPoint x: 287, startPoint y: 129, endPoint x: 331, endPoint y: 130, distance: 44.7
click at [288, 128] on div "Details Find more applicants" at bounding box center [353, 127] width 487 height 24
click at [340, 130] on div "Details Find more applicants" at bounding box center [353, 127] width 487 height 24
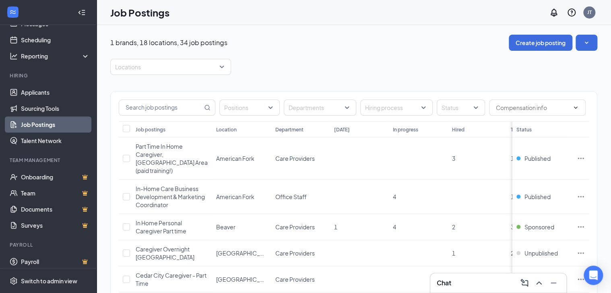
click at [365, 70] on div "Locations" at bounding box center [353, 67] width 487 height 16
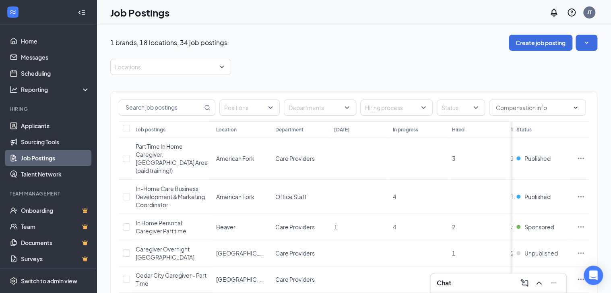
click at [303, 63] on div "Locations" at bounding box center [353, 67] width 487 height 16
click at [408, 70] on div "Locations" at bounding box center [353, 67] width 487 height 16
click at [342, 70] on div "Locations" at bounding box center [353, 67] width 487 height 16
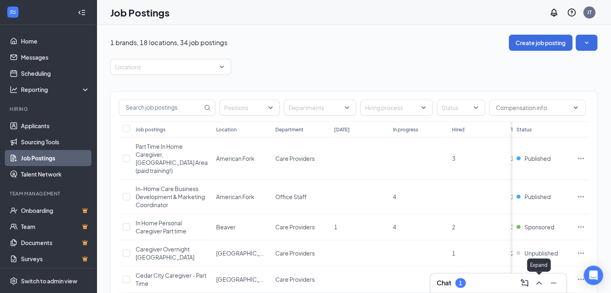
click at [541, 285] on icon "ChevronUp" at bounding box center [539, 283] width 10 height 10
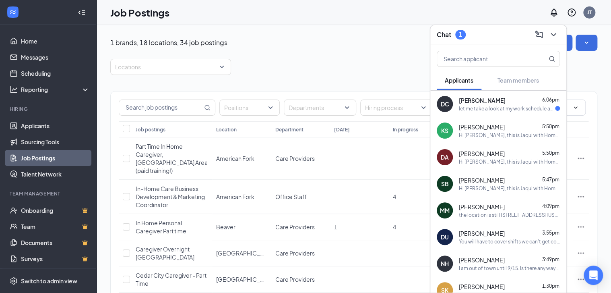
click at [476, 108] on div "let me take a look at my work schedule and I will get back to you" at bounding box center [507, 108] width 96 height 7
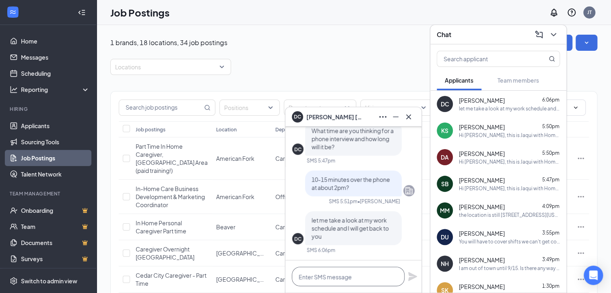
click at [350, 278] on textarea at bounding box center [348, 276] width 113 height 19
drag, startPoint x: 360, startPoint y: 278, endPoint x: 268, endPoint y: 274, distance: 91.9
type textarea "Great, thank you"
click at [411, 276] on icon "Plane" at bounding box center [413, 276] width 10 height 10
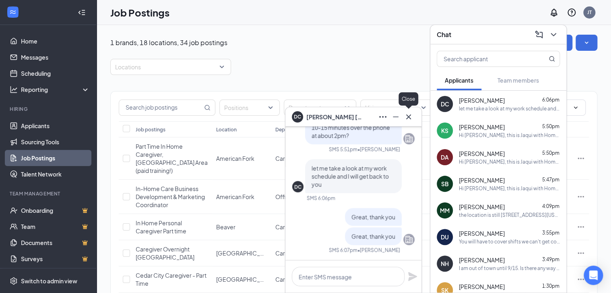
click at [413, 120] on icon "Cross" at bounding box center [409, 117] width 10 height 10
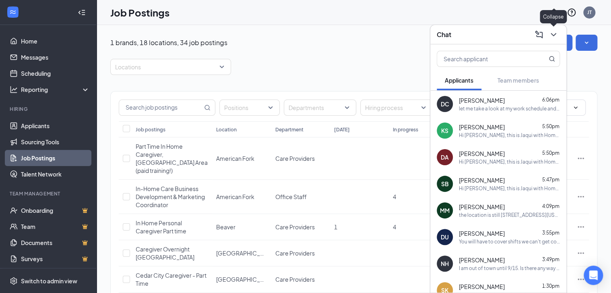
click at [556, 34] on icon "ChevronDown" at bounding box center [553, 34] width 5 height 3
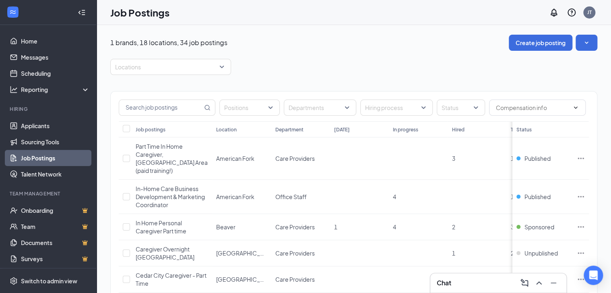
click at [388, 59] on div "Locations" at bounding box center [353, 67] width 487 height 16
click at [430, 64] on div "Locations" at bounding box center [353, 67] width 487 height 16
click at [324, 63] on div "Locations" at bounding box center [353, 67] width 487 height 16
click at [381, 64] on div "Locations" at bounding box center [353, 67] width 487 height 16
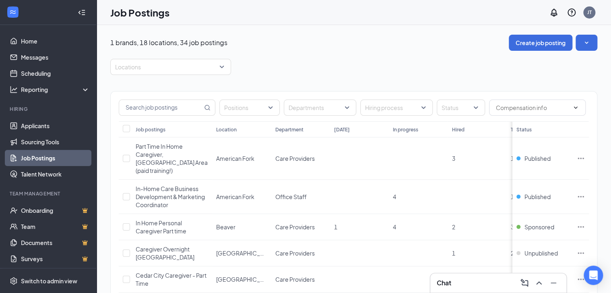
click at [37, 126] on link "Applicants" at bounding box center [55, 126] width 69 height 16
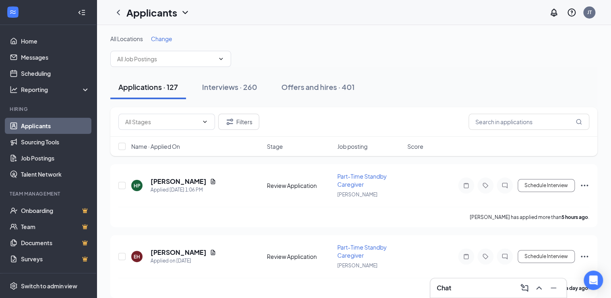
click at [358, 40] on div "All Locations Change" at bounding box center [353, 39] width 487 height 8
click at [446, 50] on div "All Locations Change" at bounding box center [353, 51] width 487 height 32
click at [209, 85] on div "Interviews · 260" at bounding box center [229, 87] width 55 height 10
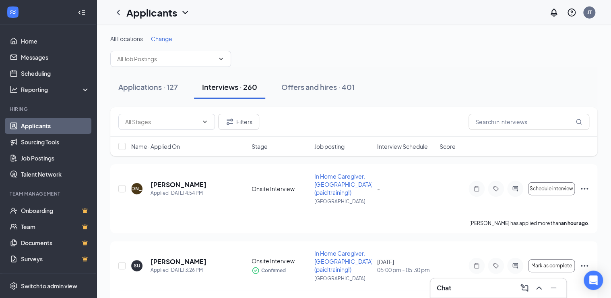
click at [443, 54] on div "All Locations Change" at bounding box center [353, 51] width 487 height 32
click at [367, 52] on div "All Locations Change" at bounding box center [353, 51] width 487 height 32
click at [388, 145] on span "Interview Schedule" at bounding box center [402, 146] width 51 height 8
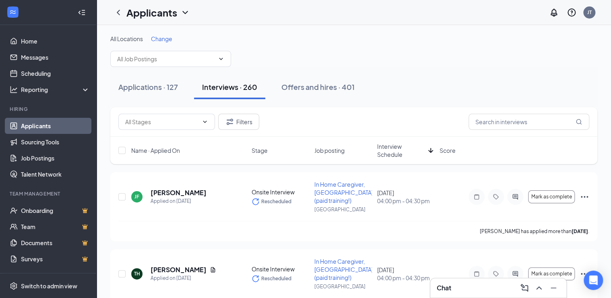
click at [388, 145] on span "Interview Schedule" at bounding box center [401, 150] width 48 height 16
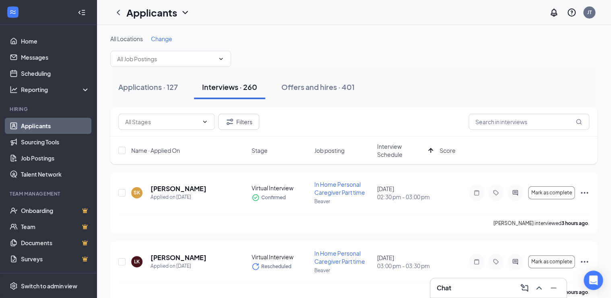
click at [452, 48] on div "All Locations Change" at bounding box center [353, 51] width 487 height 32
click at [402, 57] on div "All Locations Change" at bounding box center [353, 51] width 487 height 32
click at [472, 63] on div "All Locations Change" at bounding box center [353, 51] width 487 height 32
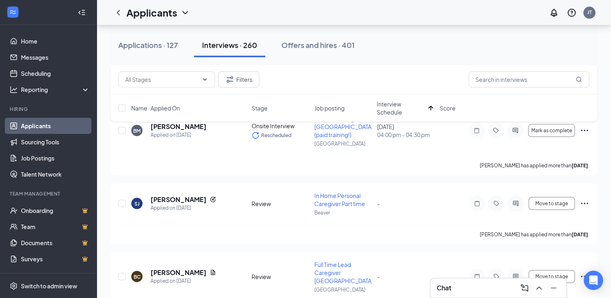
scroll to position [3802, 0]
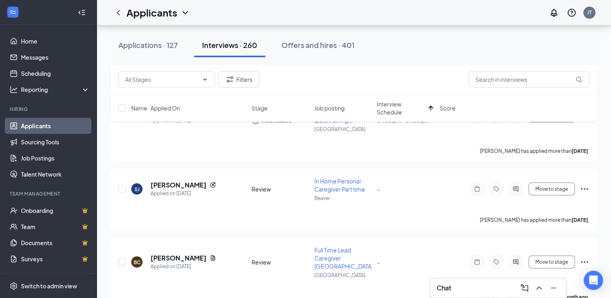
click at [586, 257] on icon "Ellipses" at bounding box center [585, 262] width 10 height 10
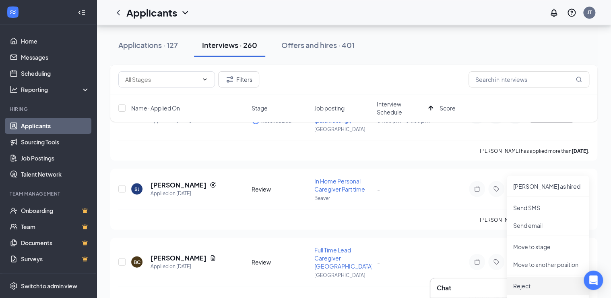
click at [523, 284] on p "Reject" at bounding box center [548, 285] width 69 height 8
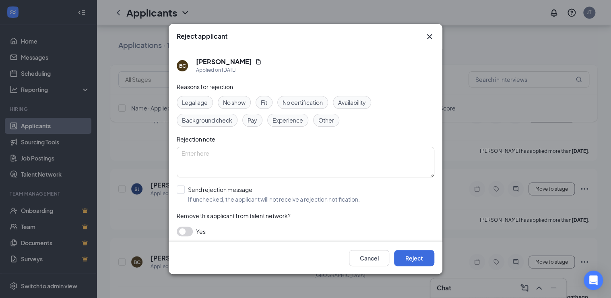
click at [250, 191] on input "Send rejection message If unchecked, the applicant will not receive a rejection…" at bounding box center [268, 194] width 183 height 18
checkbox input "true"
click at [413, 256] on button "Reject" at bounding box center [414, 258] width 40 height 16
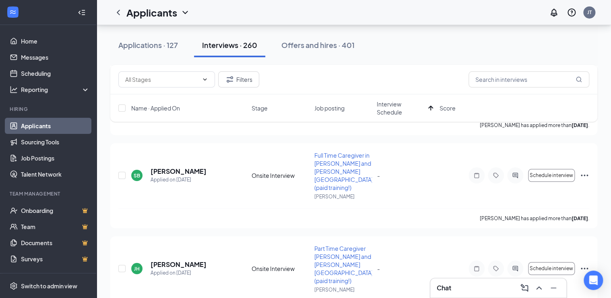
scroll to position [4431, 0]
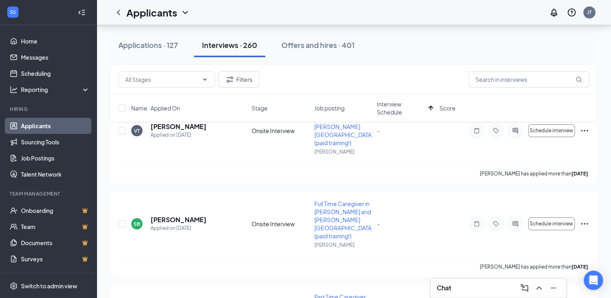
click at [409, 55] on div "Applications · 127 Interviews · 260 Offers and hires · 401" at bounding box center [353, 45] width 487 height 24
click at [42, 125] on link "Applicants" at bounding box center [55, 126] width 69 height 16
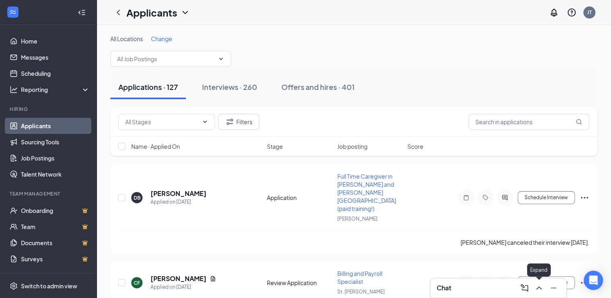
click at [539, 288] on icon "ChevronUp" at bounding box center [539, 288] width 10 height 10
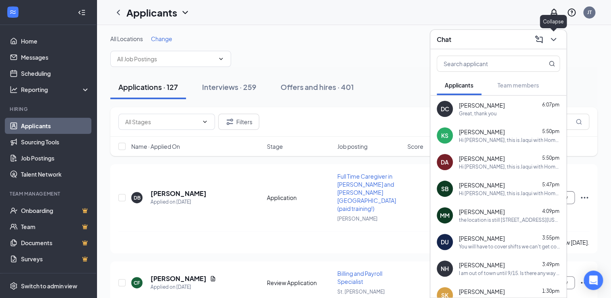
click at [556, 39] on icon "ChevronDown" at bounding box center [554, 40] width 10 height 10
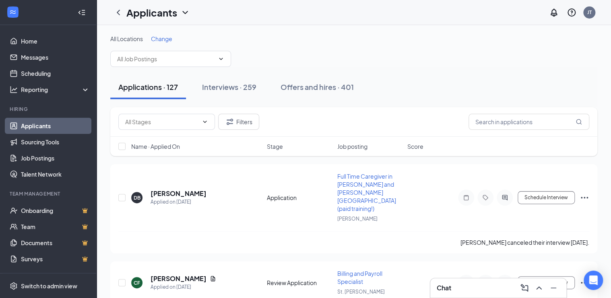
click at [407, 60] on div "All Locations Change" at bounding box center [353, 51] width 487 height 32
click at [475, 66] on div "All Locations Change" at bounding box center [353, 51] width 487 height 32
click at [475, 67] on div "Applications · 127 Interviews · 259 Offers and hires · 401" at bounding box center [353, 87] width 487 height 40
click at [351, 39] on div "All Locations Change" at bounding box center [353, 39] width 487 height 8
